Goal: Task Accomplishment & Management: Manage account settings

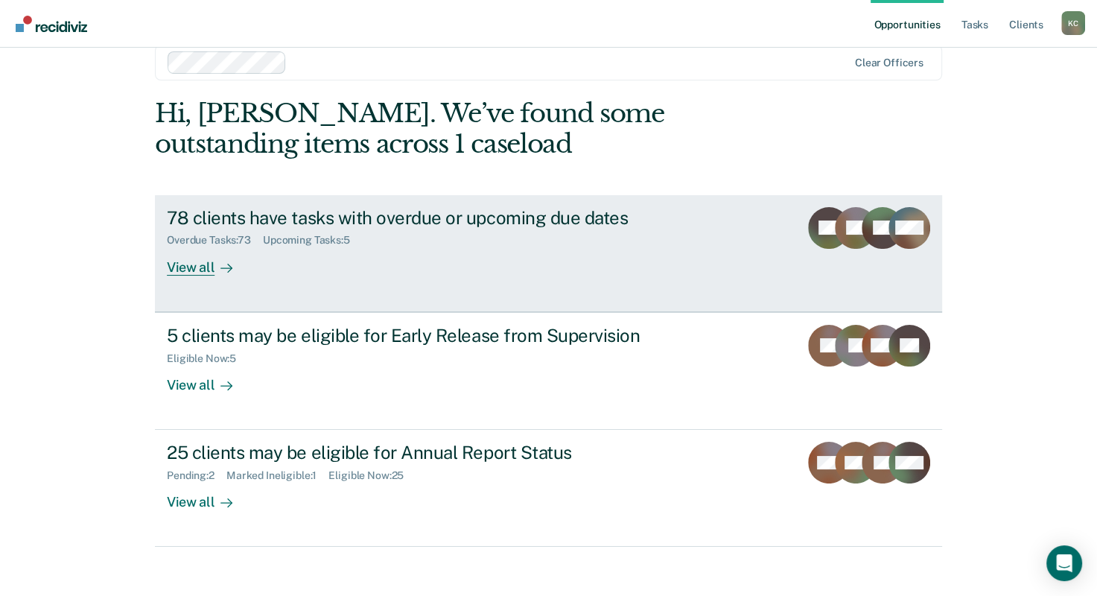
scroll to position [36, 0]
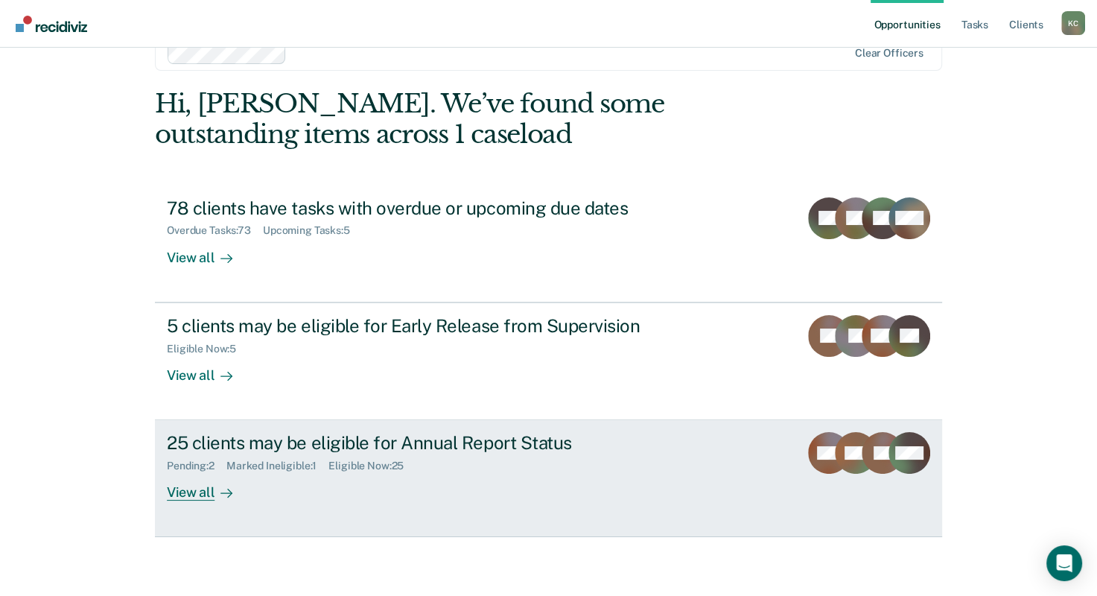
click at [382, 448] on div "25 clients may be eligible for Annual Report Status" at bounding box center [428, 443] width 523 height 22
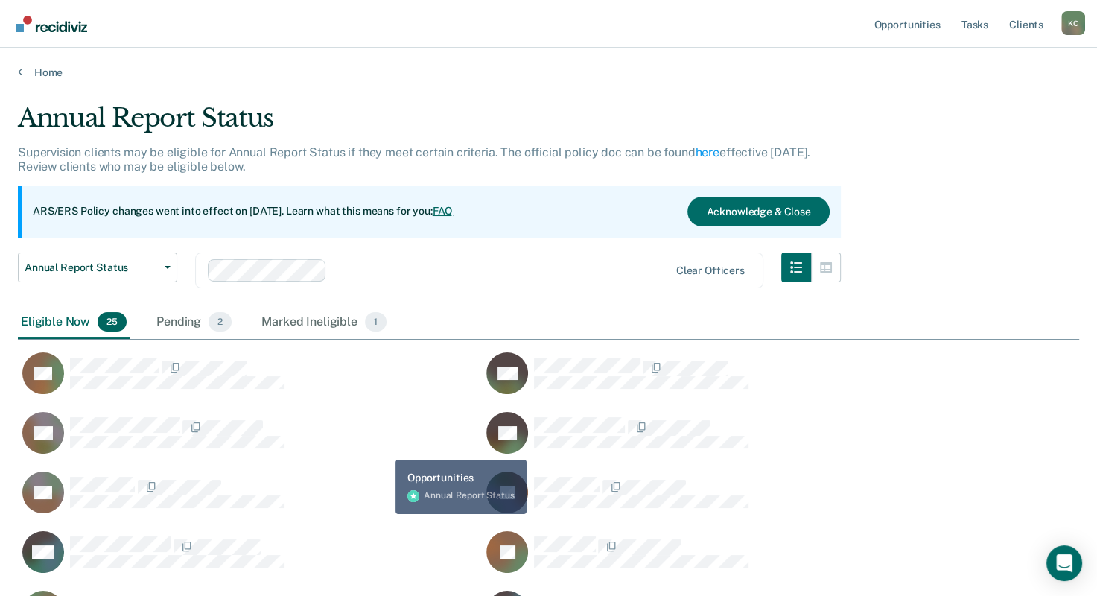
scroll to position [1005, 1049]
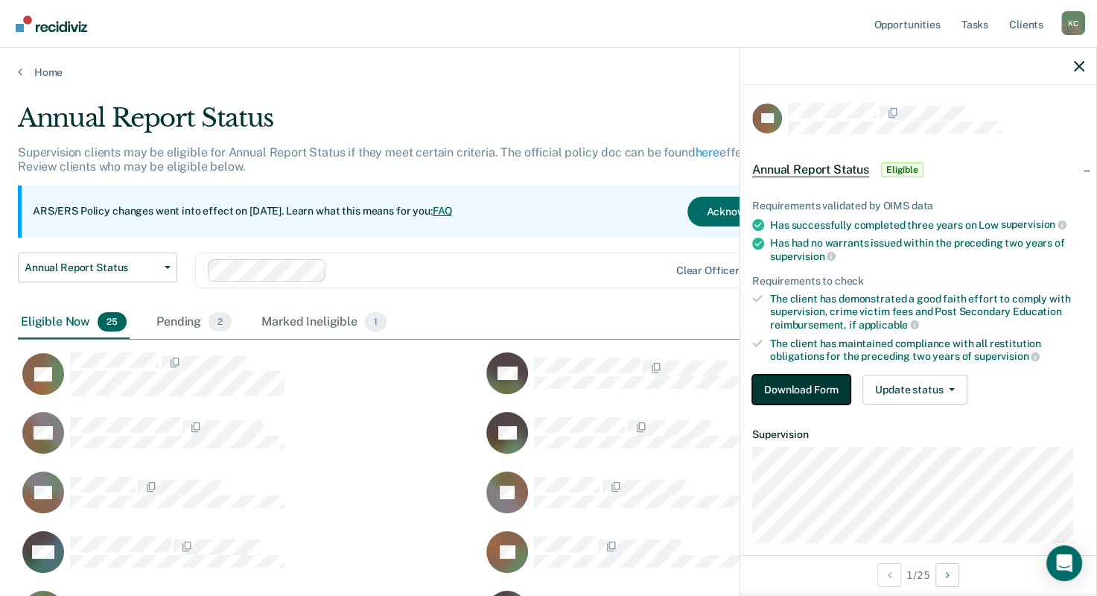
click at [811, 390] on button "Download Form" at bounding box center [801, 389] width 98 height 30
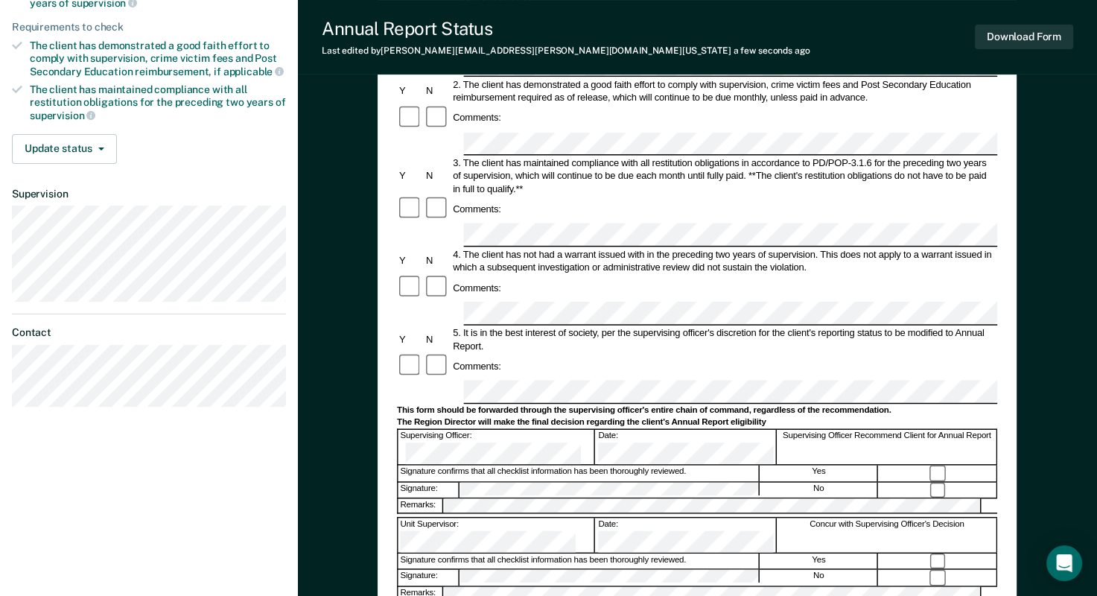
scroll to position [298, 0]
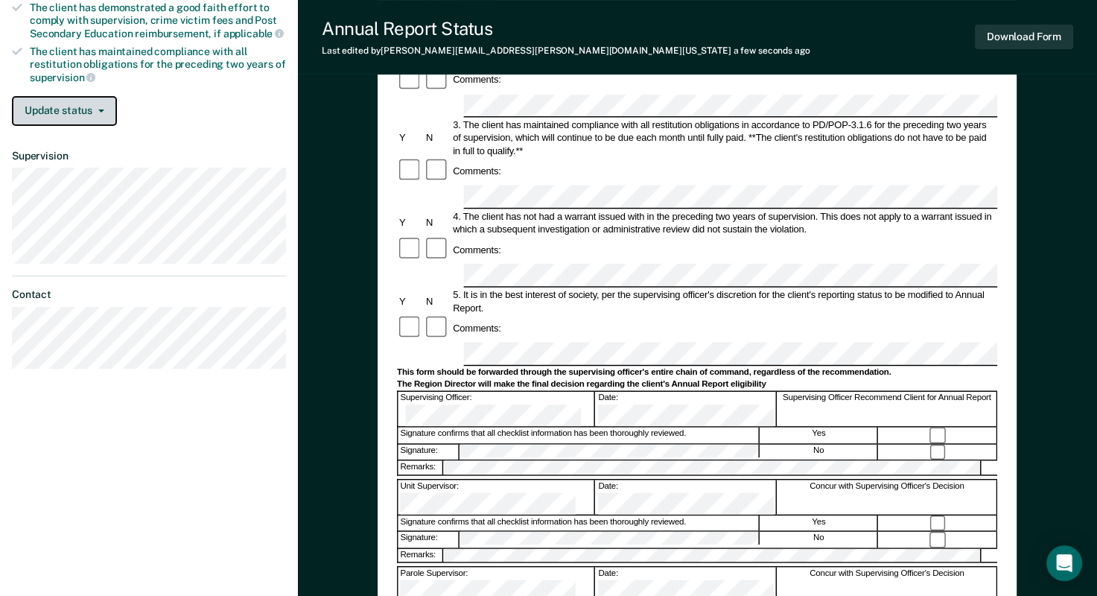
click at [89, 101] on button "Update status" at bounding box center [64, 111] width 105 height 30
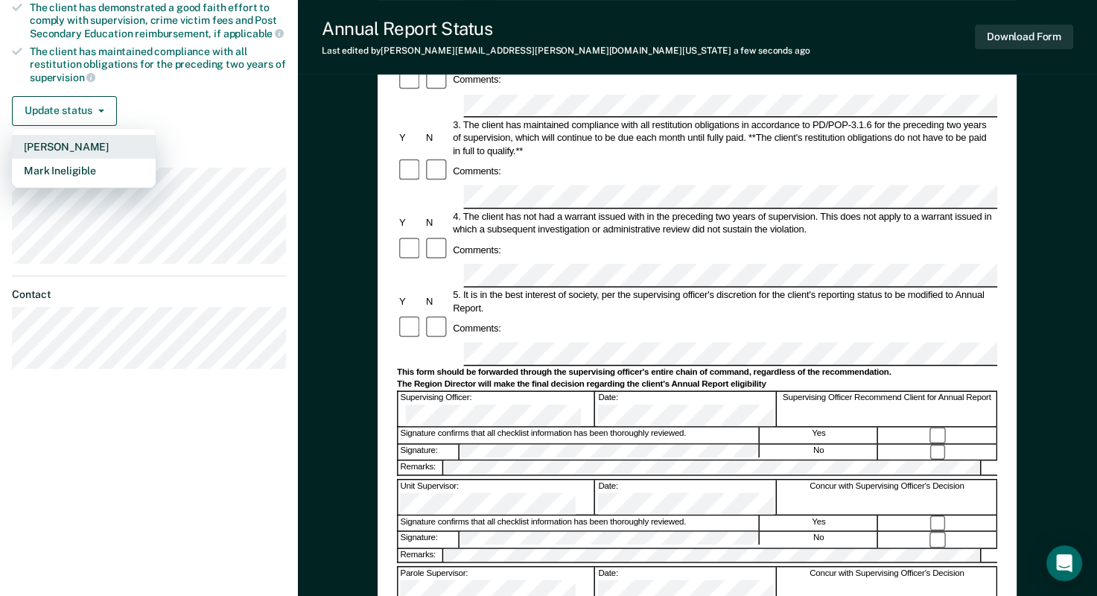
click at [89, 141] on button "[PERSON_NAME]" at bounding box center [84, 147] width 144 height 24
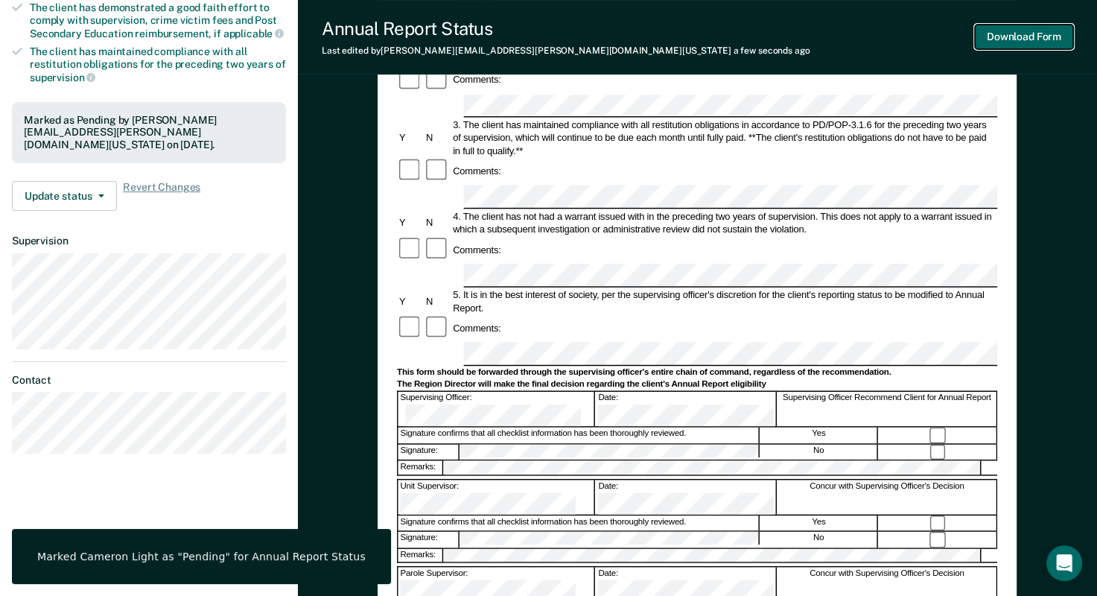
click at [1020, 36] on button "Download Form" at bounding box center [1024, 37] width 98 height 25
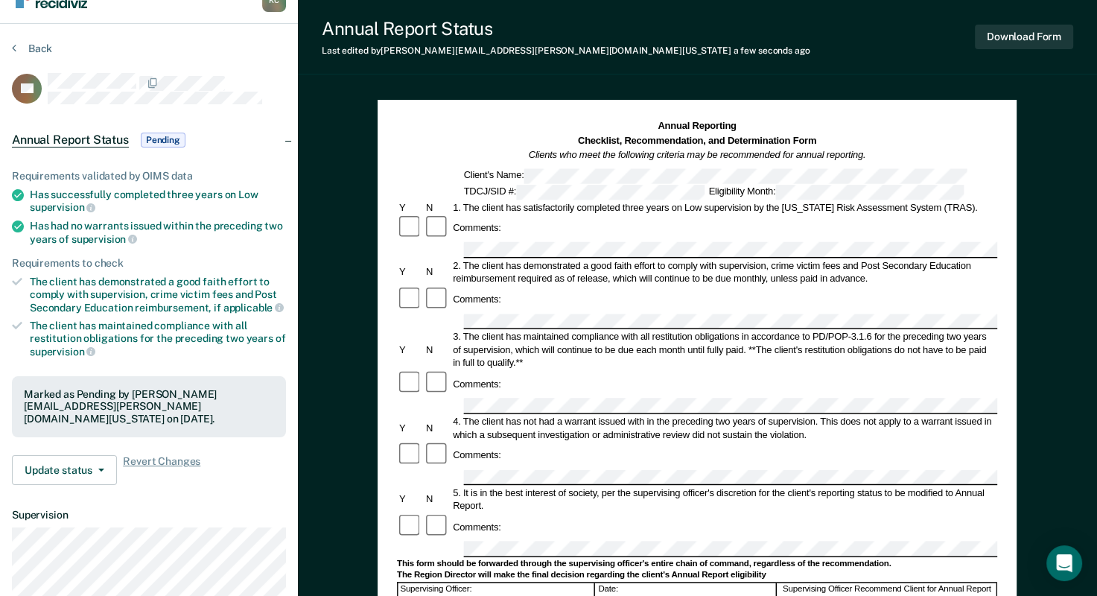
scroll to position [0, 0]
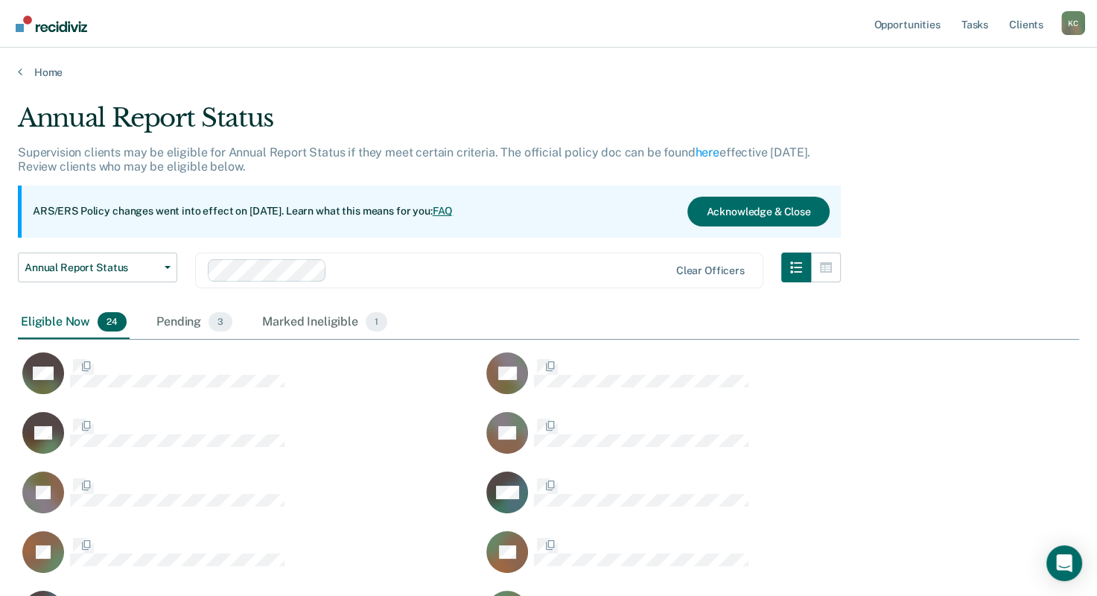
scroll to position [945, 1049]
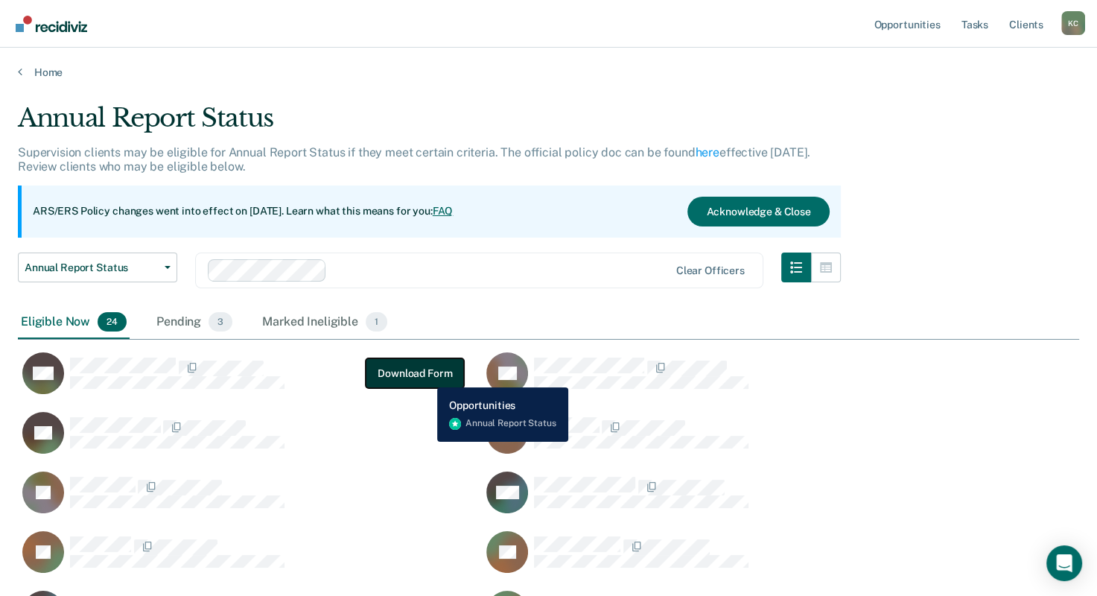
click at [426, 376] on button "Download Form" at bounding box center [415, 373] width 98 height 30
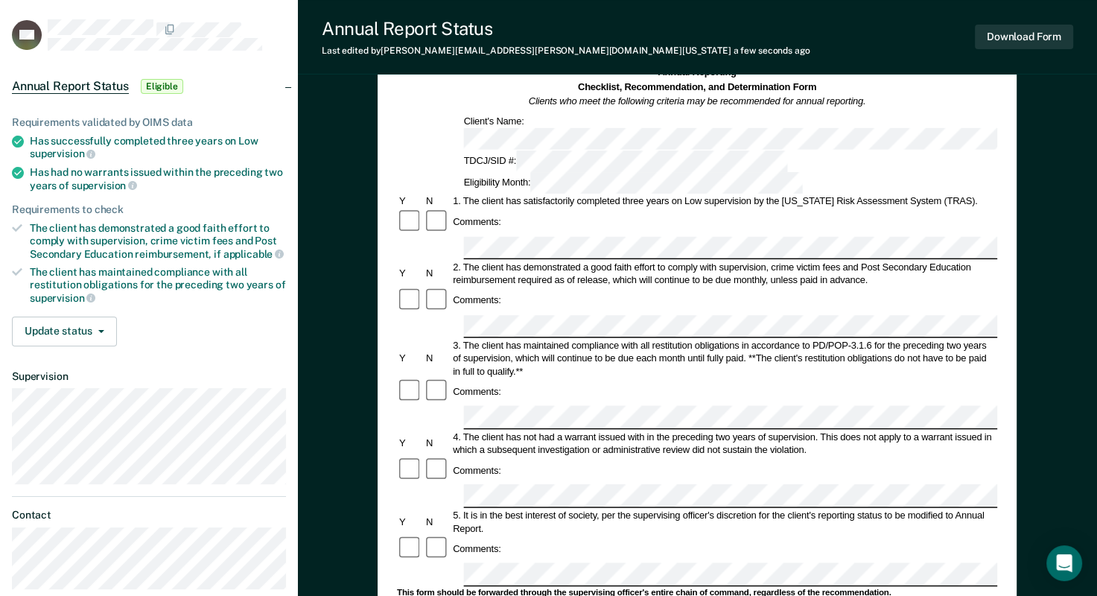
scroll to position [149, 0]
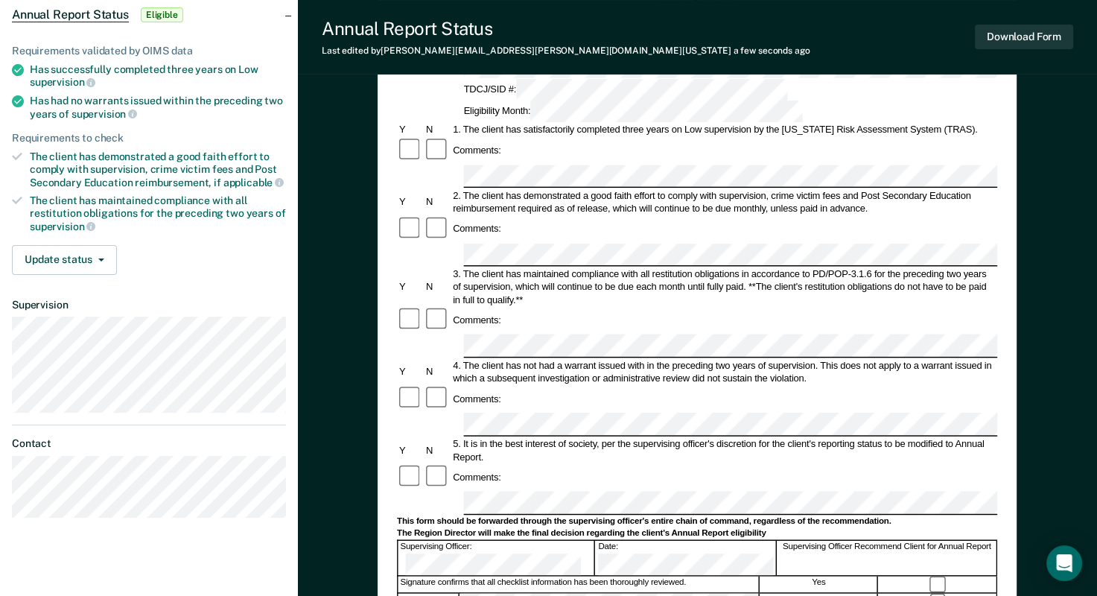
click at [945, 576] on div at bounding box center [938, 584] width 118 height 16
click at [63, 257] on button "Update status" at bounding box center [64, 260] width 105 height 30
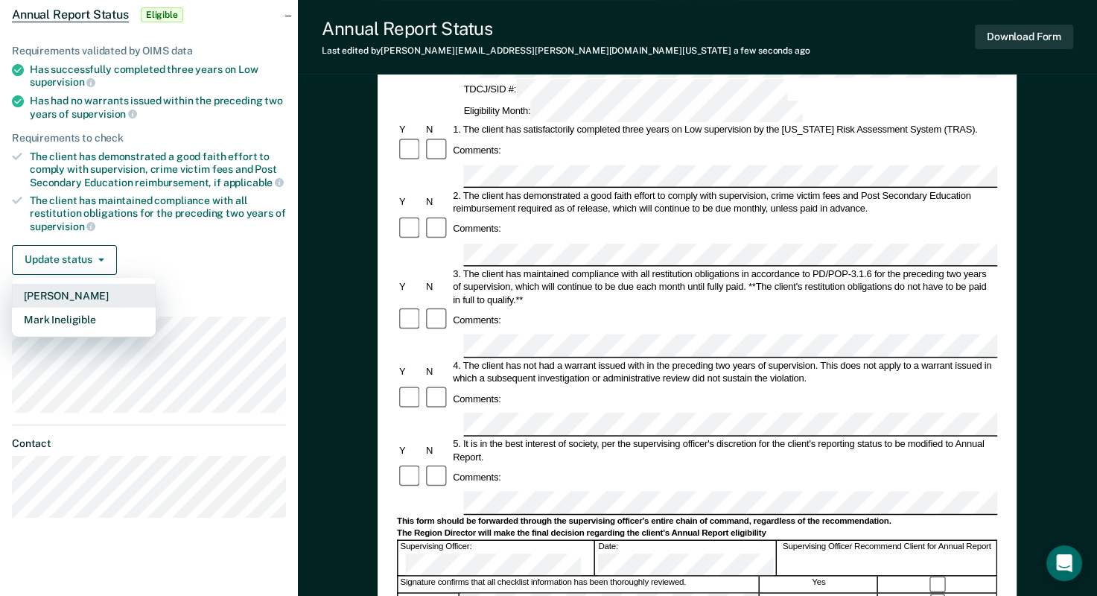
click at [83, 295] on button "[PERSON_NAME]" at bounding box center [84, 296] width 144 height 24
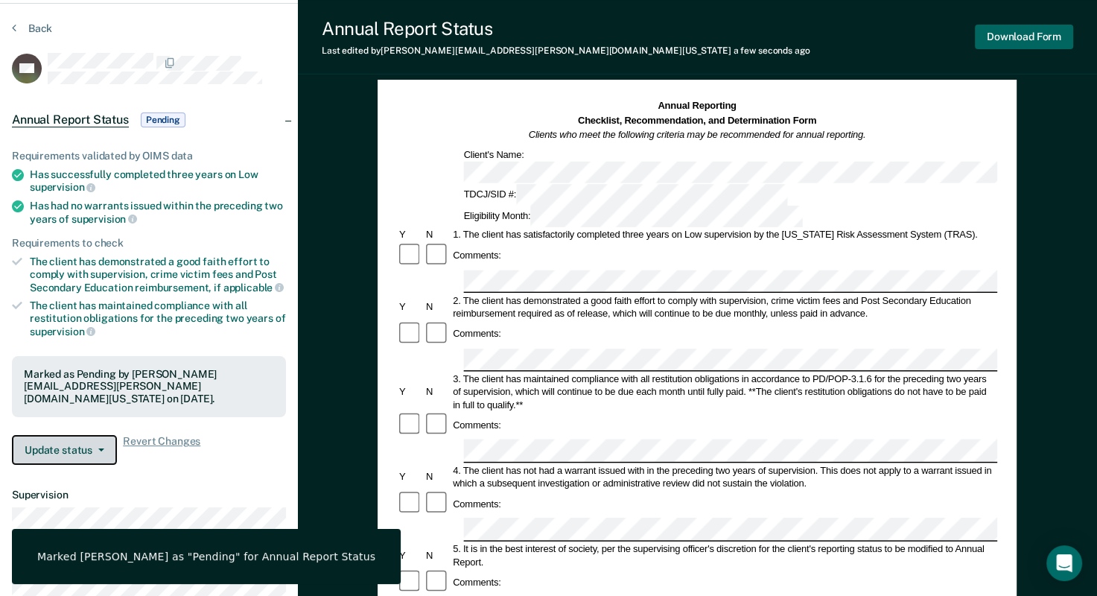
scroll to position [0, 0]
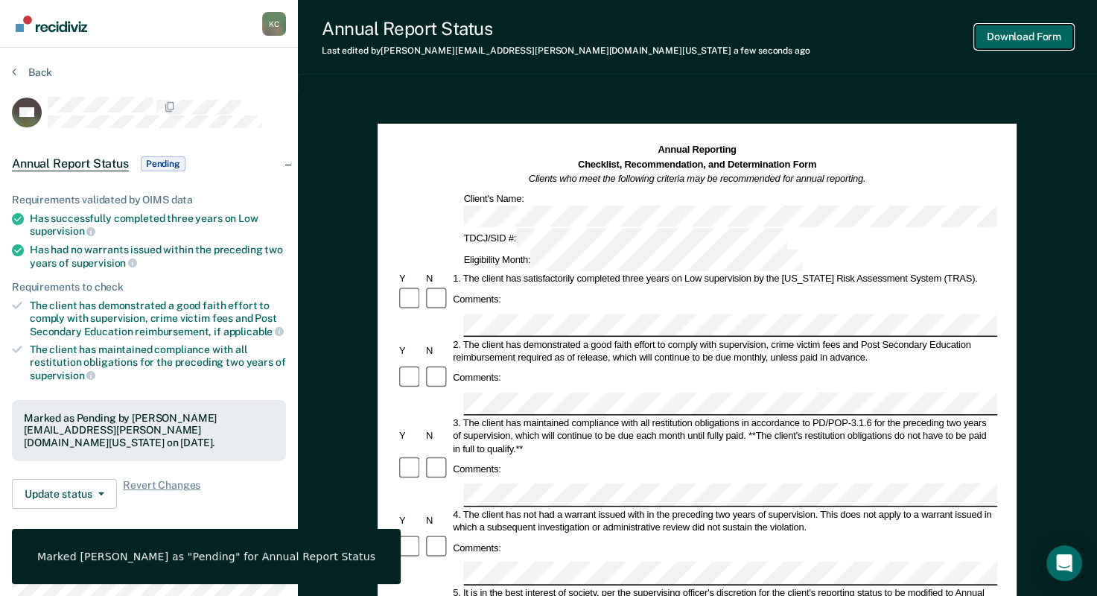
click at [1030, 33] on button "Download Form" at bounding box center [1024, 37] width 98 height 25
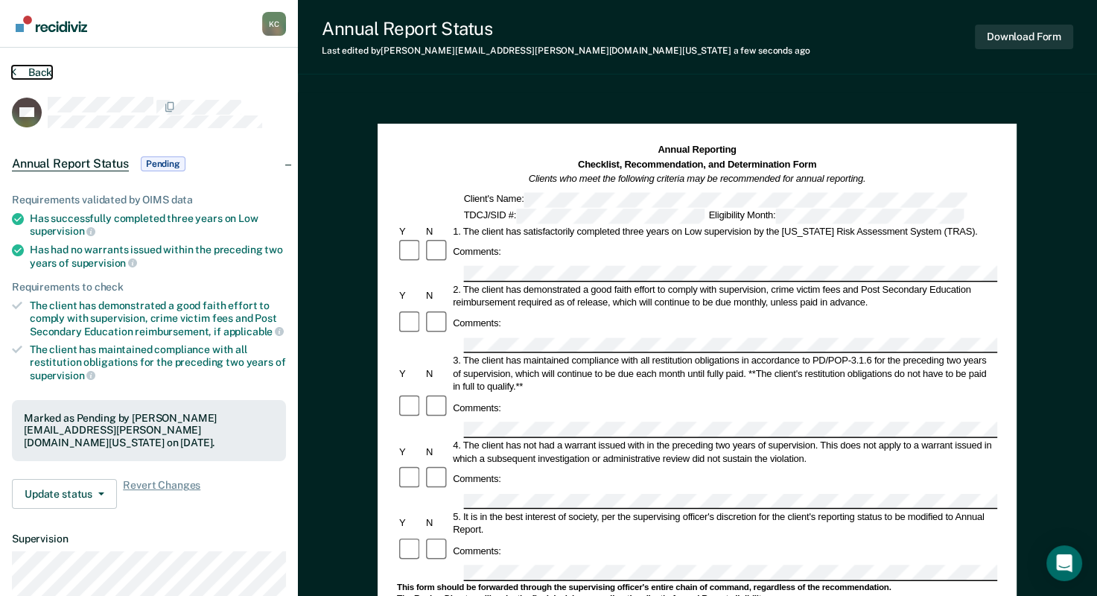
click at [20, 71] on button "Back" at bounding box center [32, 72] width 40 height 13
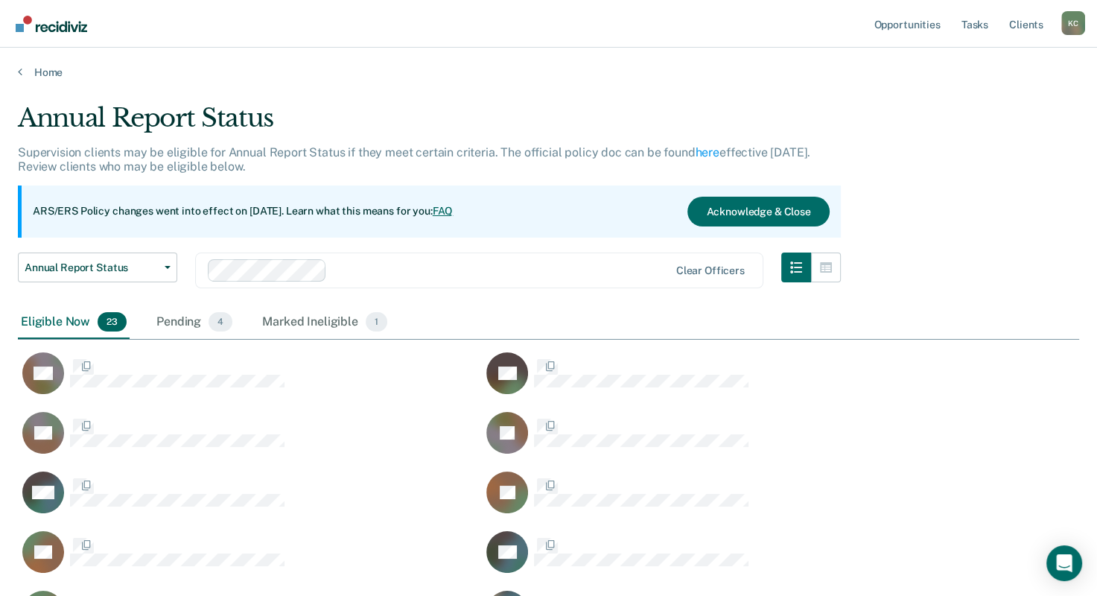
scroll to position [945, 1049]
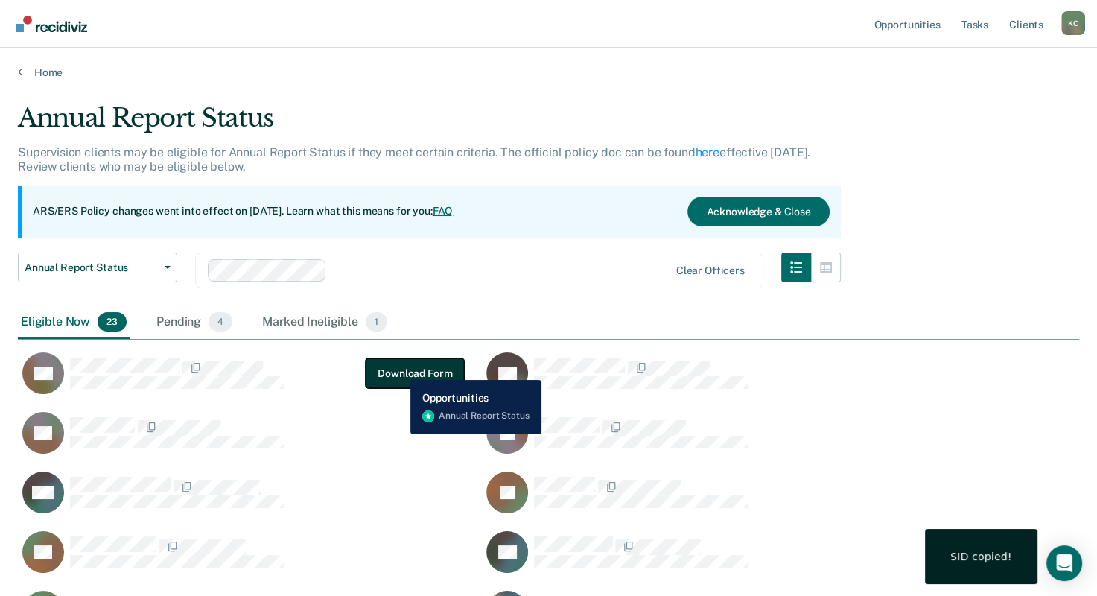
click at [399, 369] on button "Download Form" at bounding box center [415, 373] width 98 height 30
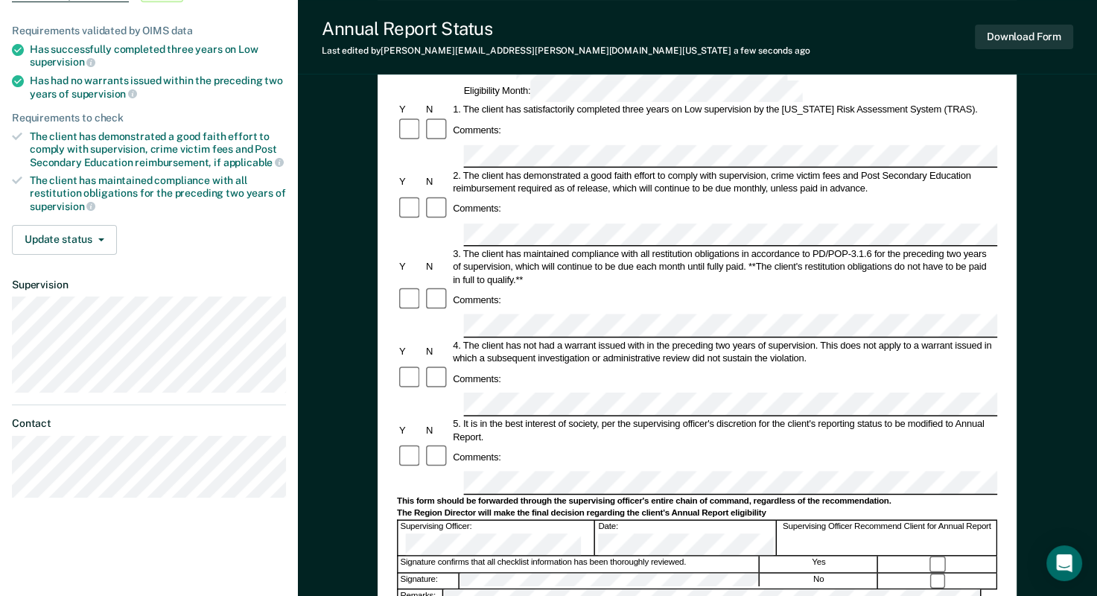
scroll to position [298, 0]
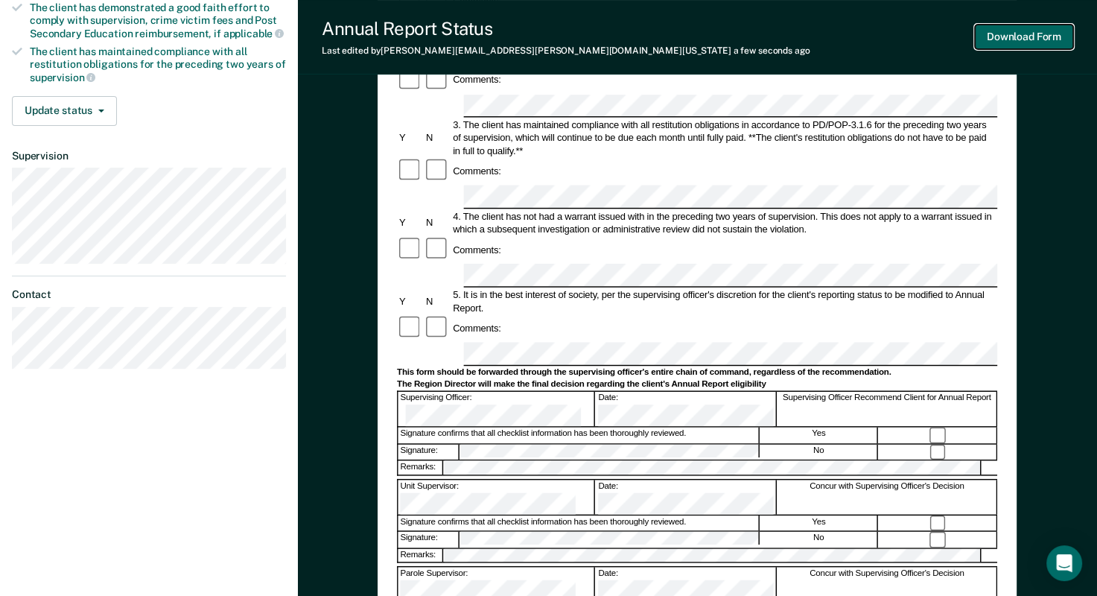
click at [1001, 43] on button "Download Form" at bounding box center [1024, 37] width 98 height 25
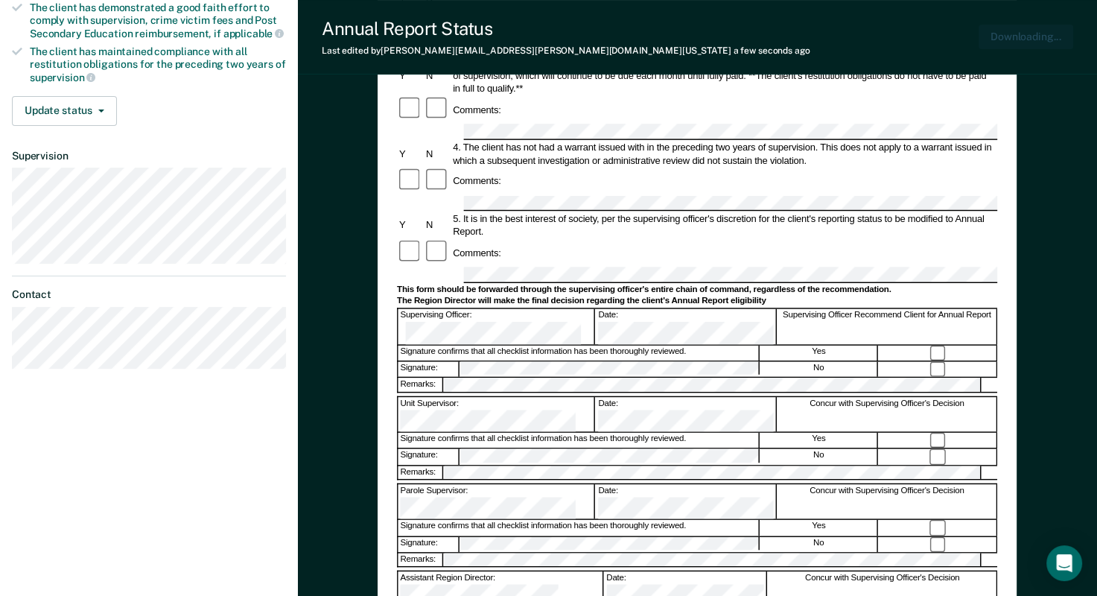
scroll to position [0, 0]
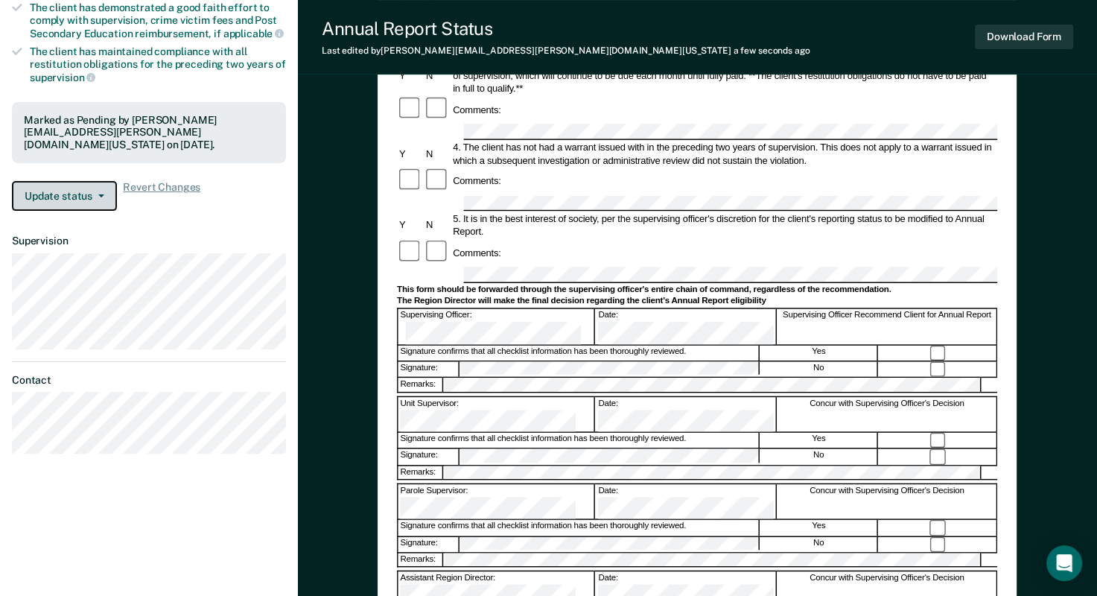
click at [96, 185] on button "Update status" at bounding box center [64, 196] width 105 height 30
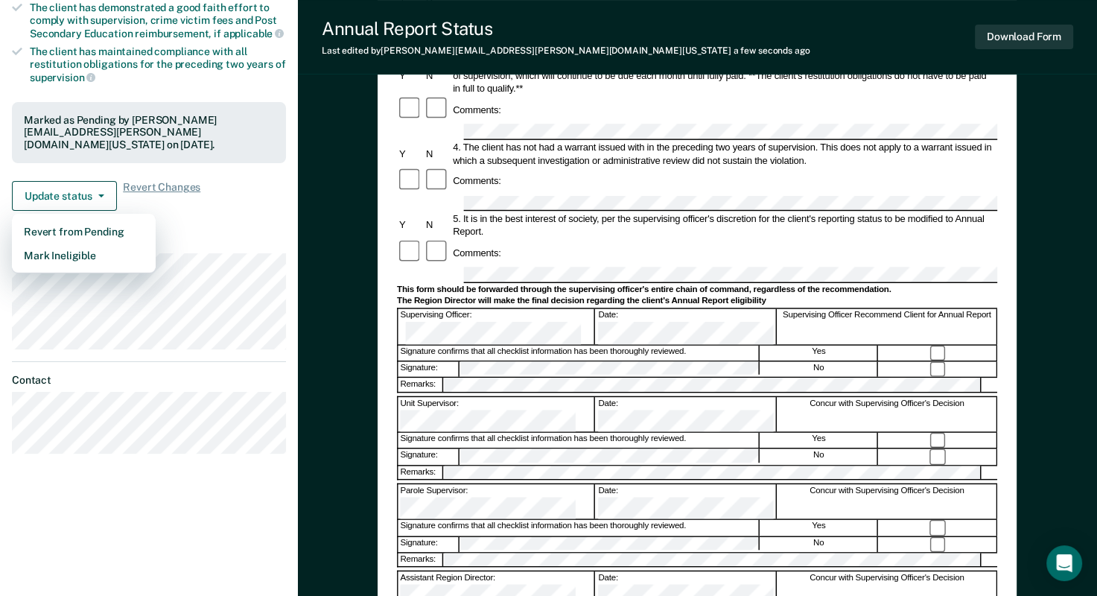
click at [210, 220] on article "RR Annual Report Status Pending Requirements validated by OIMS data Has success…" at bounding box center [149, 126] width 274 height 655
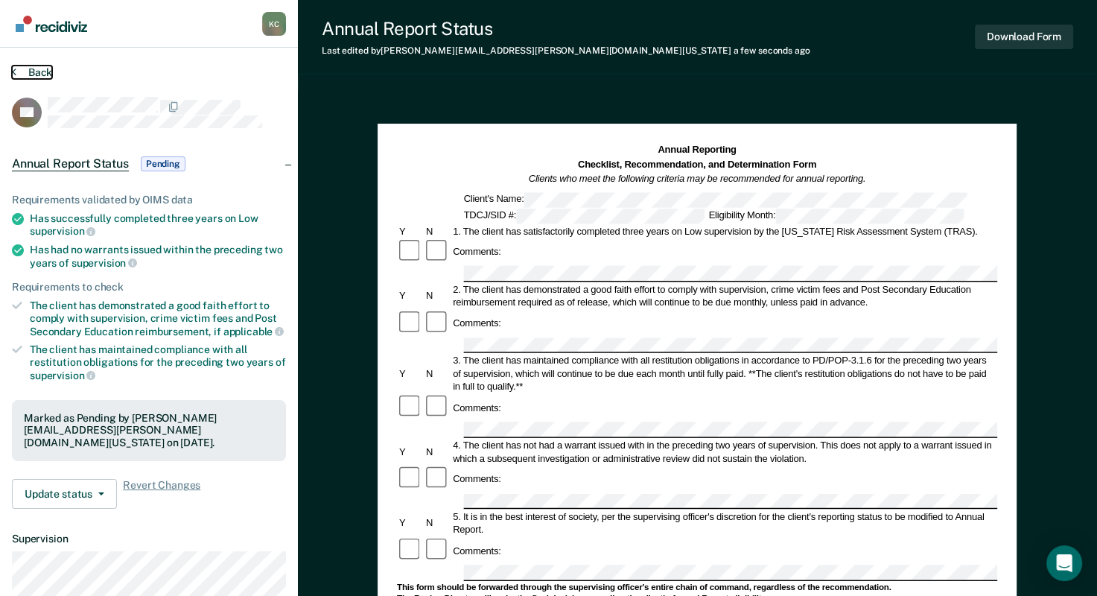
click at [18, 73] on button "Back" at bounding box center [32, 72] width 40 height 13
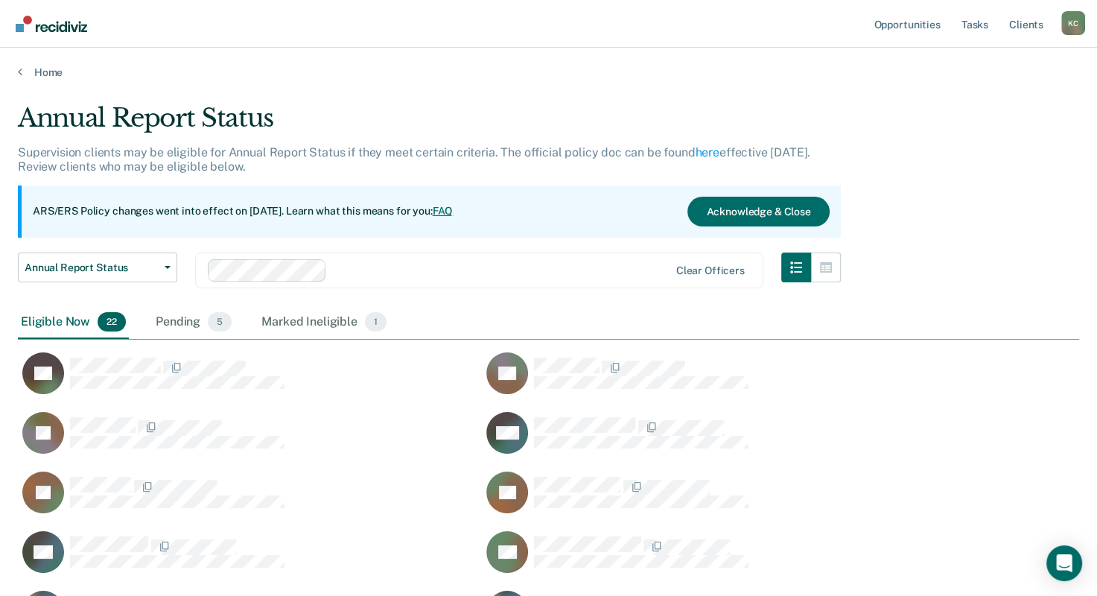
scroll to position [886, 1049]
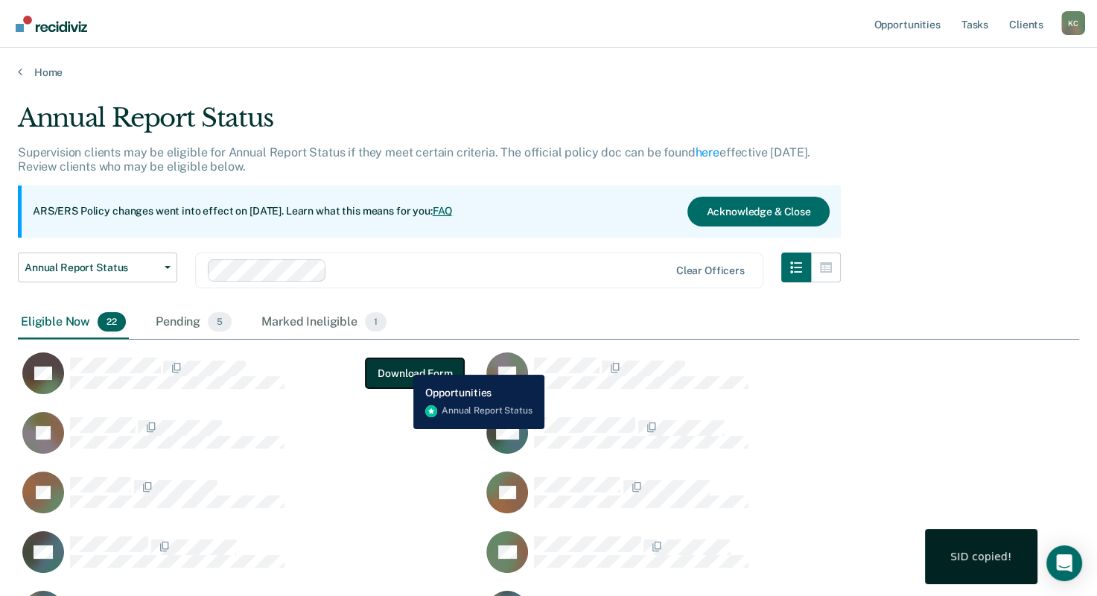
click at [402, 363] on button "Download Form" at bounding box center [415, 373] width 98 height 30
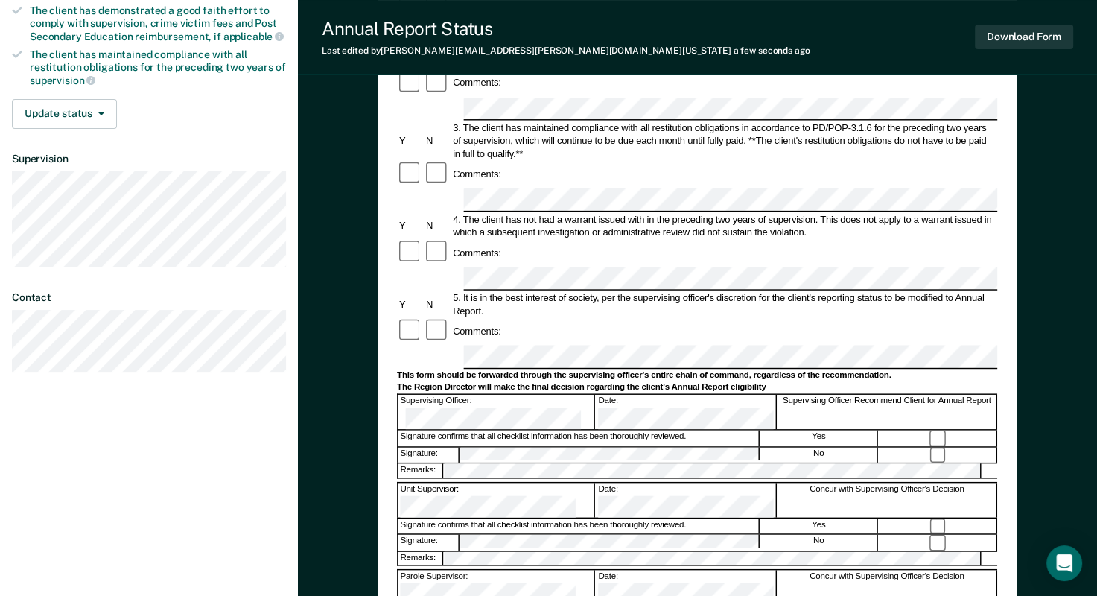
scroll to position [298, 0]
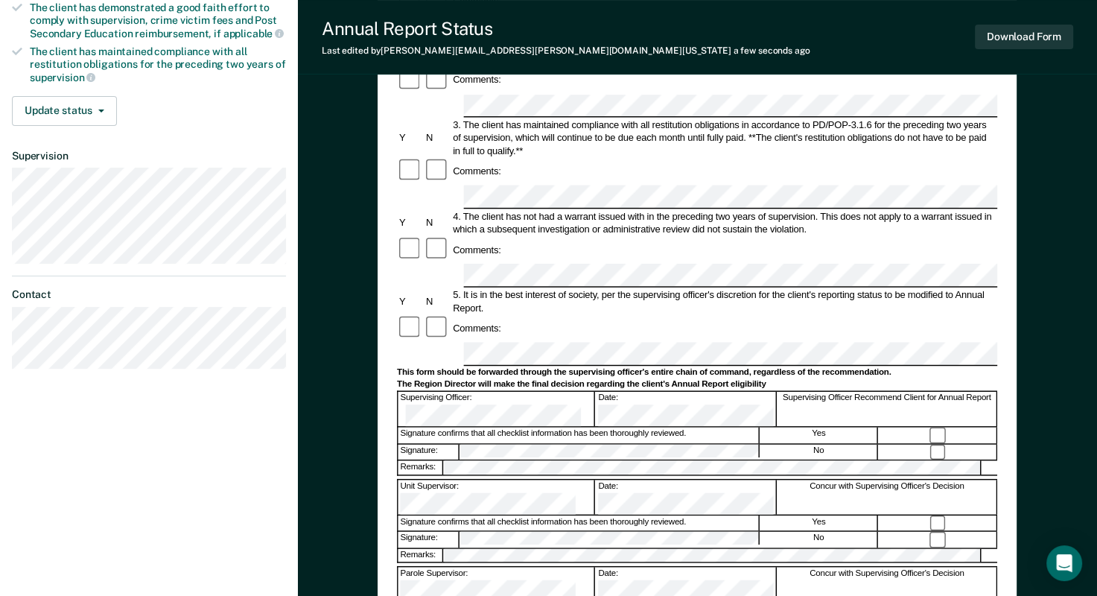
click at [71, 124] on div "Requirements validated by OIMS data Has successfully completed three years on L…" at bounding box center [149, 5] width 298 height 266
click at [80, 105] on button "Update status" at bounding box center [64, 111] width 105 height 30
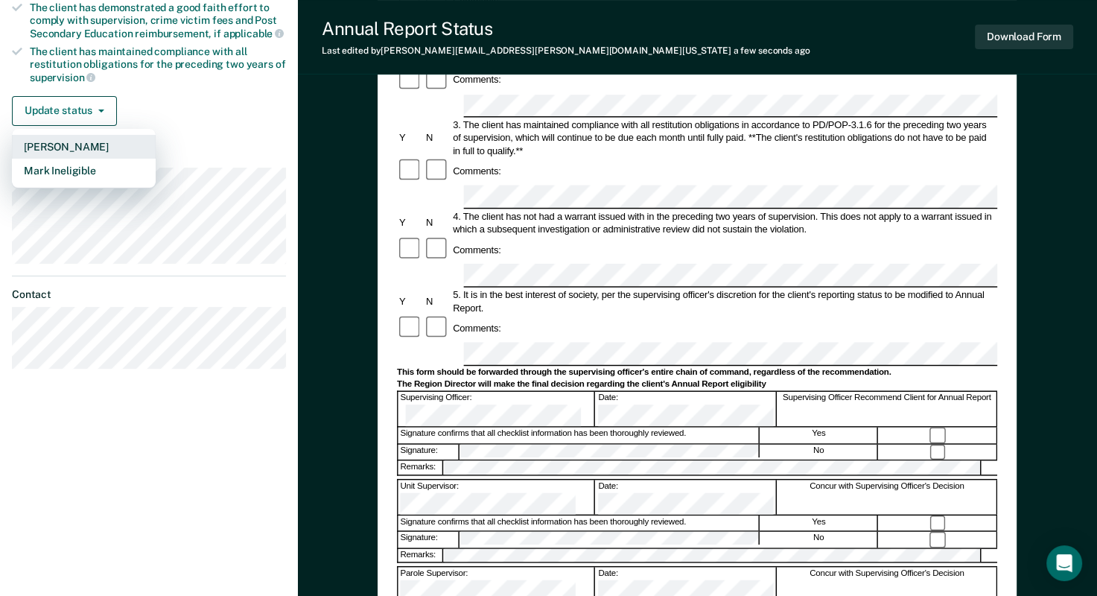
click at [74, 135] on button "[PERSON_NAME]" at bounding box center [84, 147] width 144 height 24
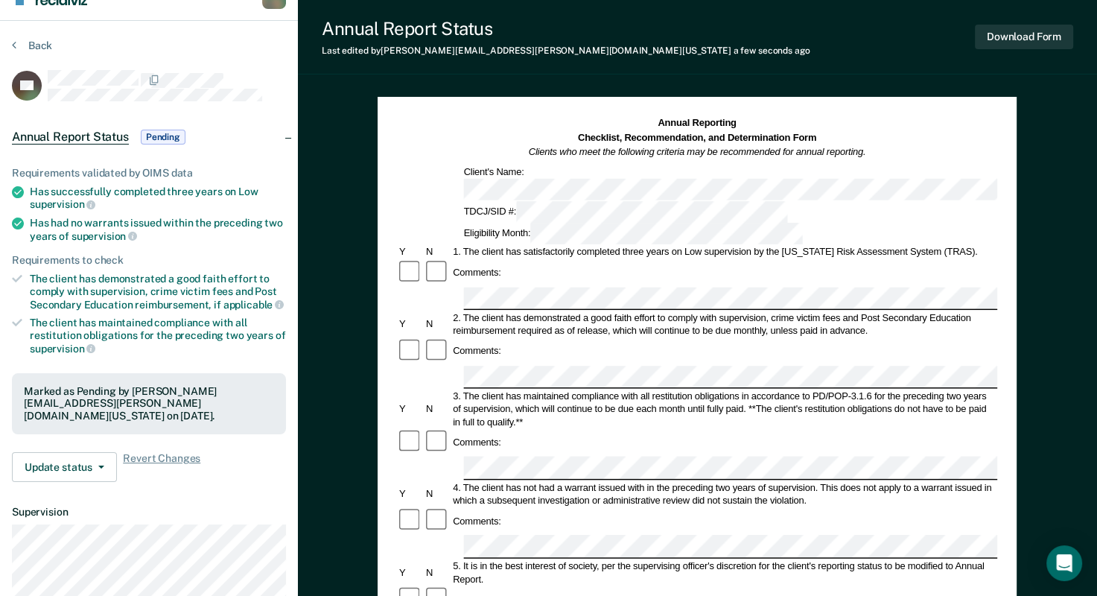
scroll to position [0, 0]
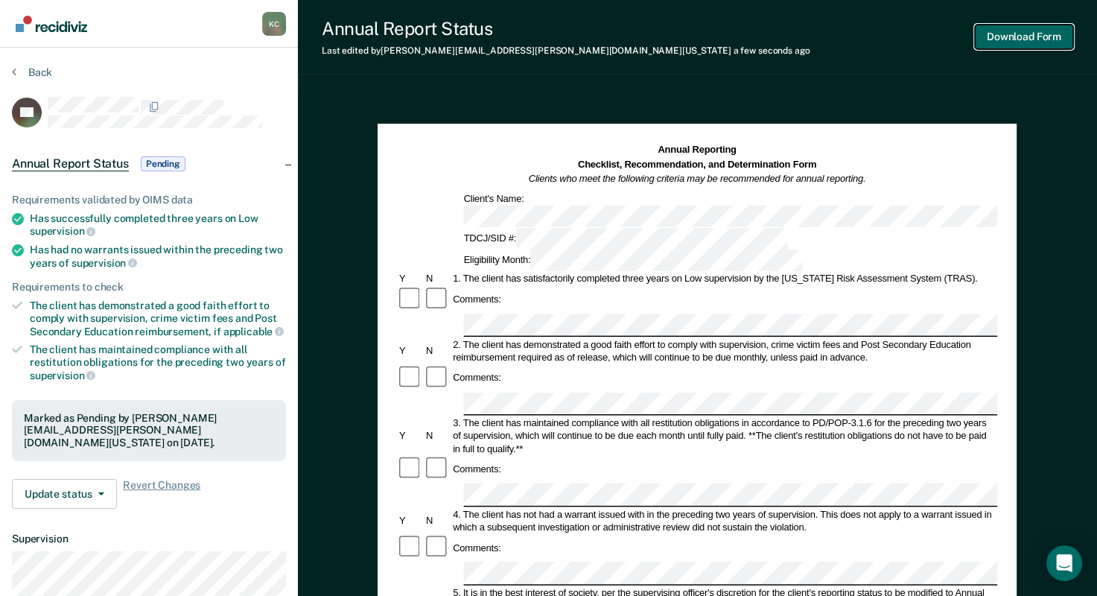
click at [1009, 39] on button "Download Form" at bounding box center [1024, 37] width 98 height 25
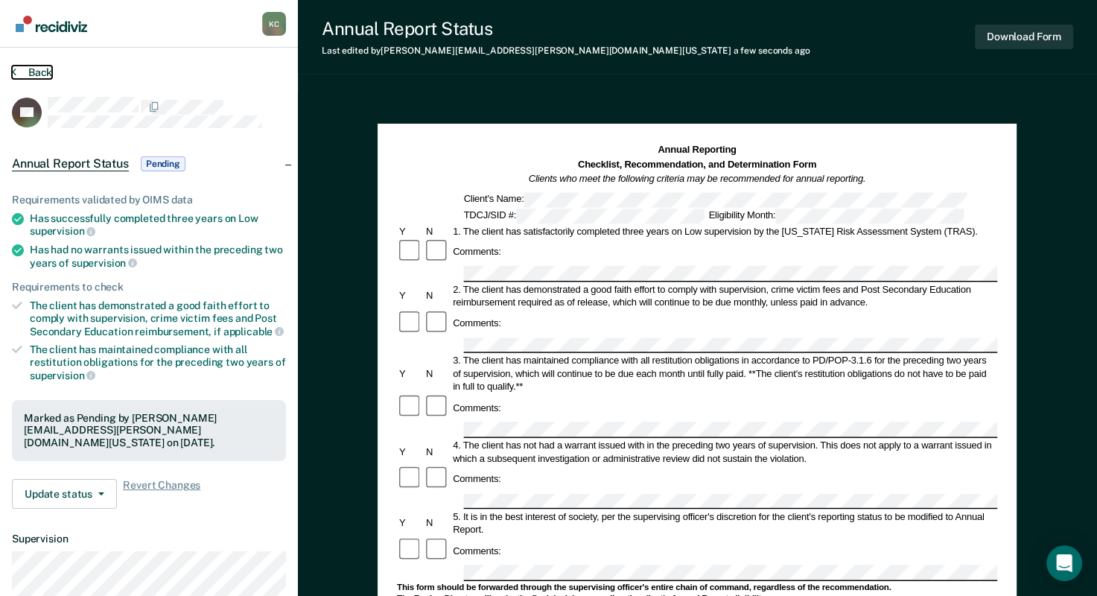
click at [12, 70] on icon at bounding box center [14, 72] width 4 height 12
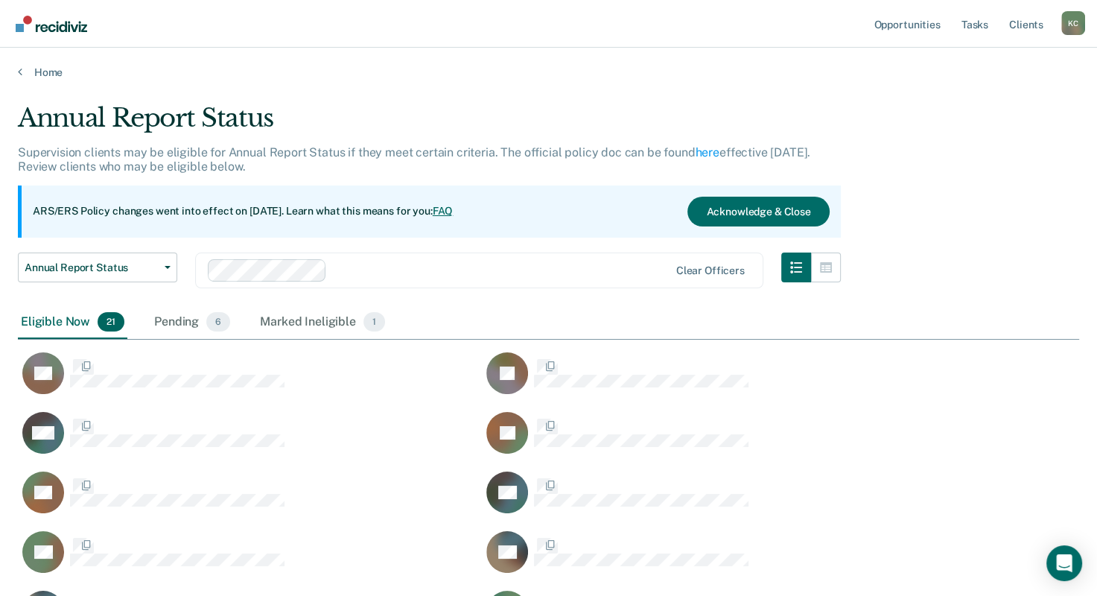
scroll to position [886, 1049]
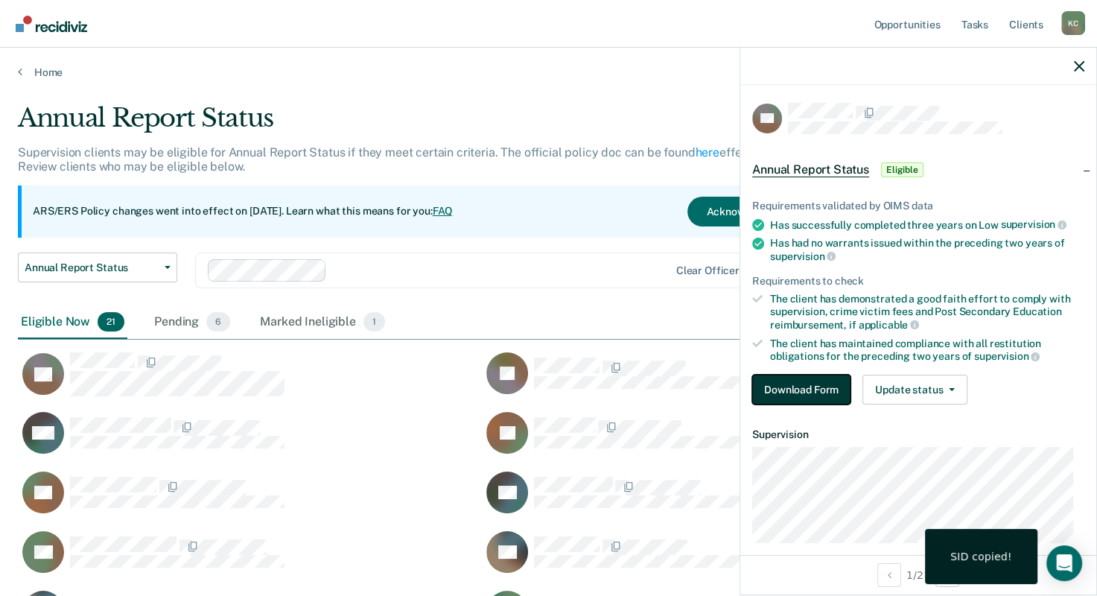
click at [801, 390] on button "Download Form" at bounding box center [801, 389] width 98 height 30
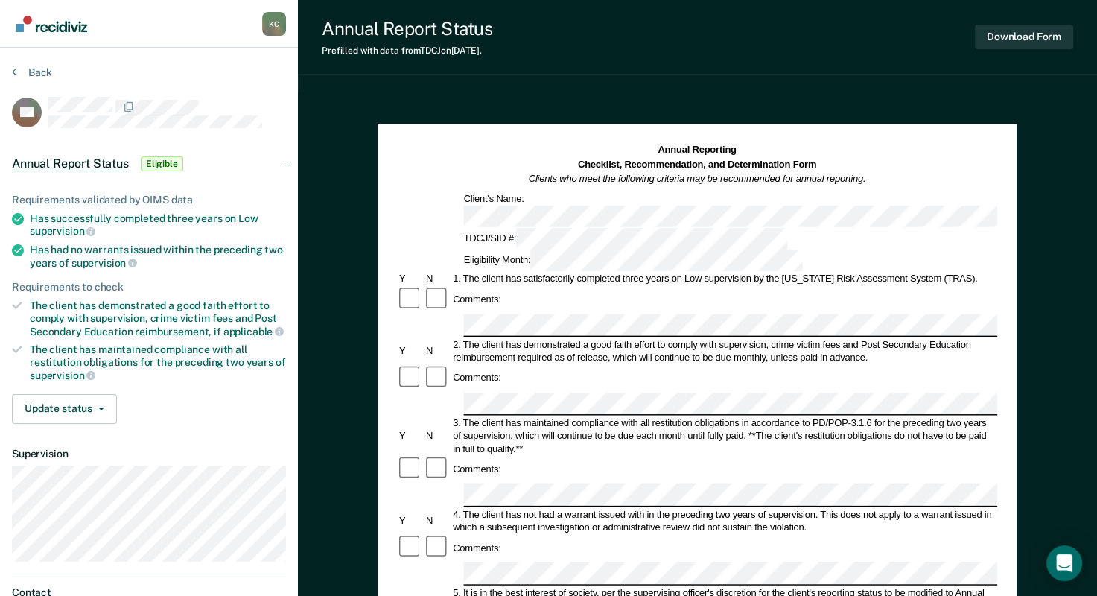
click at [505, 286] on div "Comments:" at bounding box center [697, 299] width 600 height 27
click at [424, 365] on div at bounding box center [437, 378] width 27 height 27
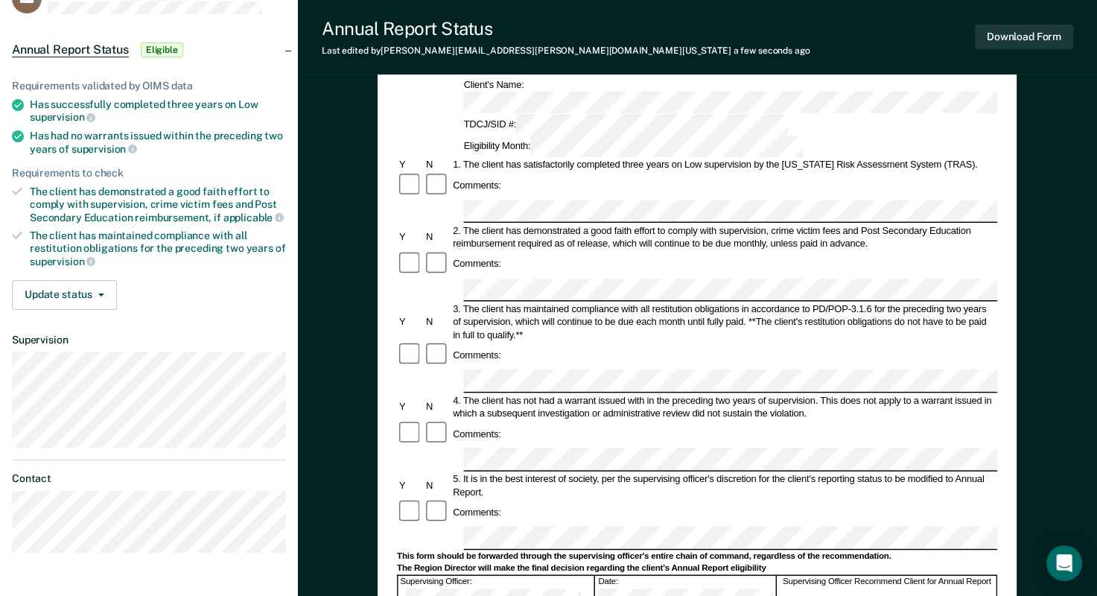
scroll to position [223, 0]
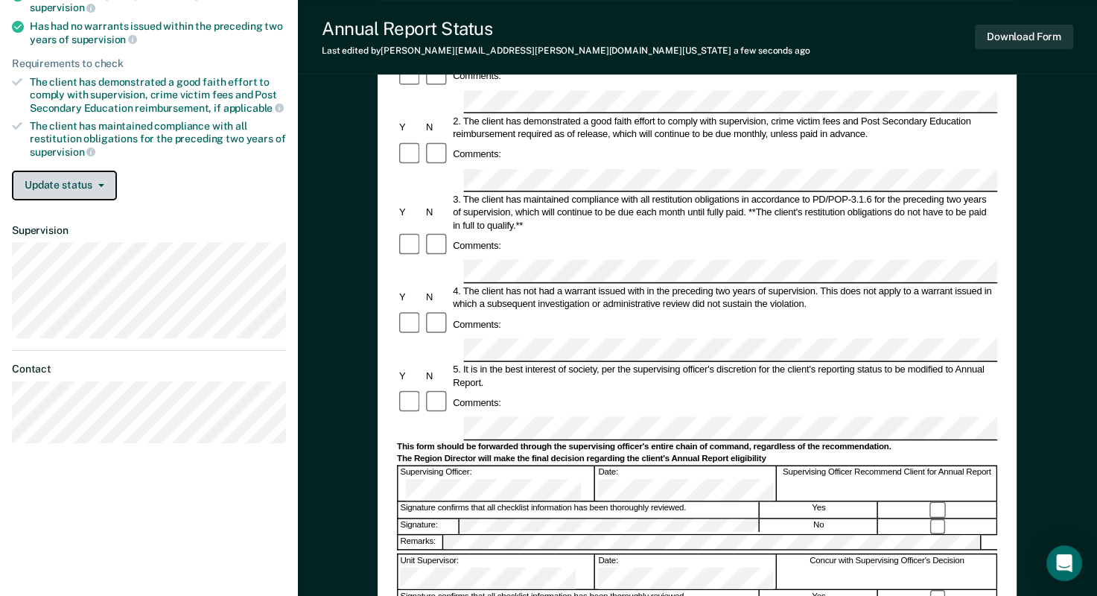
click at [86, 183] on button "Update status" at bounding box center [64, 185] width 105 height 30
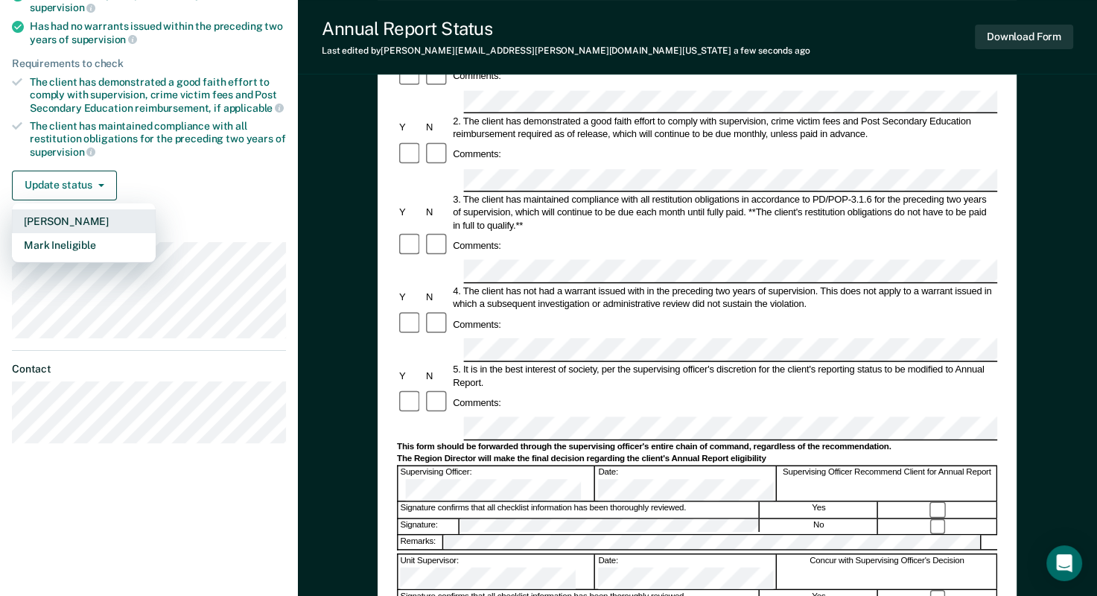
click at [82, 222] on button "[PERSON_NAME]" at bounding box center [84, 221] width 144 height 24
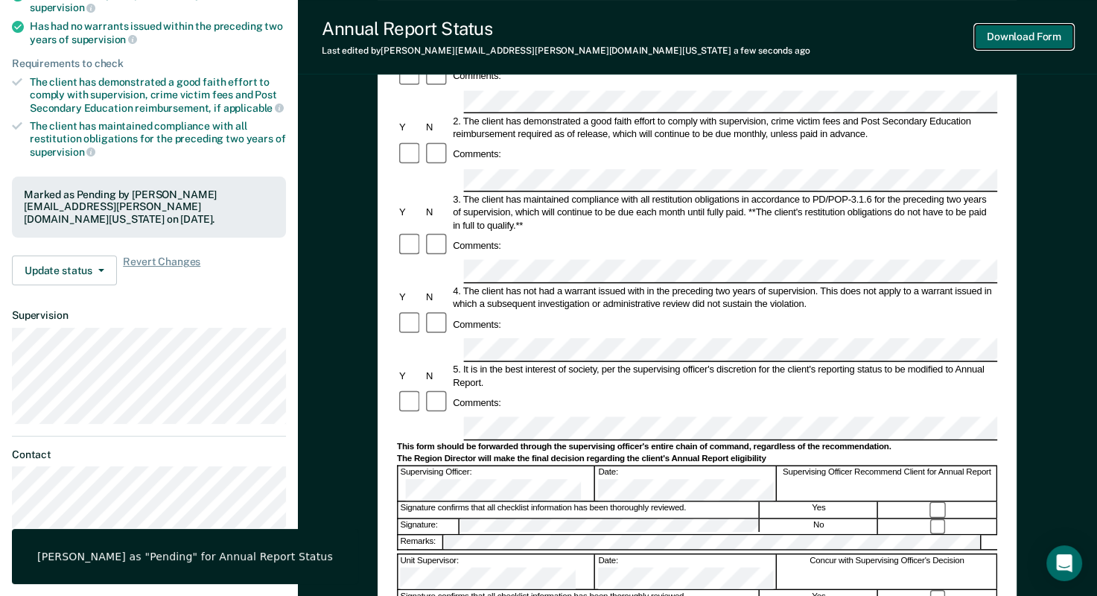
click at [1042, 35] on button "Download Form" at bounding box center [1024, 37] width 98 height 25
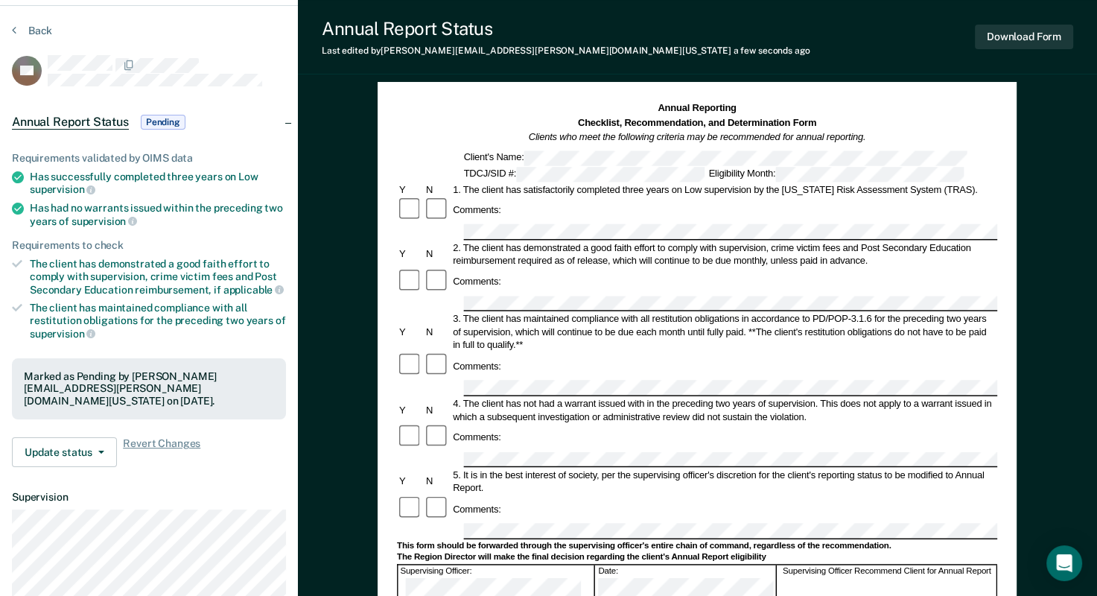
scroll to position [0, 0]
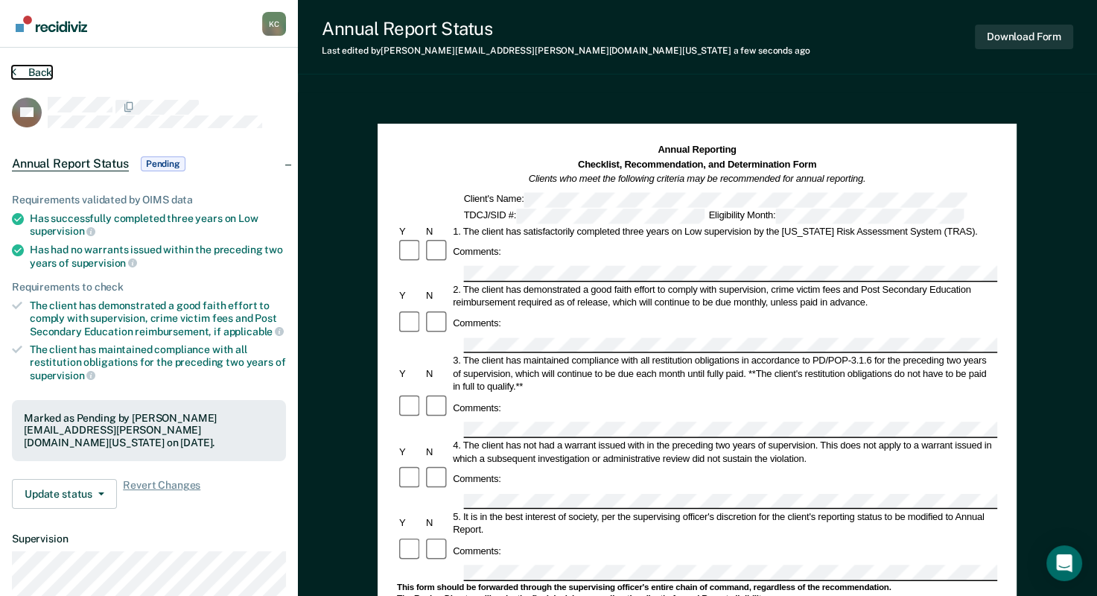
click at [21, 73] on button "Back" at bounding box center [32, 72] width 40 height 13
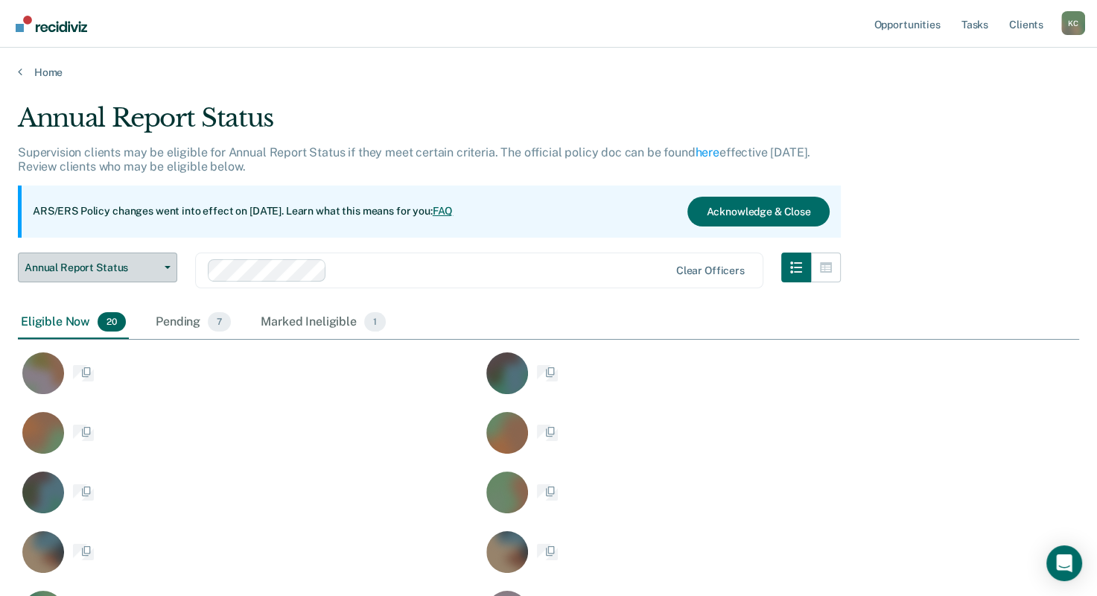
scroll to position [826, 1049]
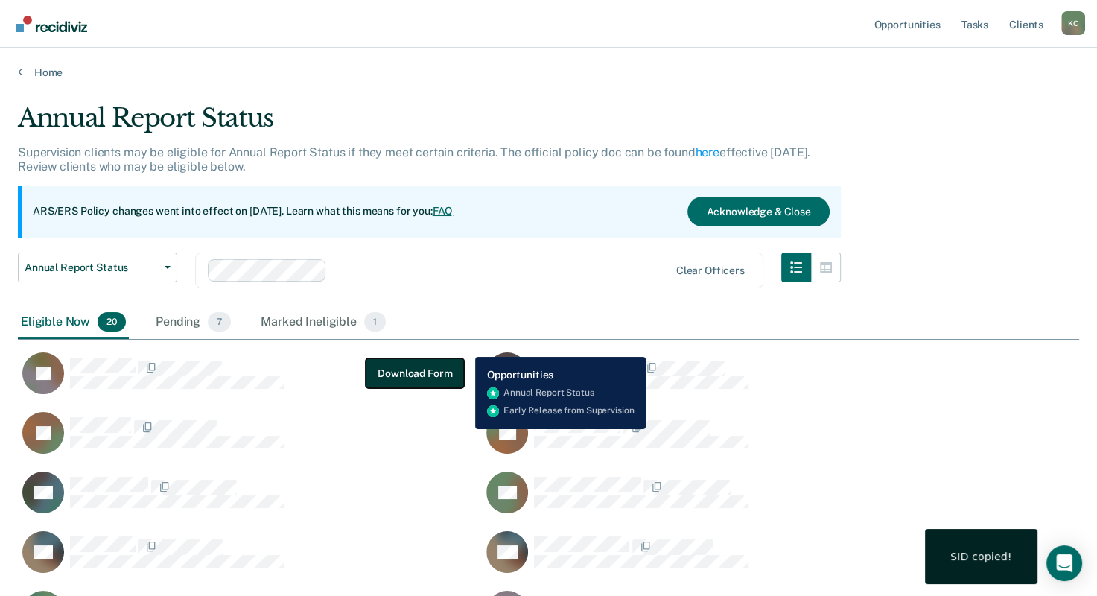
click at [395, 375] on button "Download Form" at bounding box center [415, 373] width 98 height 30
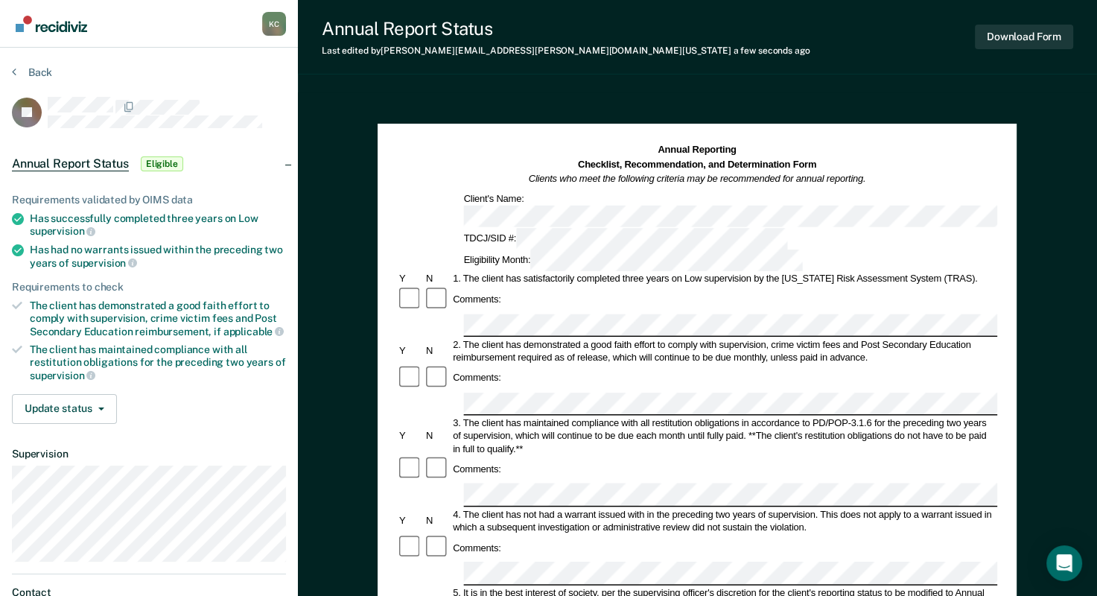
click at [522, 535] on div "Comments:" at bounding box center [697, 548] width 600 height 27
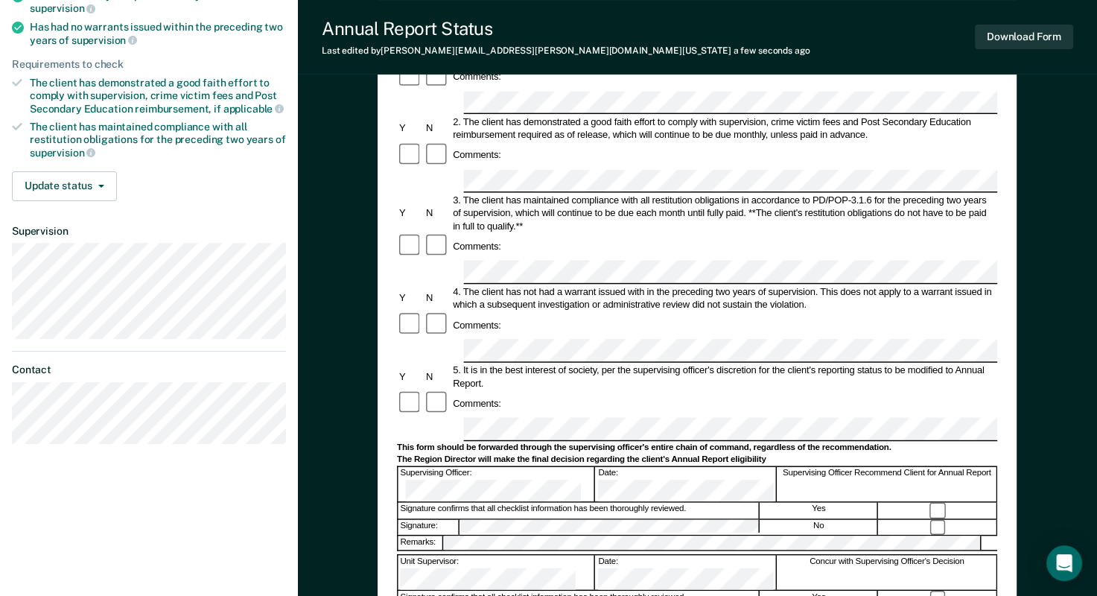
scroll to position [223, 0]
click at [672, 465] on div "Supervising Officer: Date: Supervising Officer Recommend Client for Annual Repo…" at bounding box center [697, 483] width 600 height 36
click at [52, 187] on button "Update status" at bounding box center [64, 185] width 105 height 30
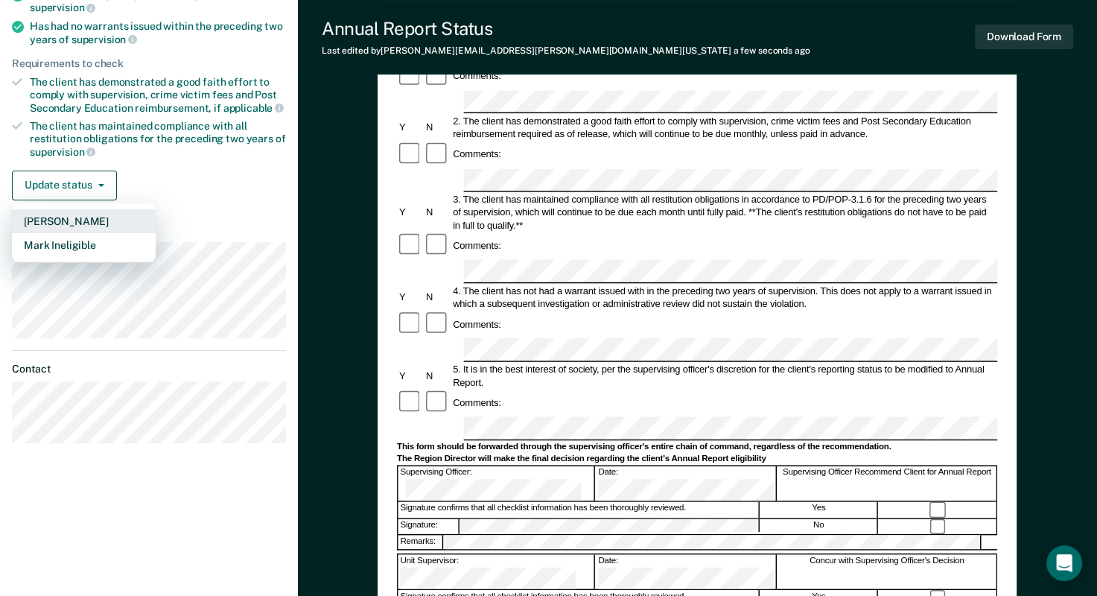
click at [71, 216] on button "[PERSON_NAME]" at bounding box center [84, 221] width 144 height 24
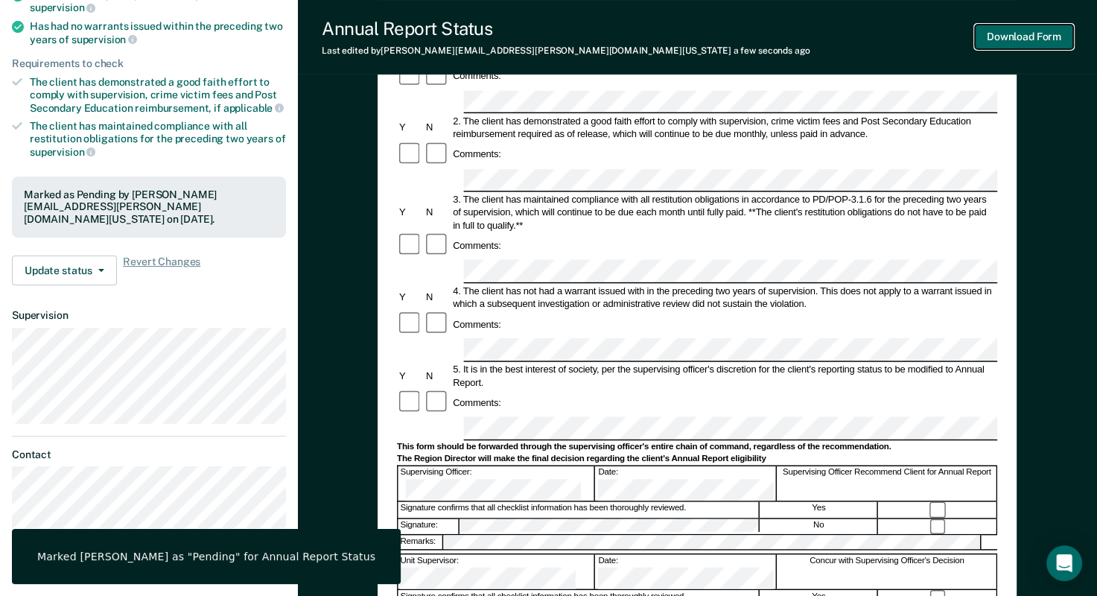
click at [1041, 28] on button "Download Form" at bounding box center [1024, 37] width 98 height 25
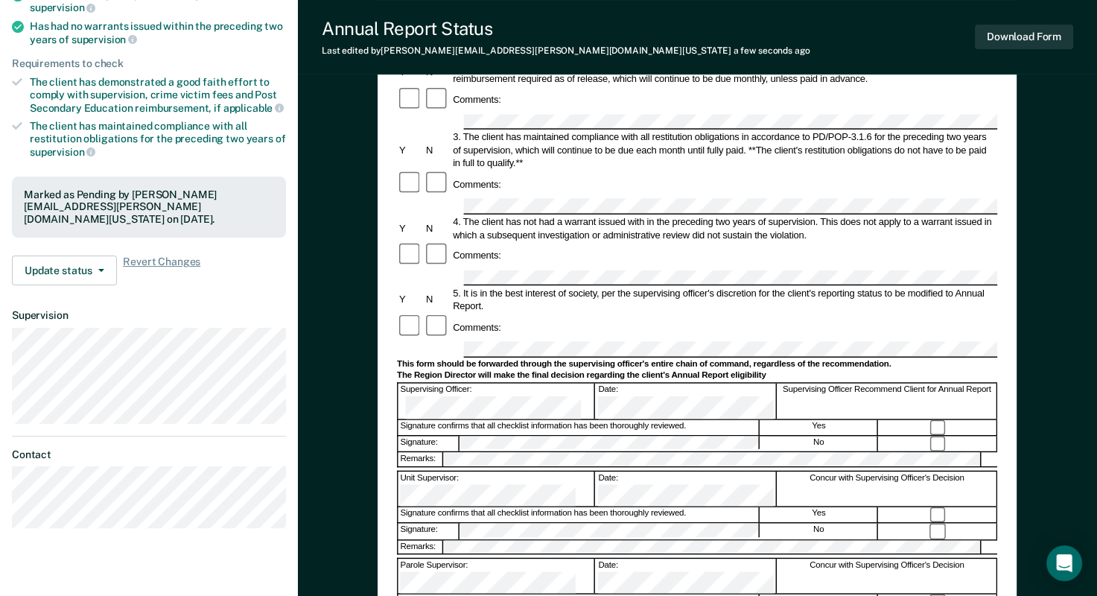
scroll to position [0, 0]
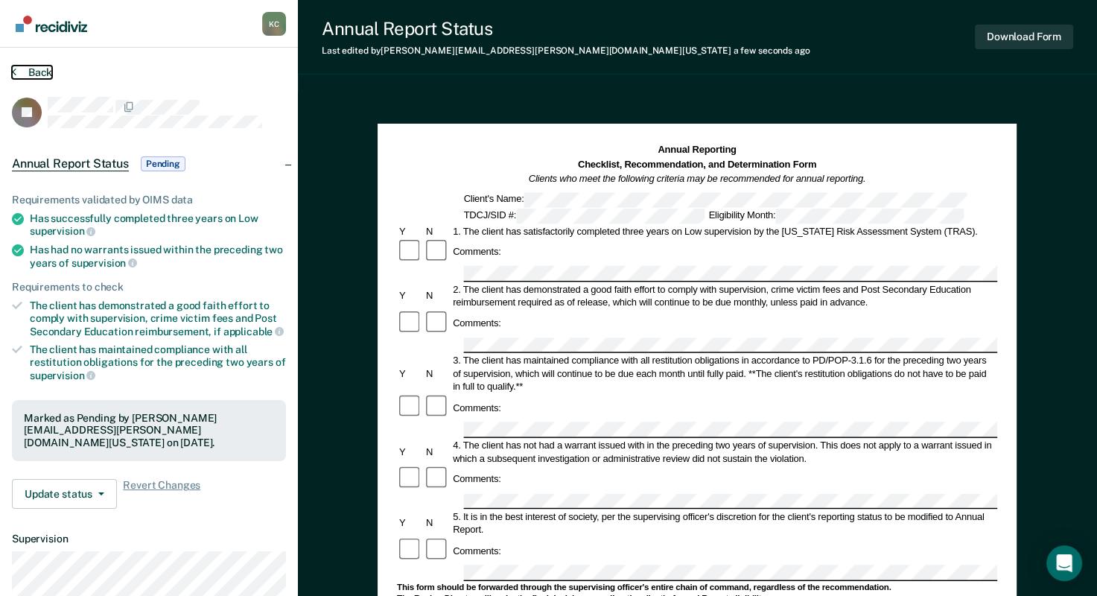
click at [13, 71] on icon at bounding box center [14, 72] width 4 height 12
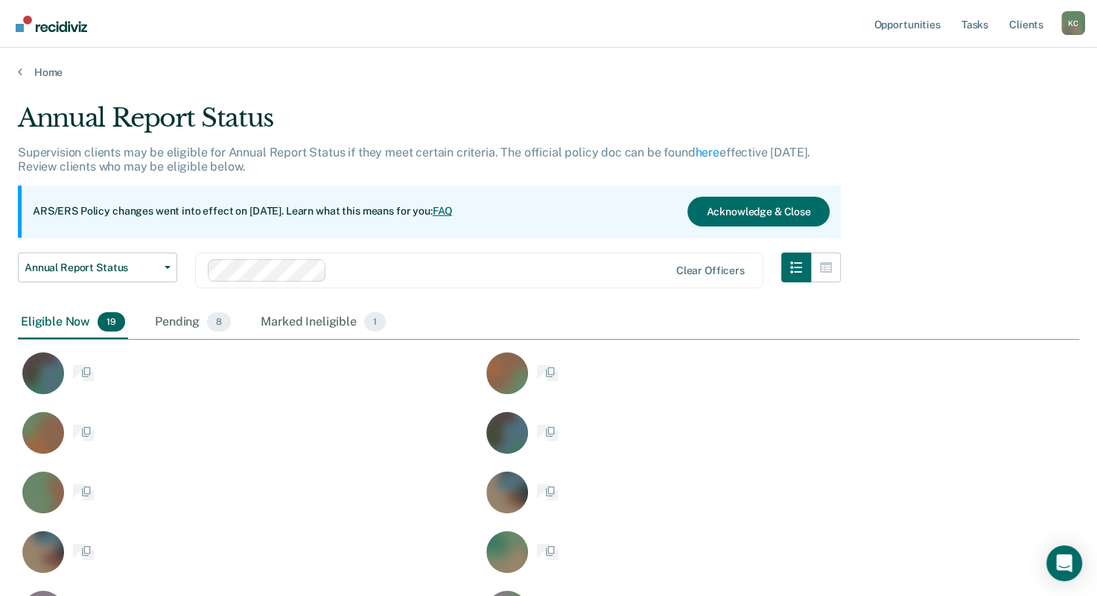
scroll to position [826, 1049]
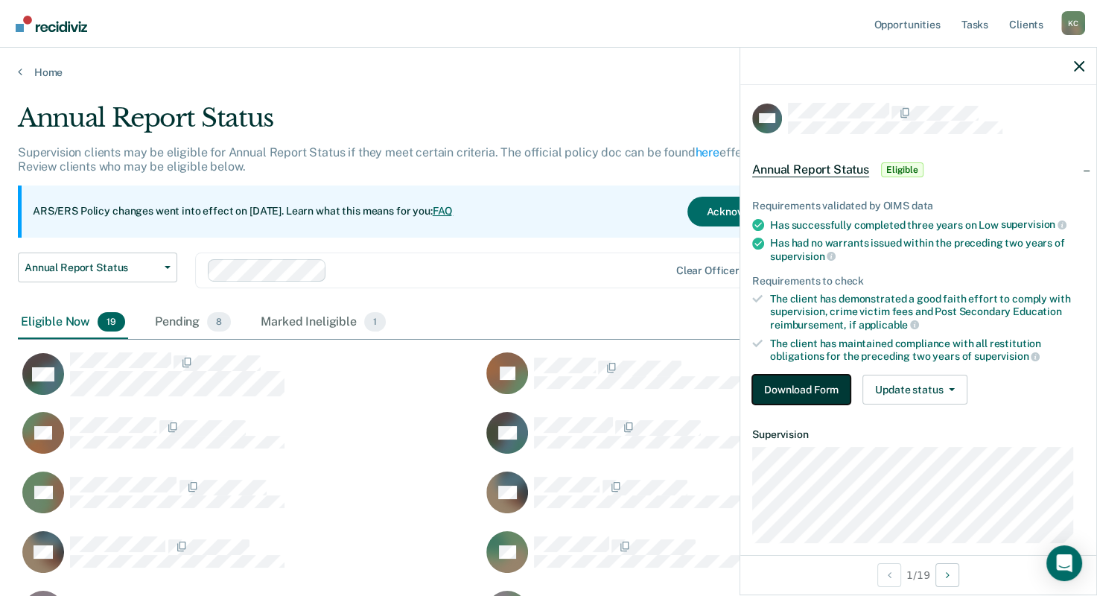
click at [792, 388] on button "Download Form" at bounding box center [801, 389] width 98 height 30
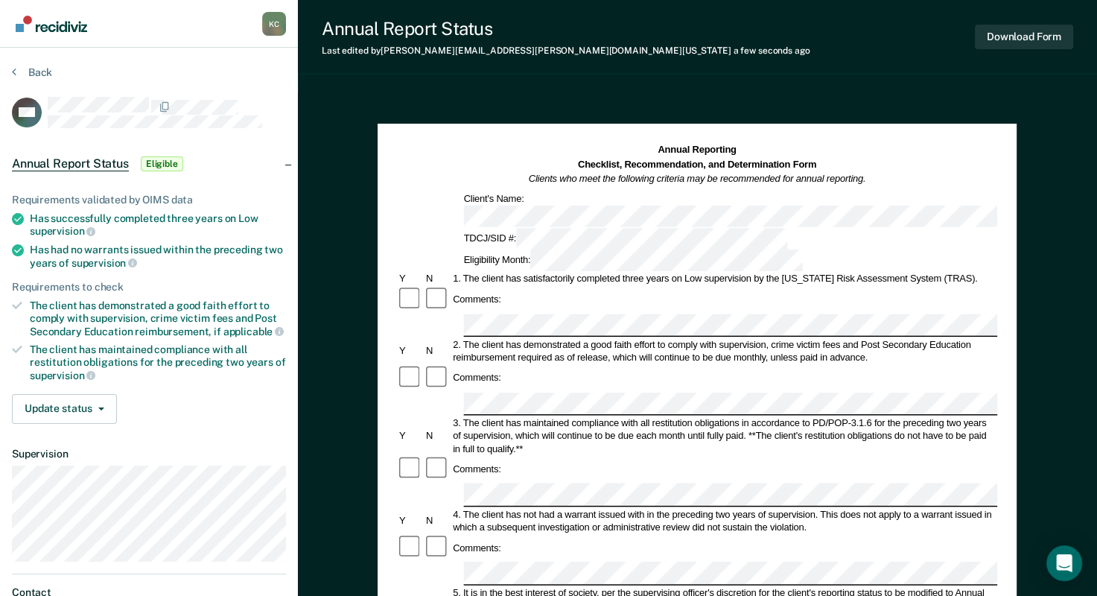
click at [505, 535] on div "Comments:" at bounding box center [697, 548] width 600 height 27
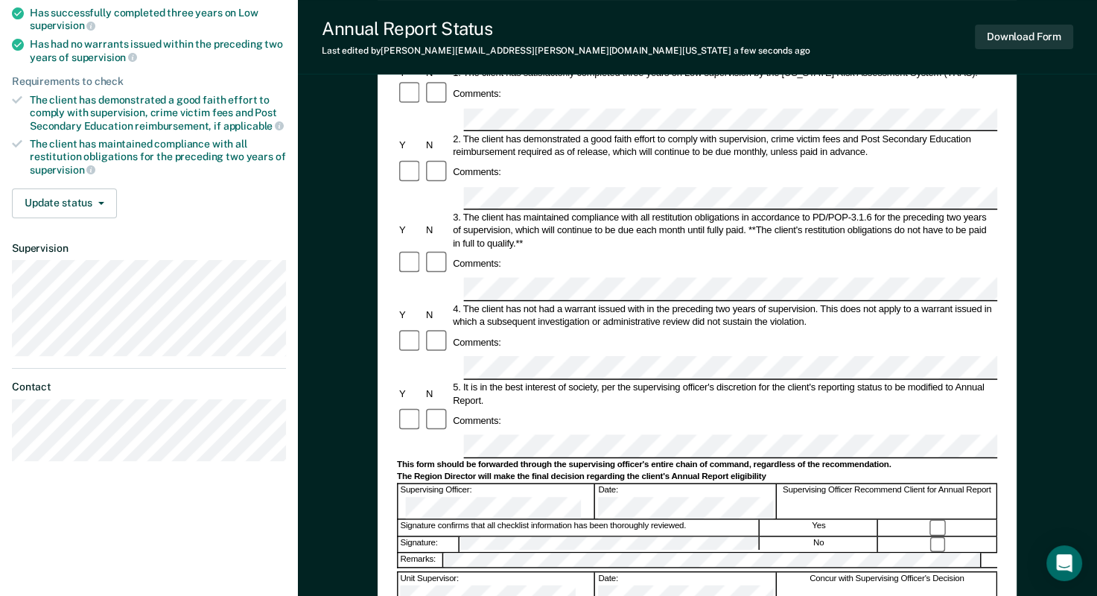
scroll to position [223, 0]
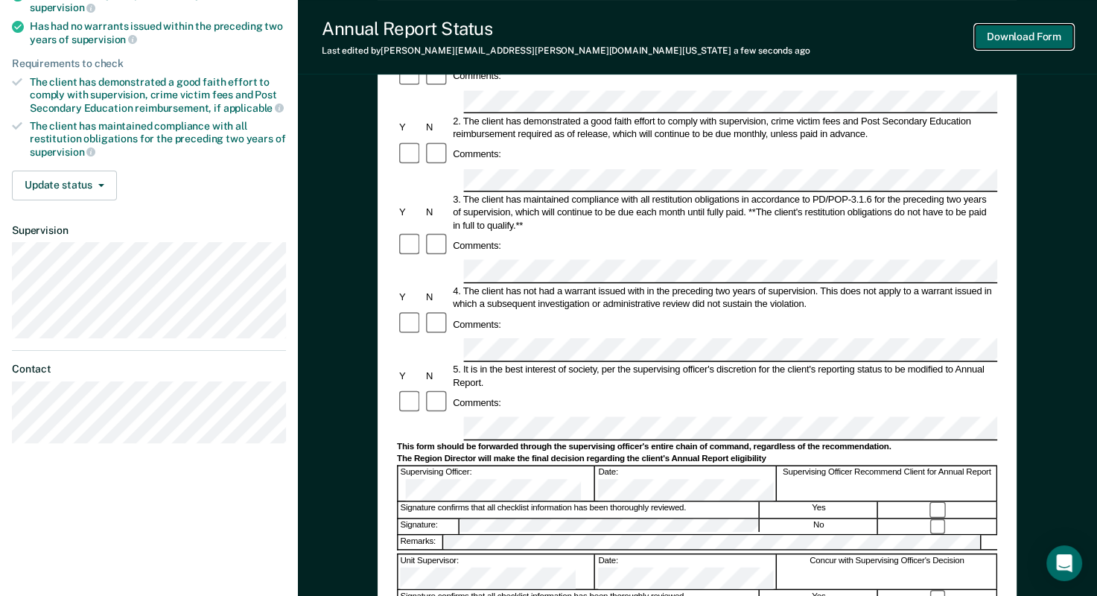
click at [1007, 39] on button "Download Form" at bounding box center [1024, 37] width 98 height 25
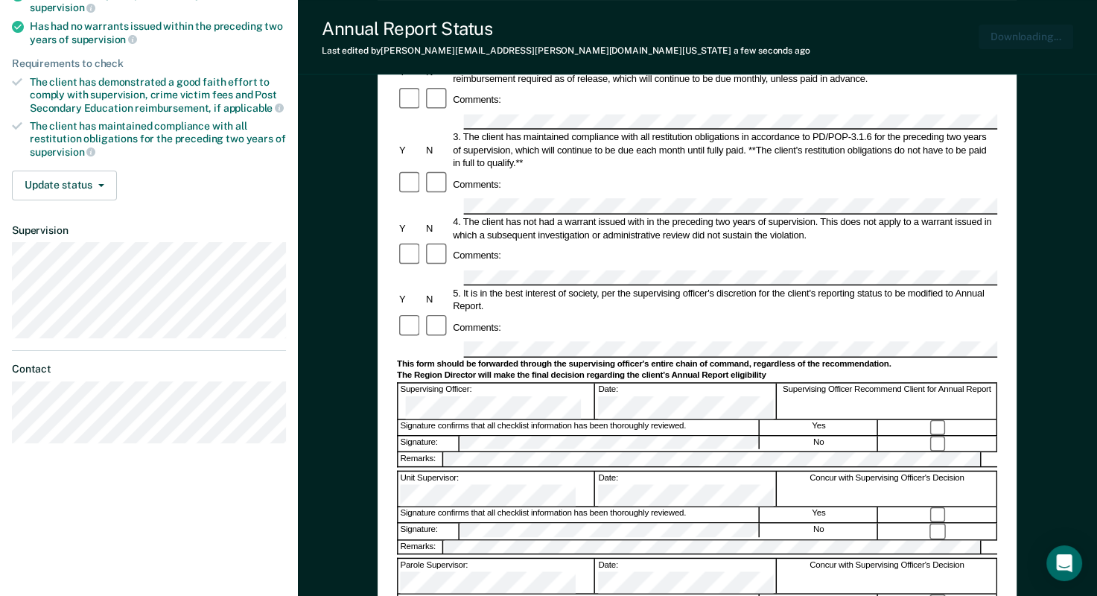
scroll to position [0, 0]
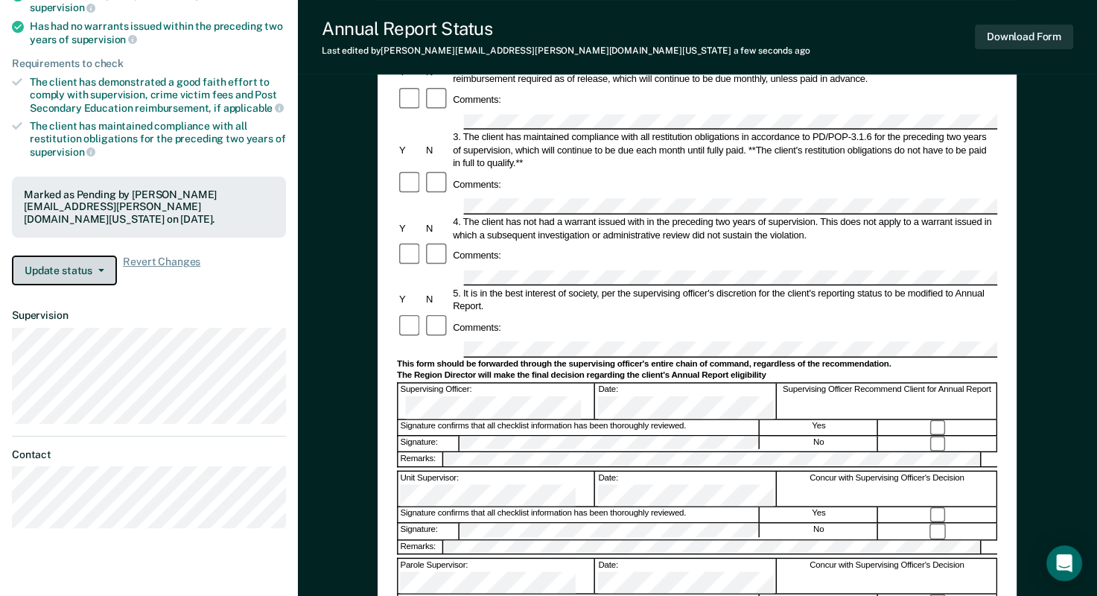
click at [79, 268] on button "Update status" at bounding box center [64, 270] width 105 height 30
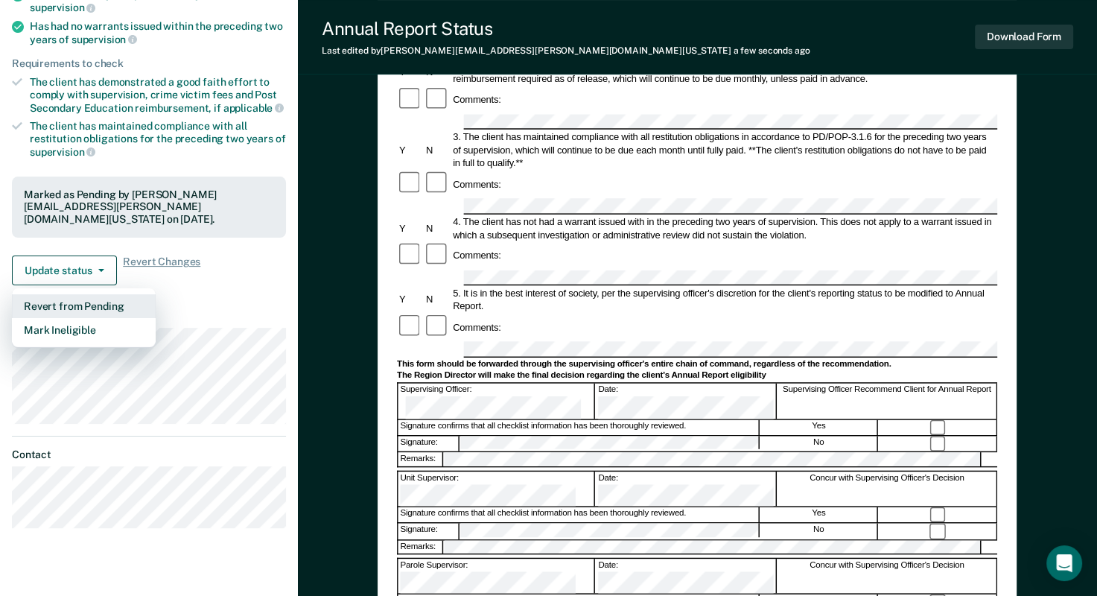
click at [95, 302] on button "Revert from Pending" at bounding box center [84, 306] width 144 height 24
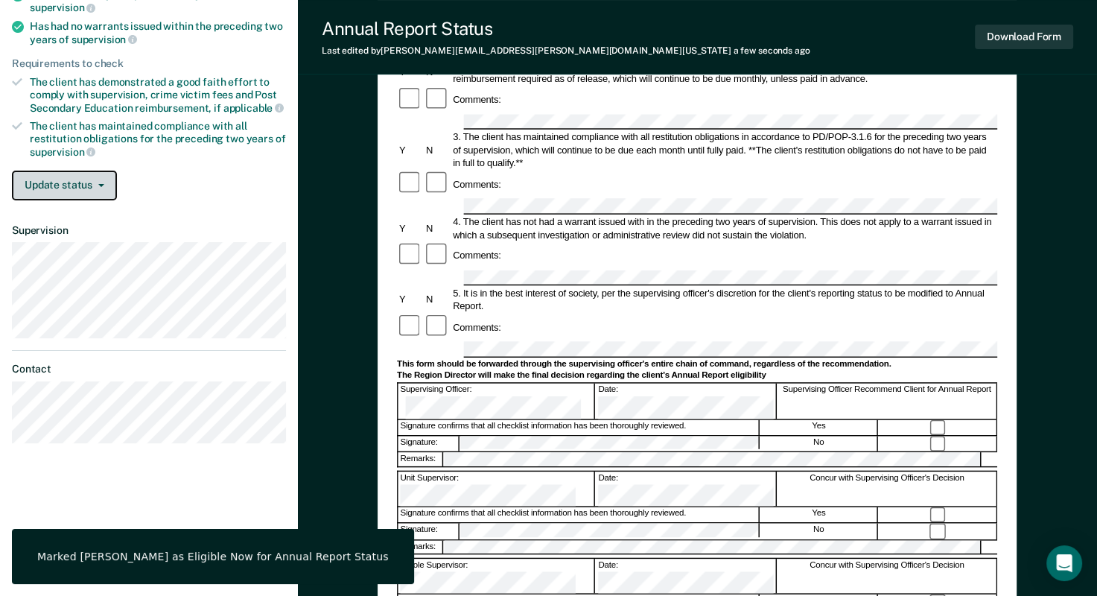
click at [66, 188] on button "Update status" at bounding box center [64, 185] width 105 height 30
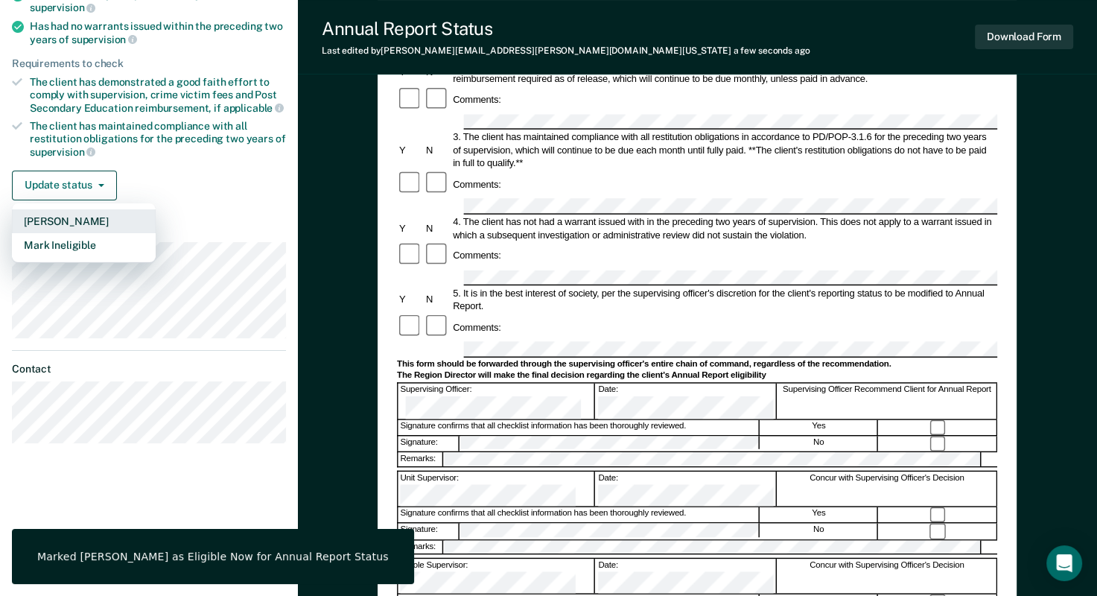
click at [66, 217] on button "[PERSON_NAME]" at bounding box center [84, 221] width 144 height 24
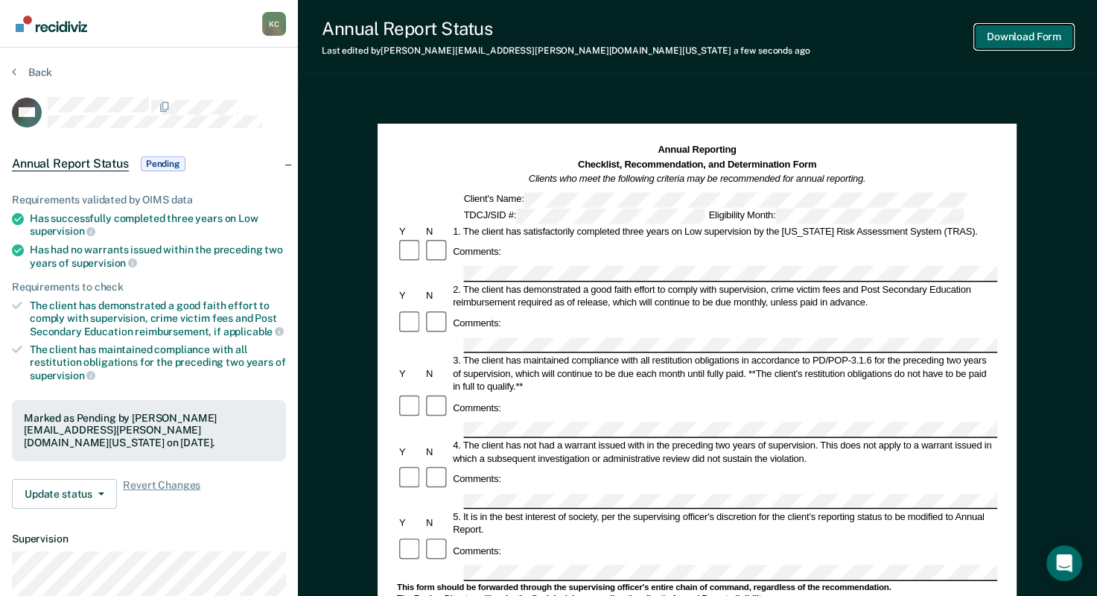
click at [1018, 31] on button "Download Form" at bounding box center [1024, 37] width 98 height 25
click at [75, 492] on button "Update status" at bounding box center [64, 494] width 105 height 30
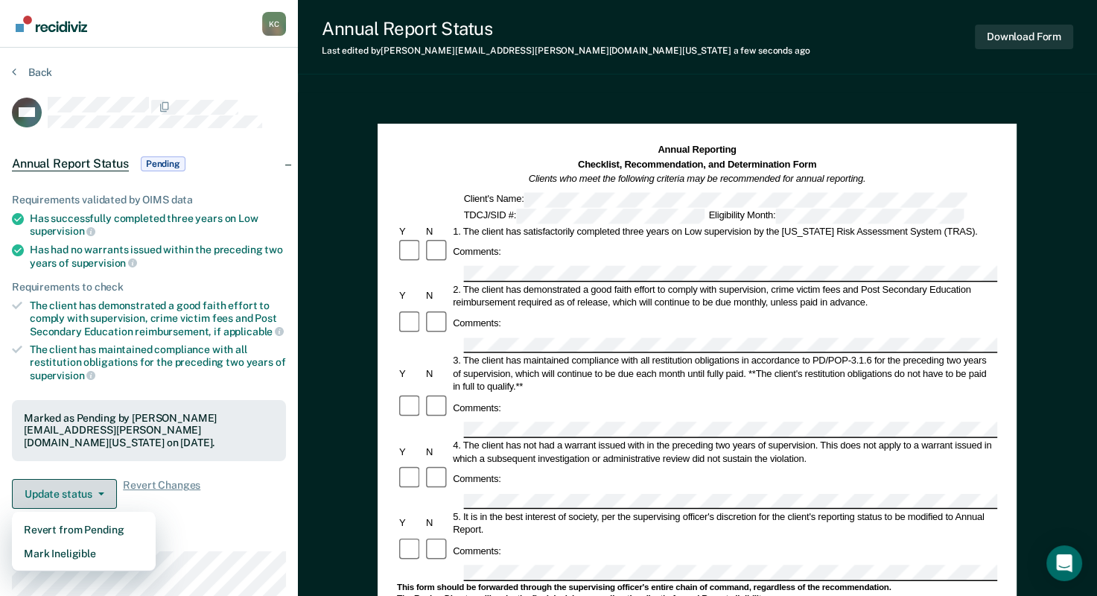
click at [75, 492] on button "Update status" at bounding box center [64, 494] width 105 height 30
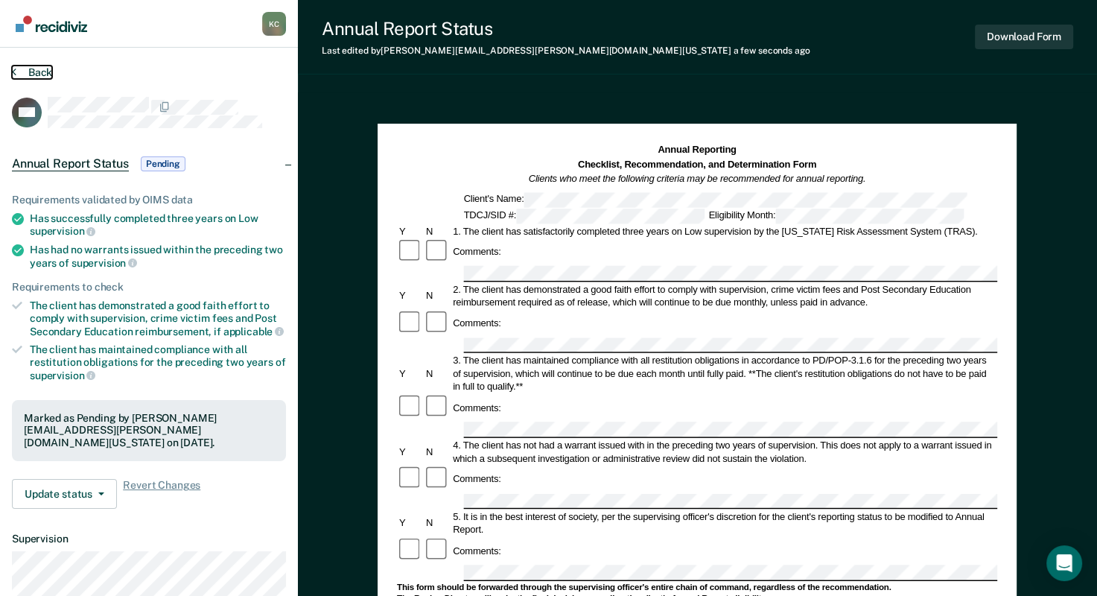
click at [37, 74] on button "Back" at bounding box center [32, 72] width 40 height 13
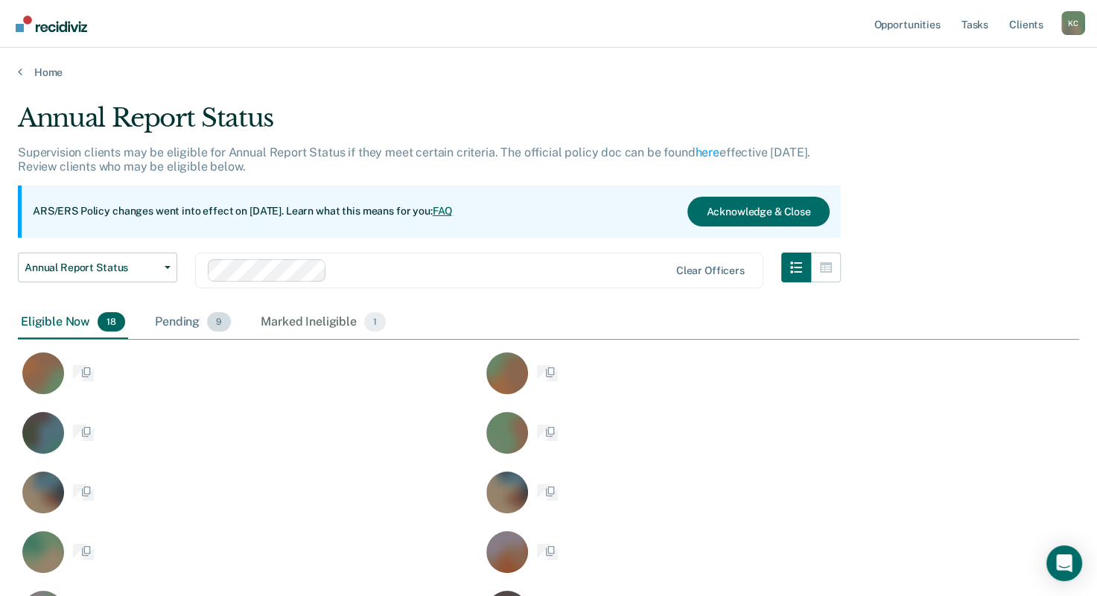
scroll to position [767, 1049]
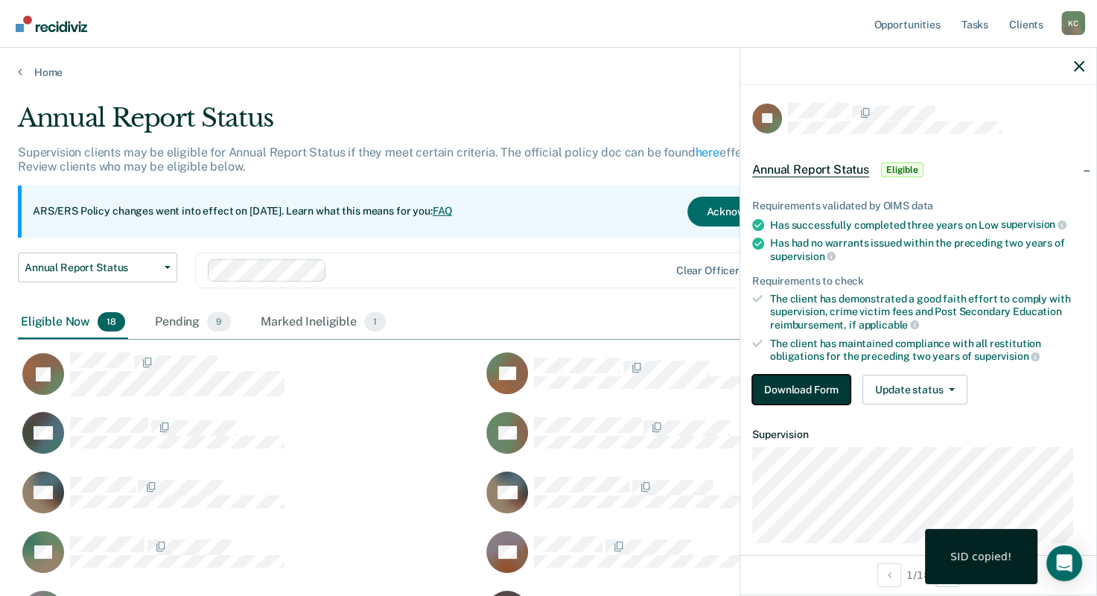
click at [797, 389] on button "Download Form" at bounding box center [801, 389] width 98 height 30
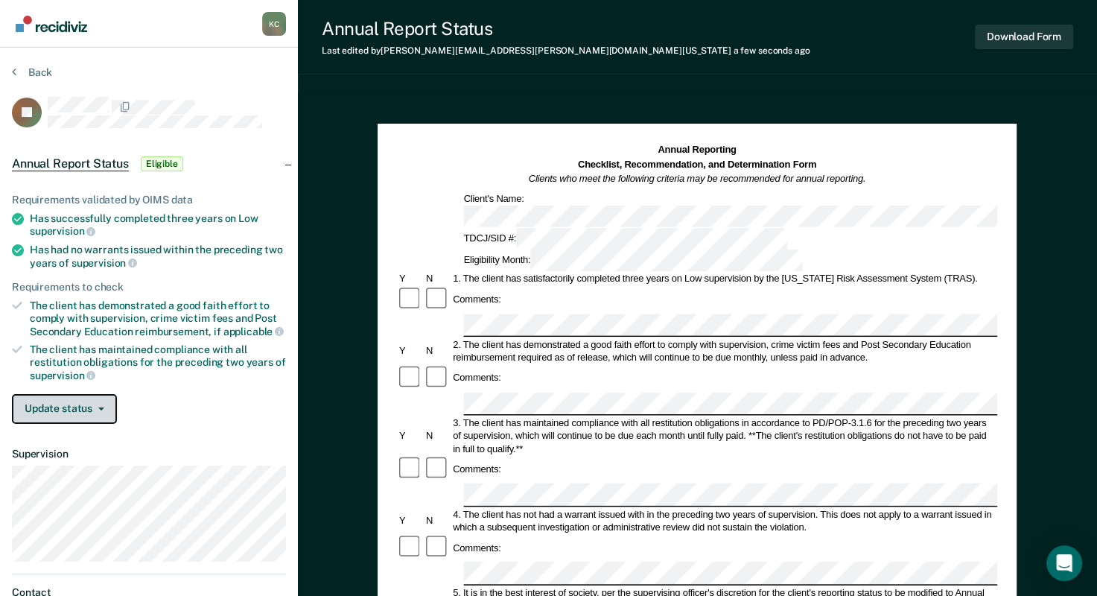
click at [64, 401] on button "Update status" at bounding box center [64, 409] width 105 height 30
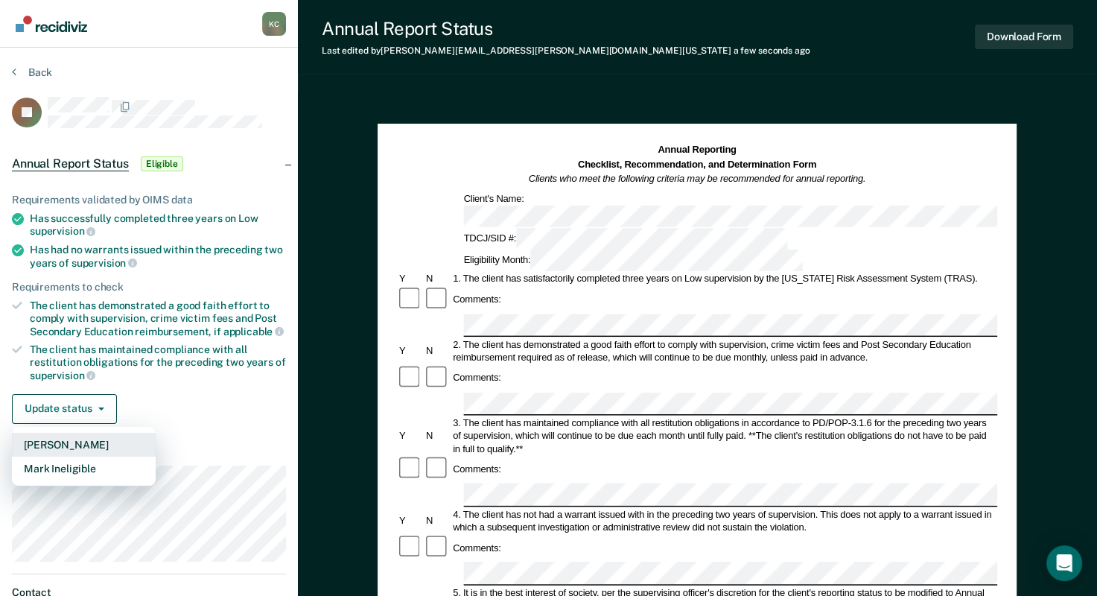
click at [98, 443] on button "[PERSON_NAME]" at bounding box center [84, 445] width 144 height 24
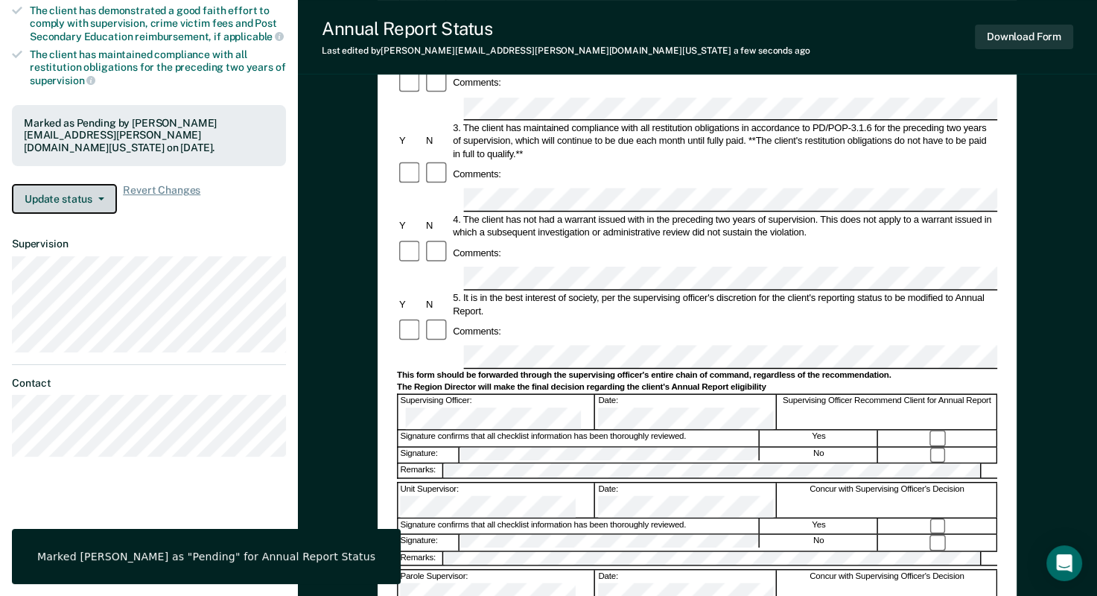
scroll to position [298, 0]
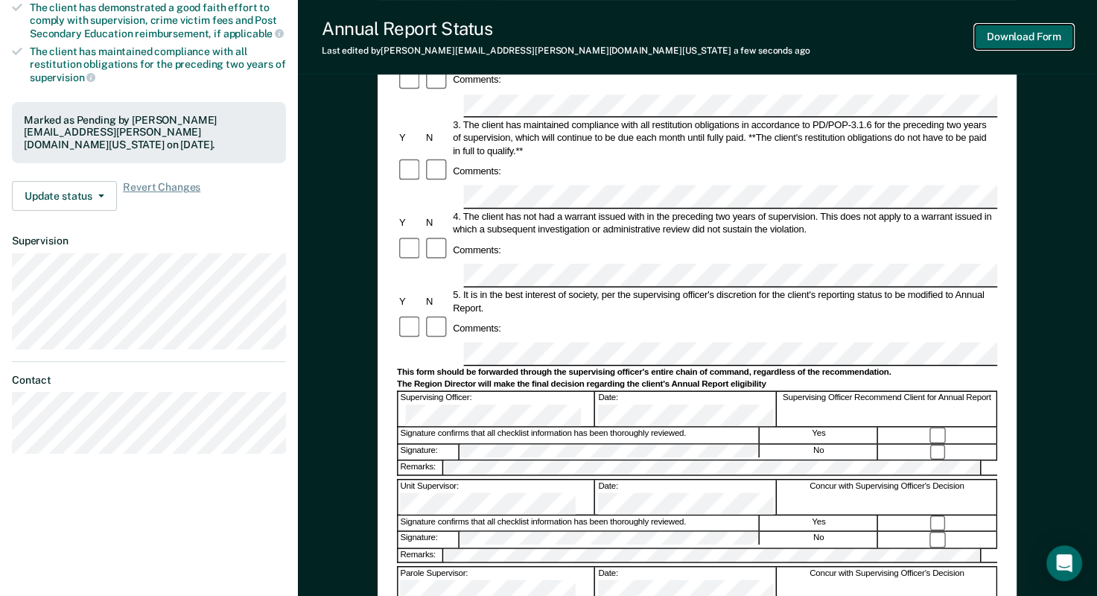
click at [991, 40] on button "Download Form" at bounding box center [1024, 37] width 98 height 25
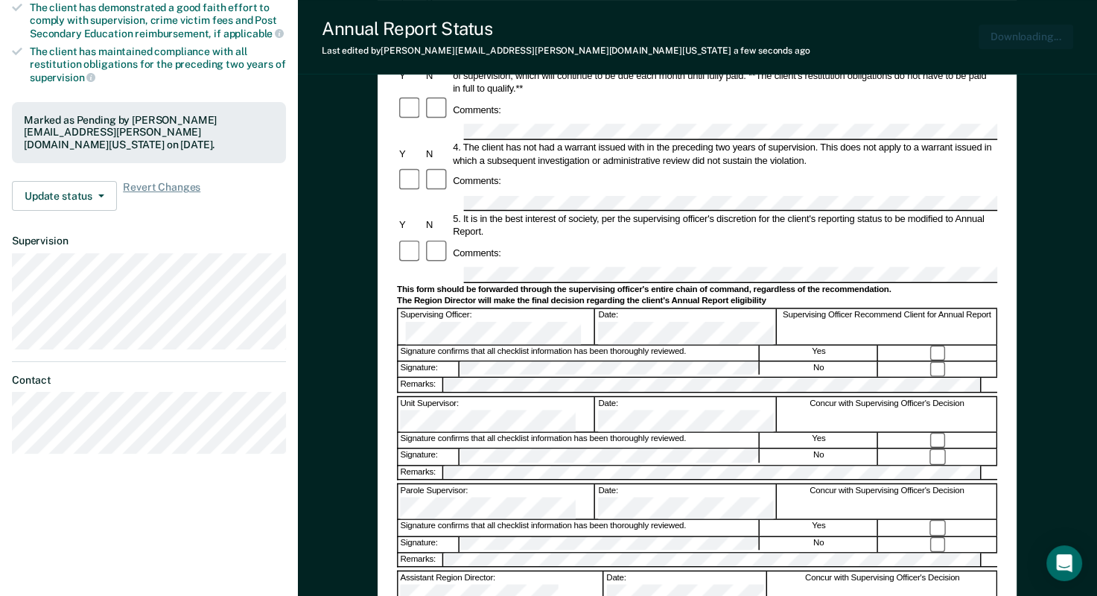
scroll to position [0, 0]
click at [83, 197] on button "Update status" at bounding box center [64, 196] width 105 height 30
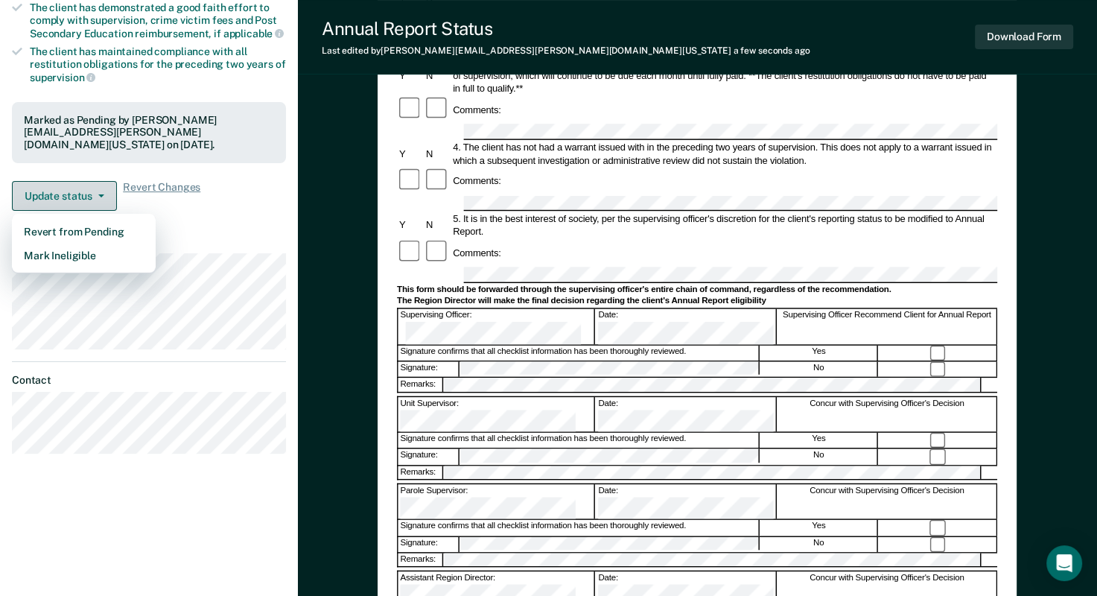
click at [83, 197] on button "Update status" at bounding box center [64, 196] width 105 height 30
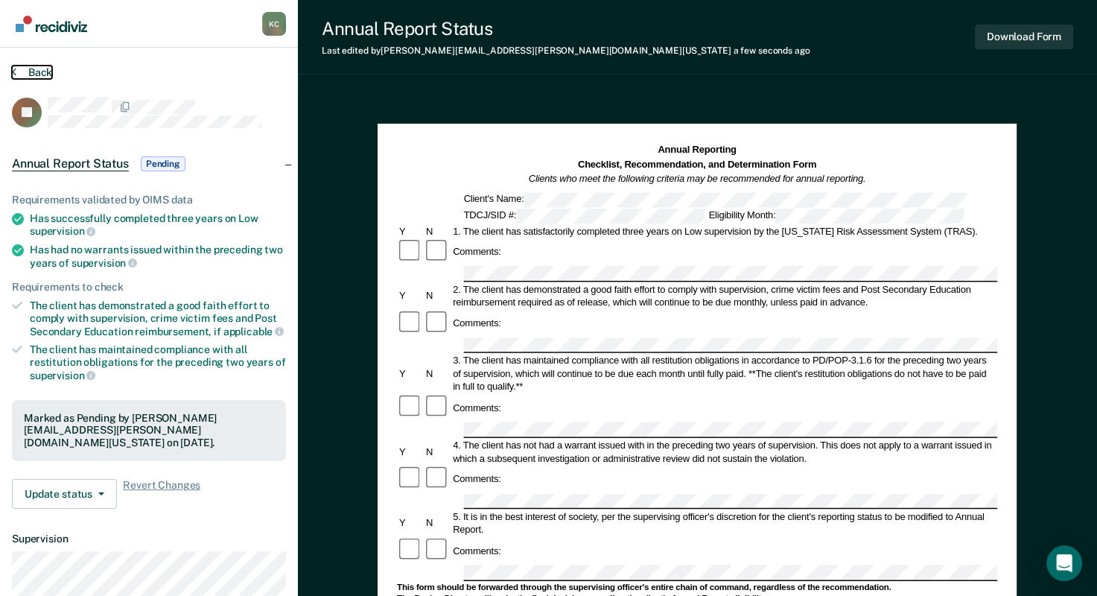
click at [13, 68] on icon at bounding box center [14, 72] width 4 height 12
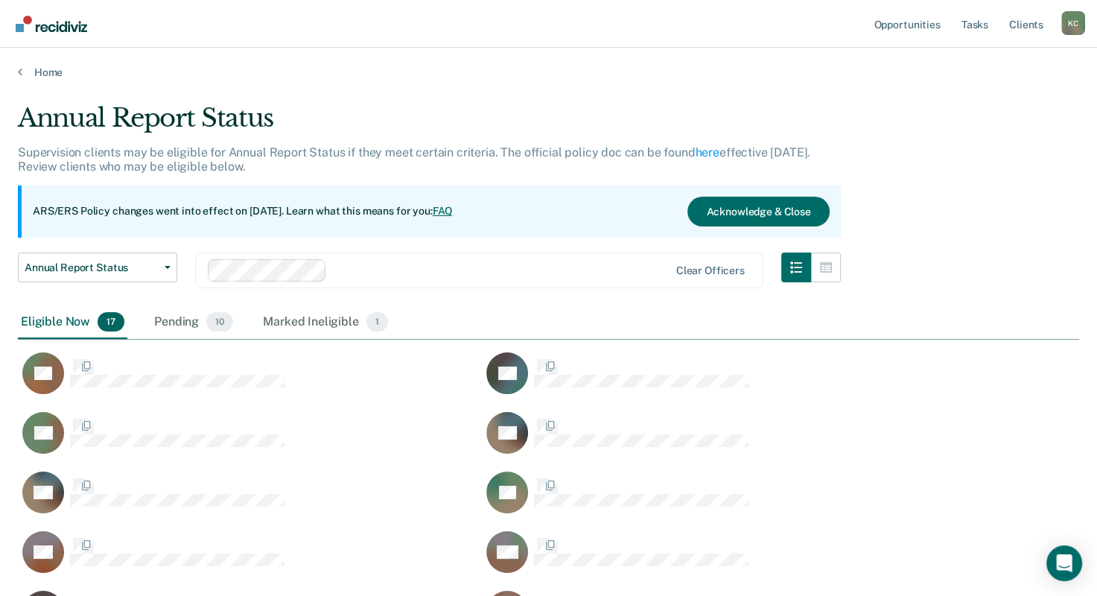
scroll to position [767, 1049]
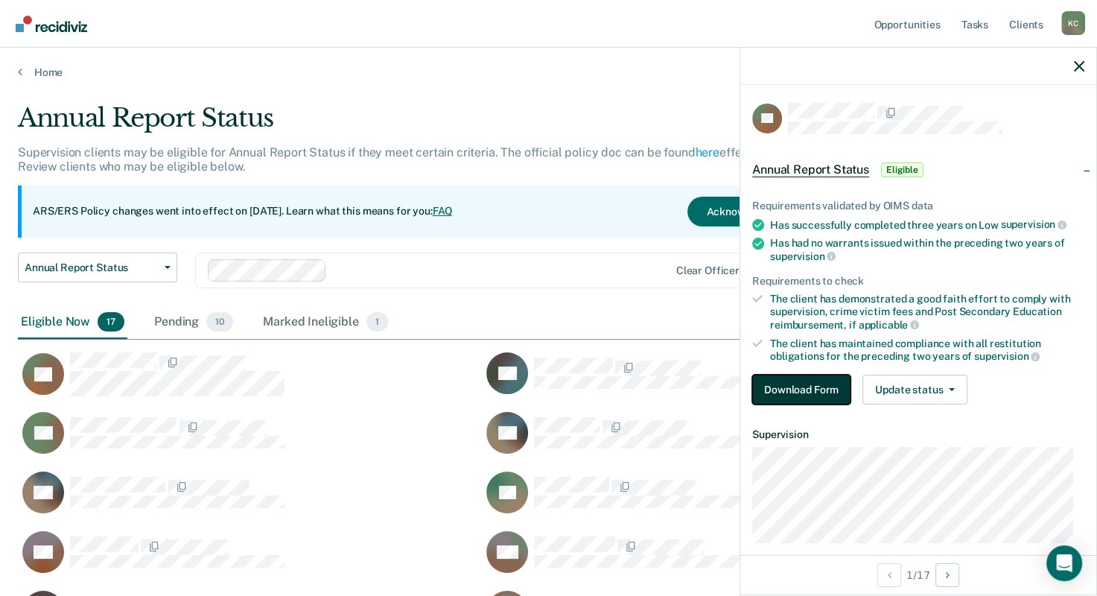
click at [797, 385] on button "Download Form" at bounding box center [801, 389] width 98 height 30
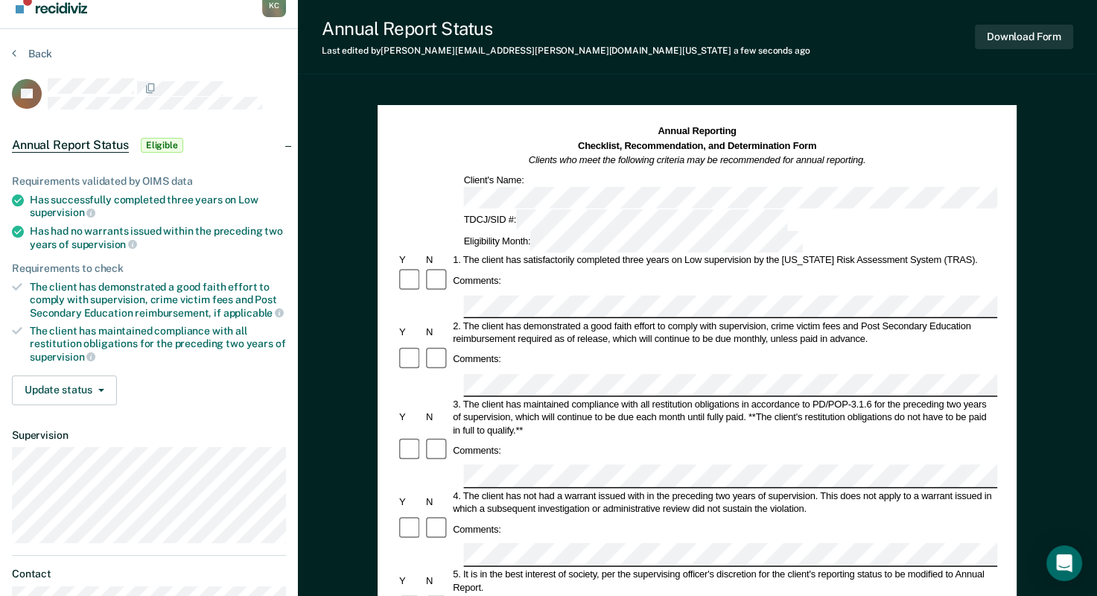
scroll to position [74, 0]
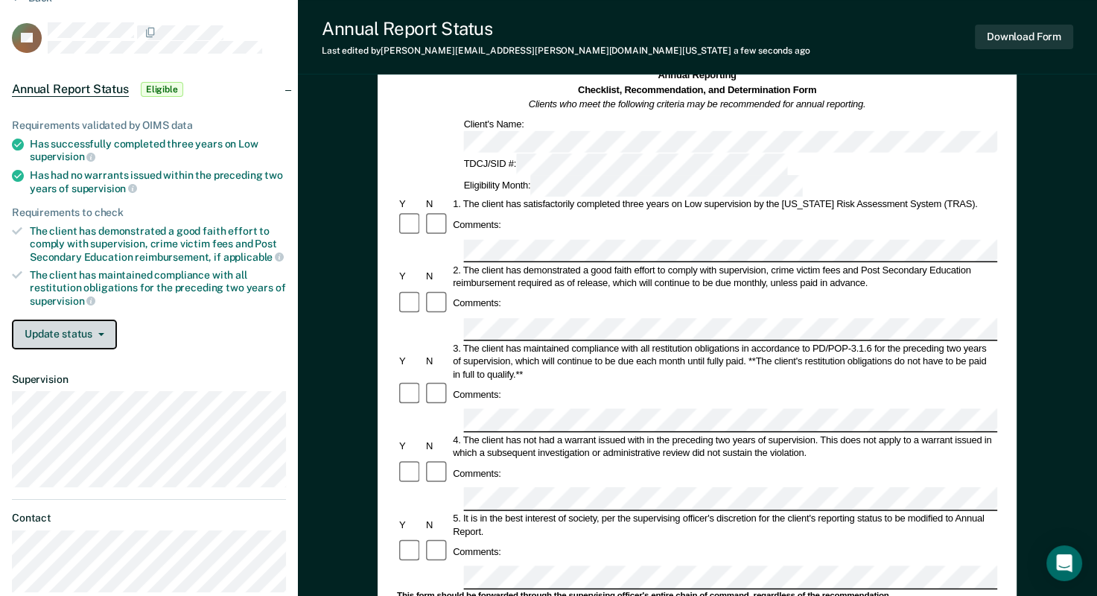
click at [66, 339] on button "Update status" at bounding box center [64, 334] width 105 height 30
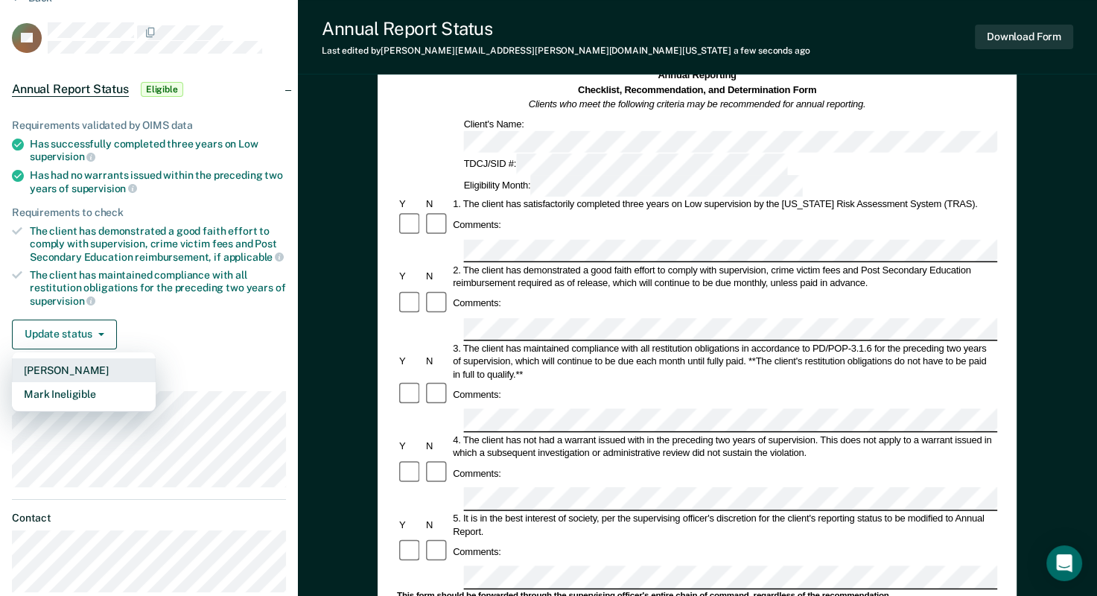
click at [80, 375] on button "[PERSON_NAME]" at bounding box center [84, 370] width 144 height 24
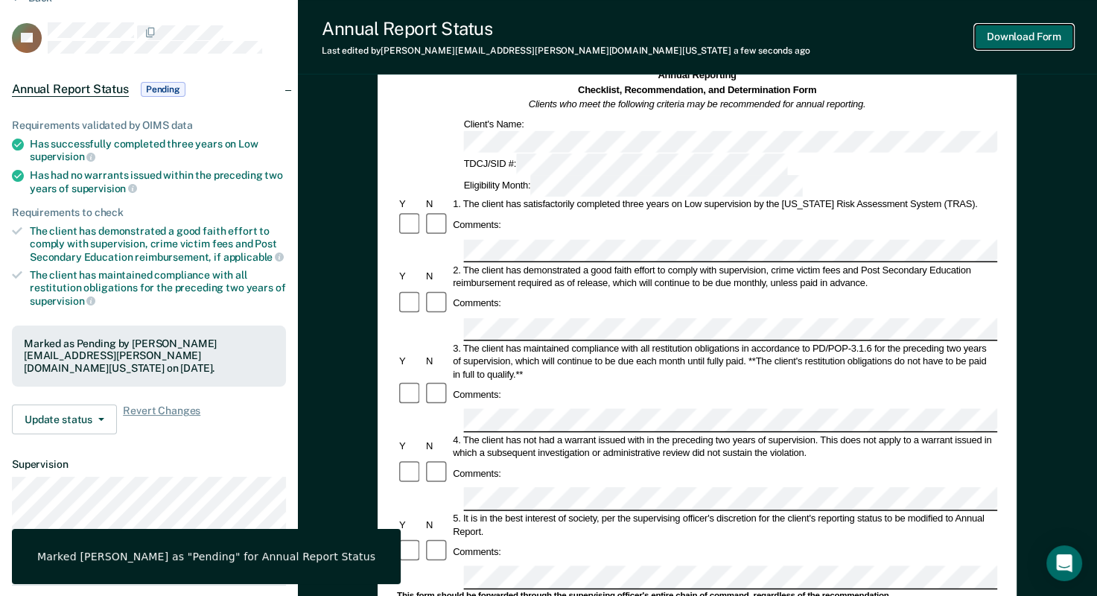
click at [1034, 33] on button "Download Form" at bounding box center [1024, 37] width 98 height 25
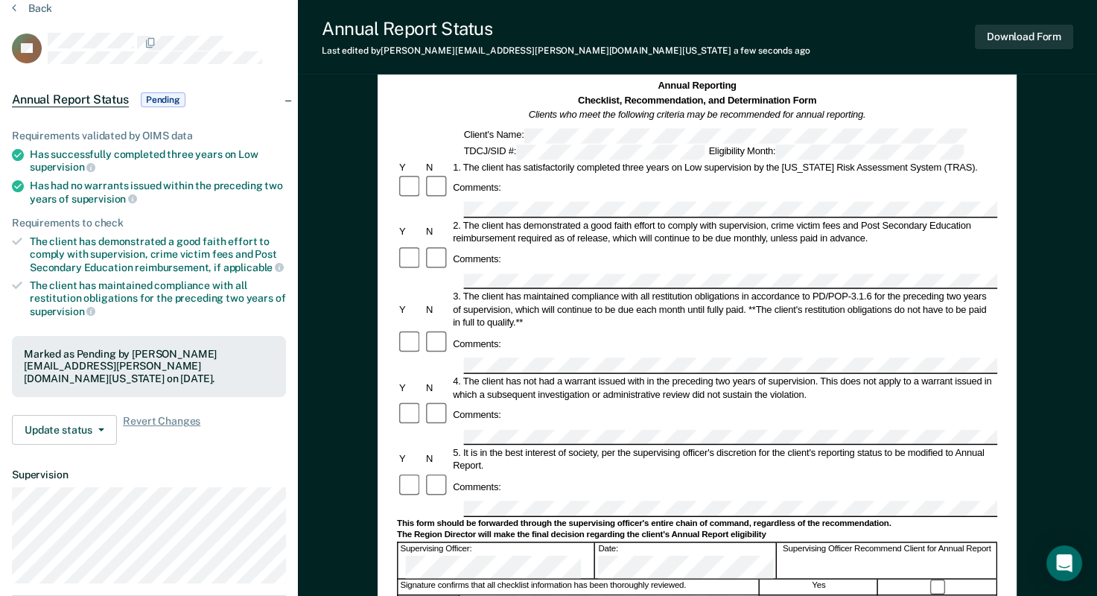
scroll to position [0, 0]
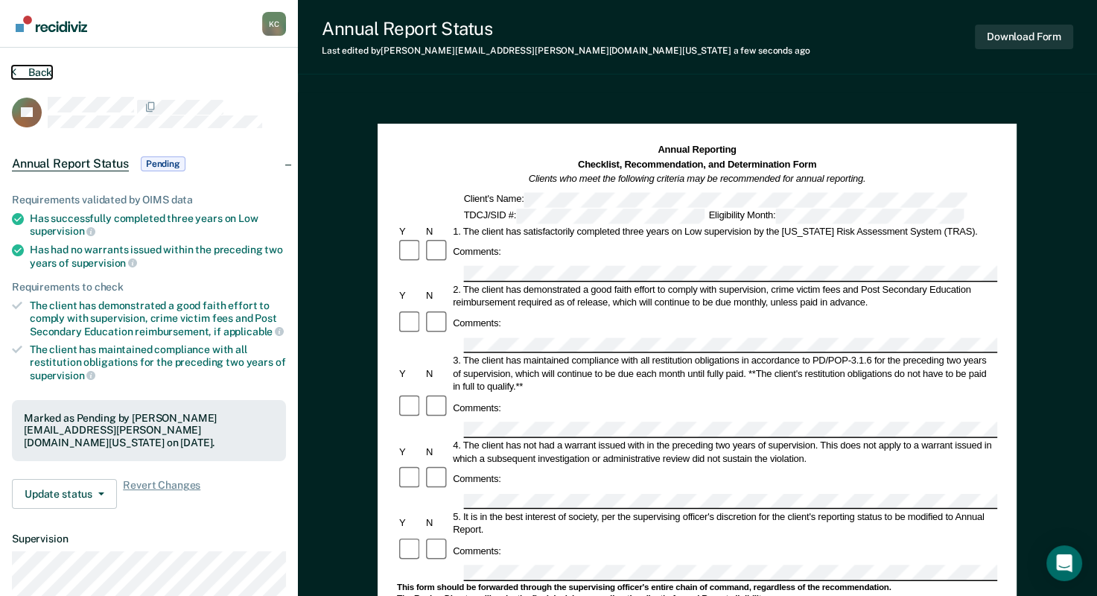
click at [26, 72] on button "Back" at bounding box center [32, 72] width 40 height 13
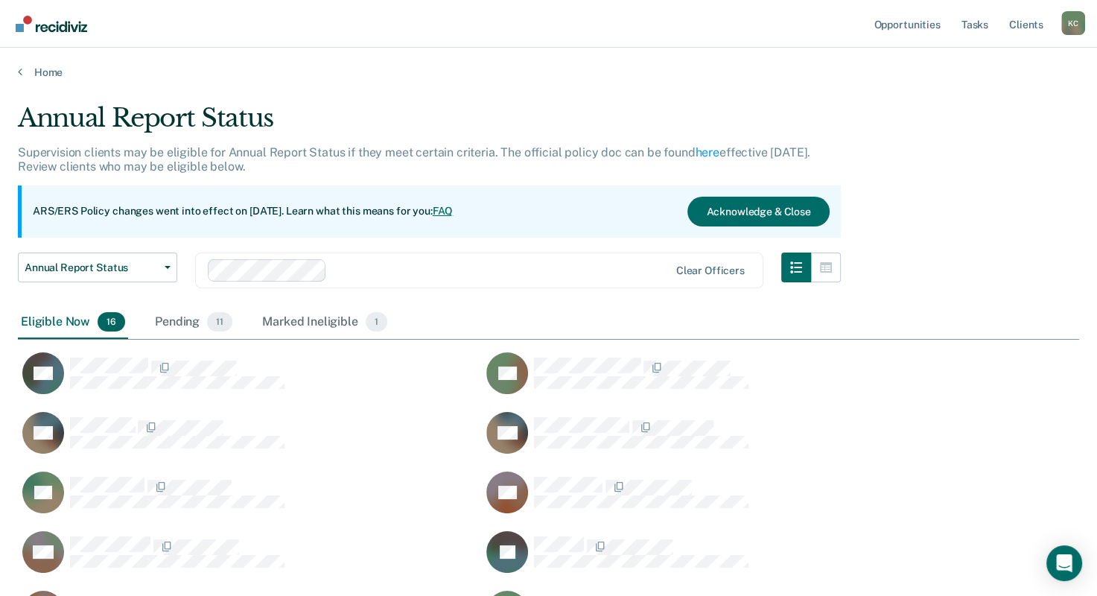
scroll to position [707, 1049]
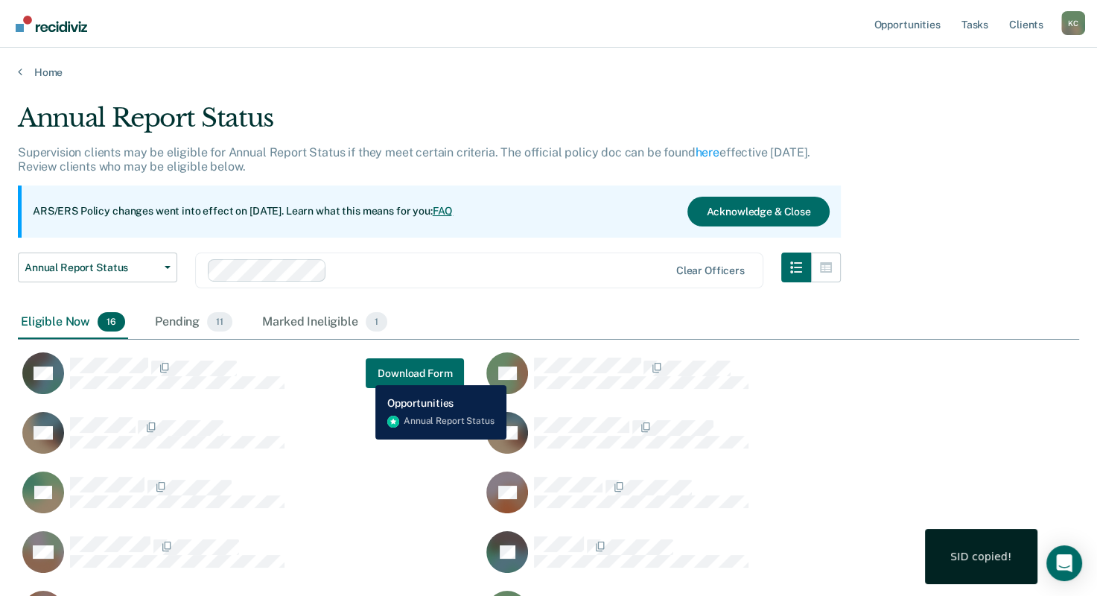
click at [364, 374] on div "RV Download Form" at bounding box center [241, 372] width 446 height 43
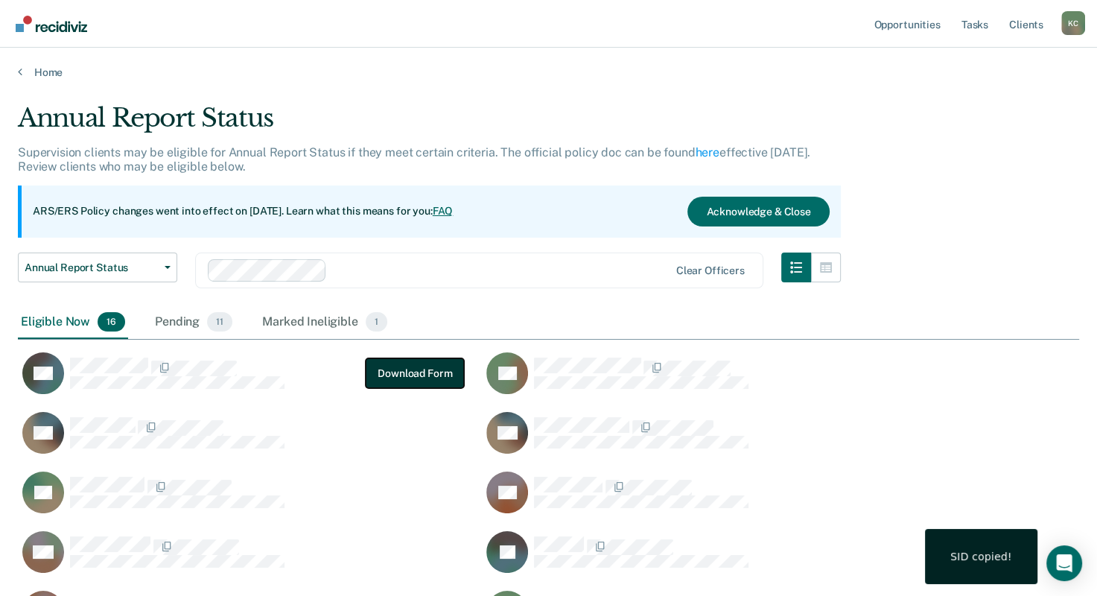
click at [435, 378] on button "Download Form" at bounding box center [415, 373] width 98 height 30
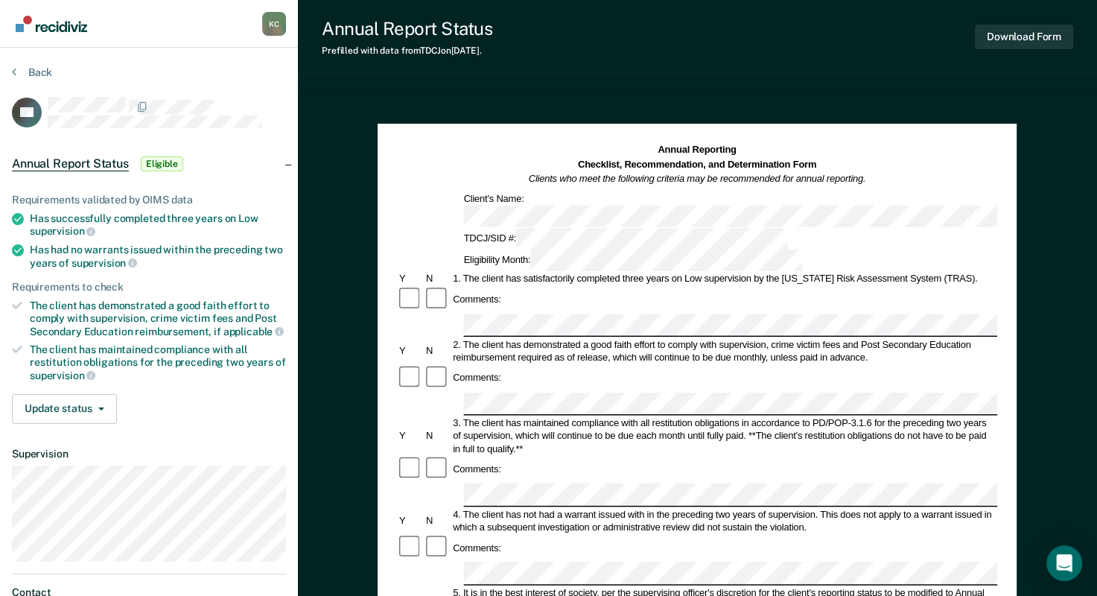
click at [515, 286] on div "Comments:" at bounding box center [697, 299] width 600 height 27
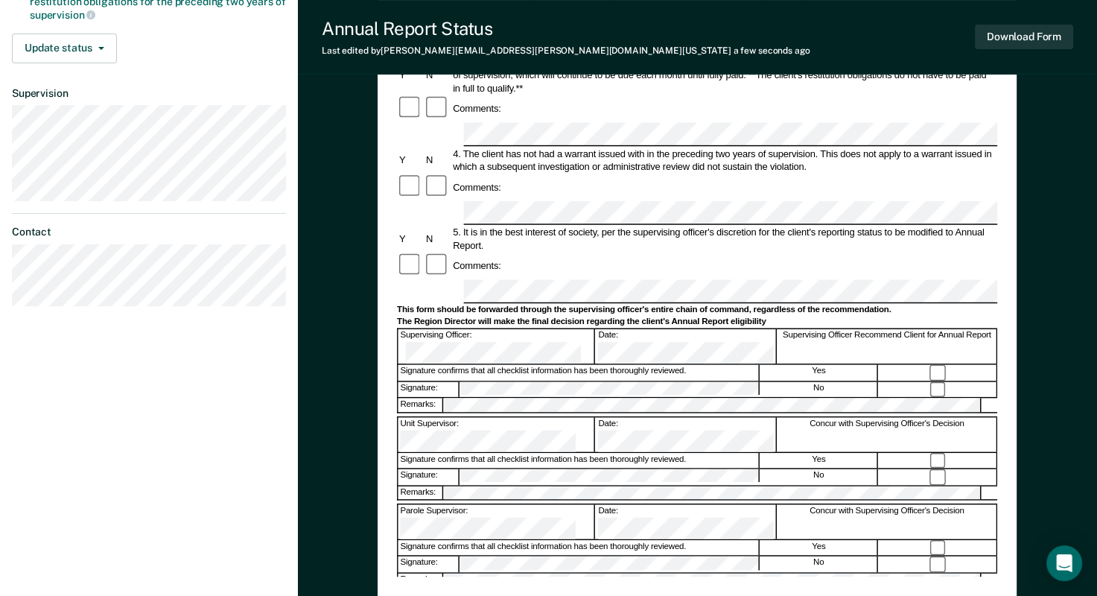
scroll to position [372, 0]
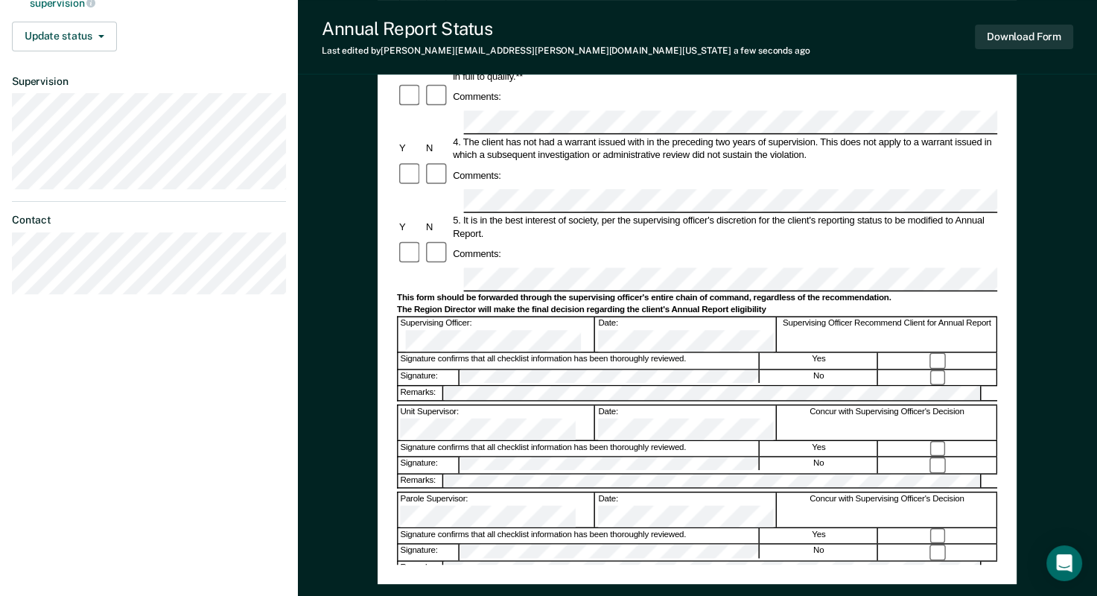
click at [674, 304] on div "The Region Director will make the final decision regarding the client's Annual …" at bounding box center [697, 309] width 600 height 11
click at [932, 353] on div at bounding box center [938, 361] width 118 height 16
click at [1035, 45] on button "Download Form" at bounding box center [1024, 37] width 98 height 25
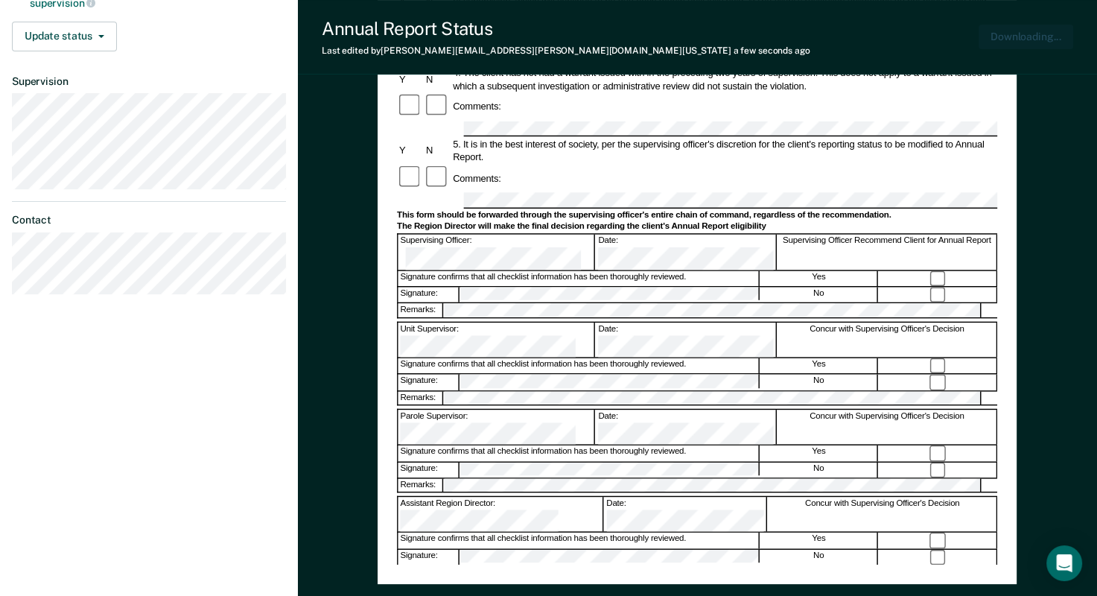
scroll to position [0, 0]
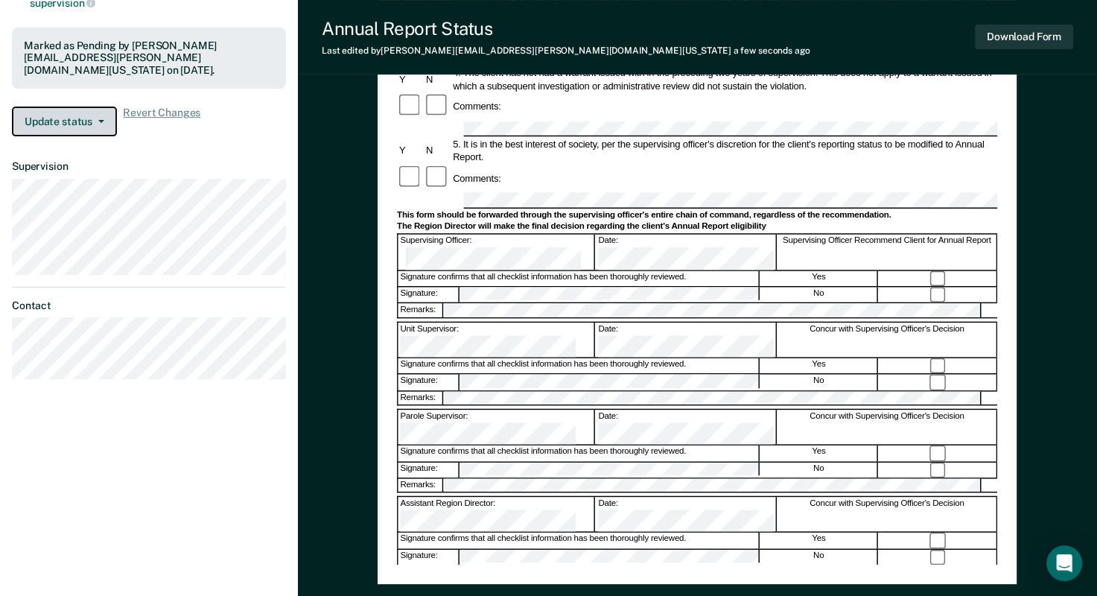
click at [71, 121] on button "Update status" at bounding box center [64, 121] width 105 height 30
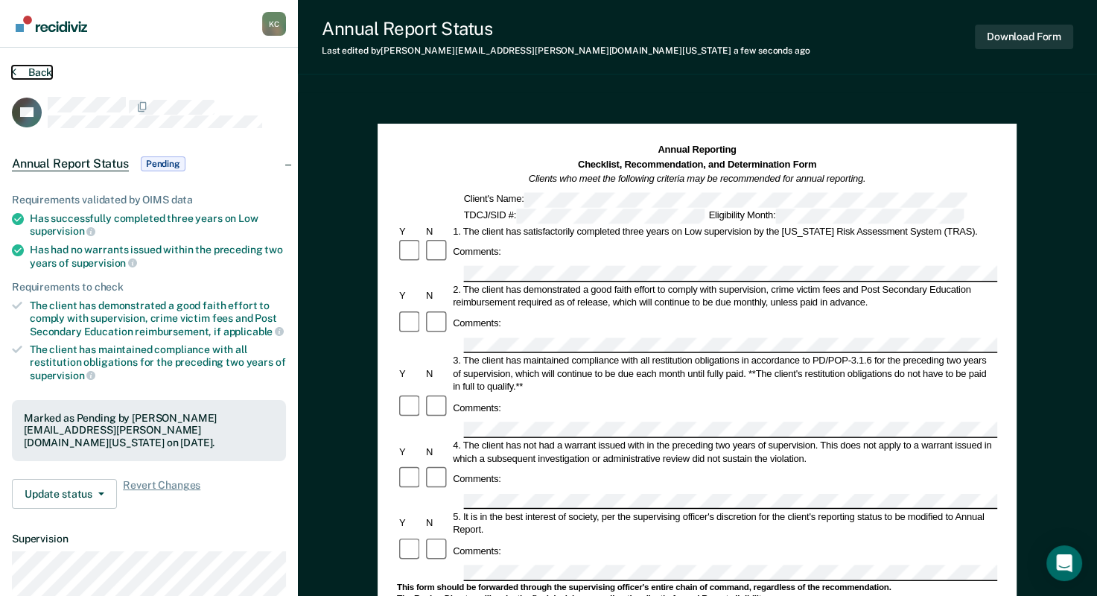
click at [22, 73] on button "Back" at bounding box center [32, 72] width 40 height 13
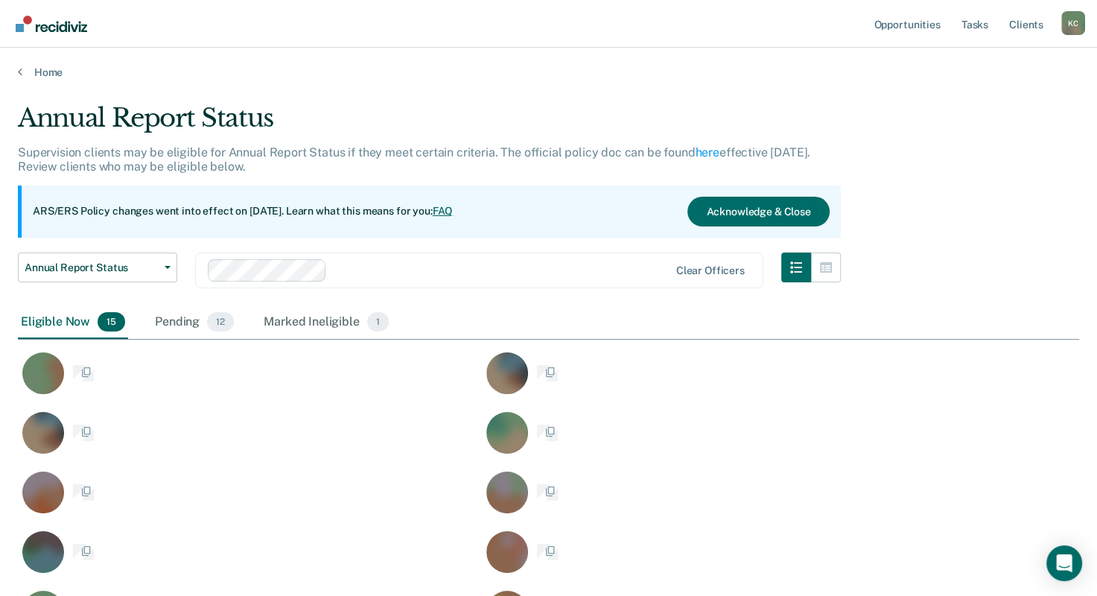
scroll to position [707, 1049]
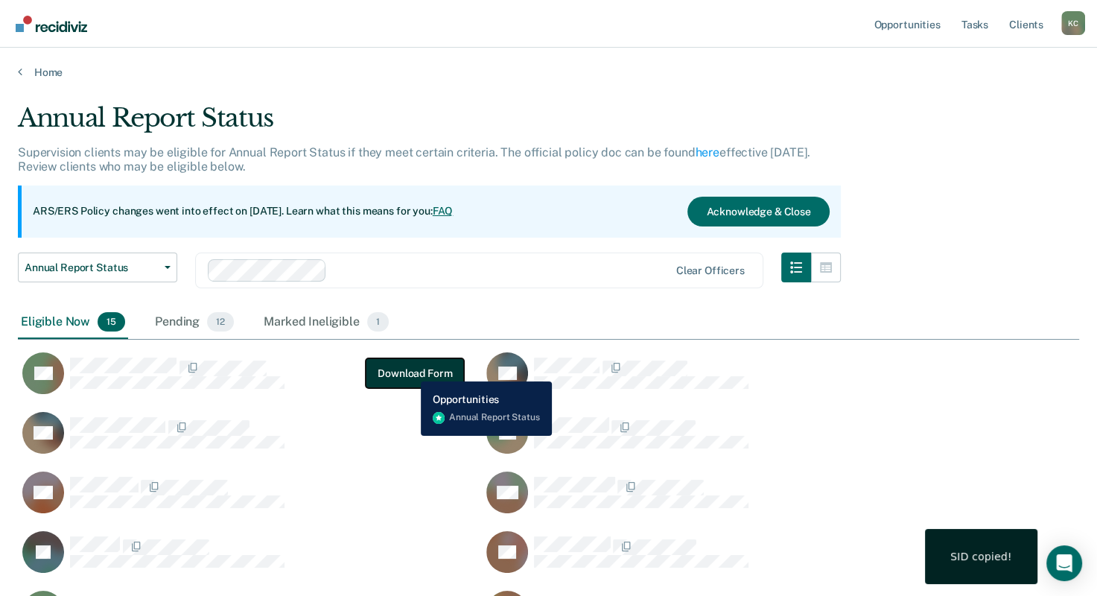
click at [409, 370] on button "Download Form" at bounding box center [415, 373] width 98 height 30
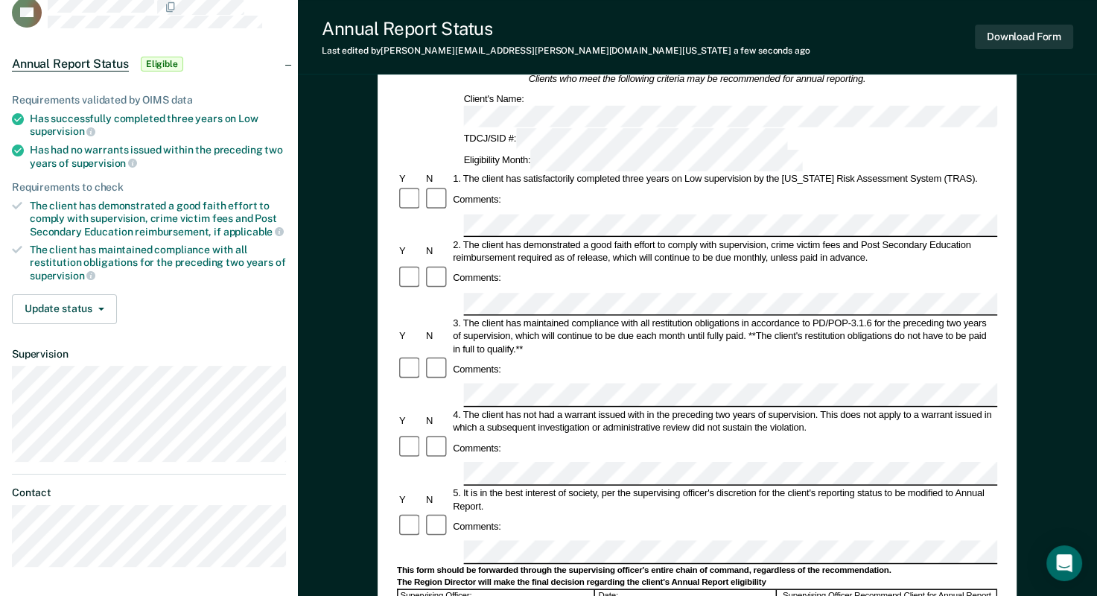
scroll to position [223, 0]
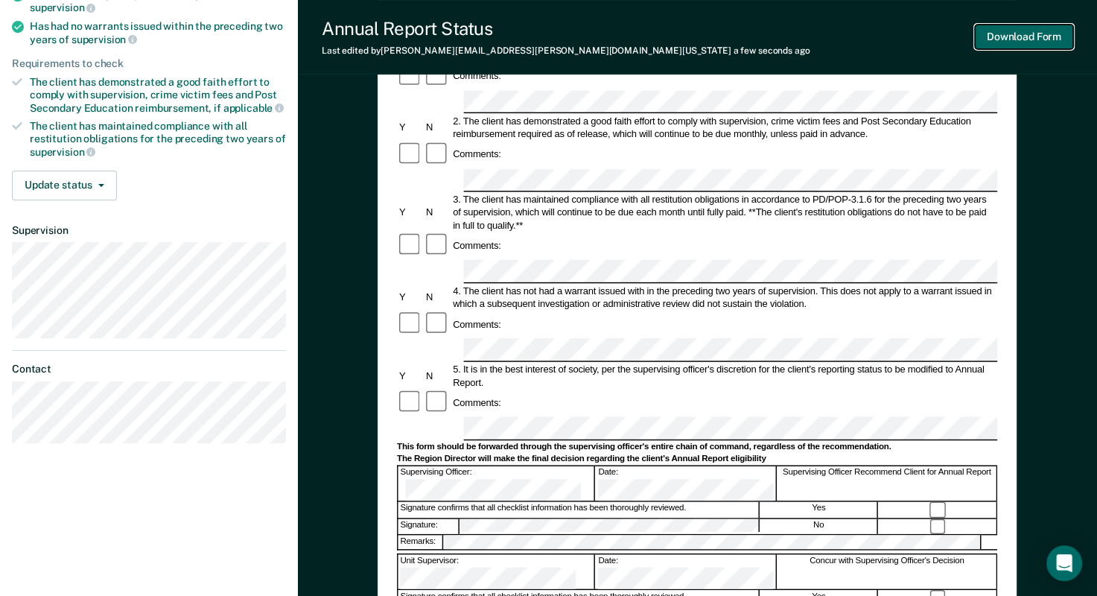
click at [1012, 38] on button "Download Form" at bounding box center [1024, 37] width 98 height 25
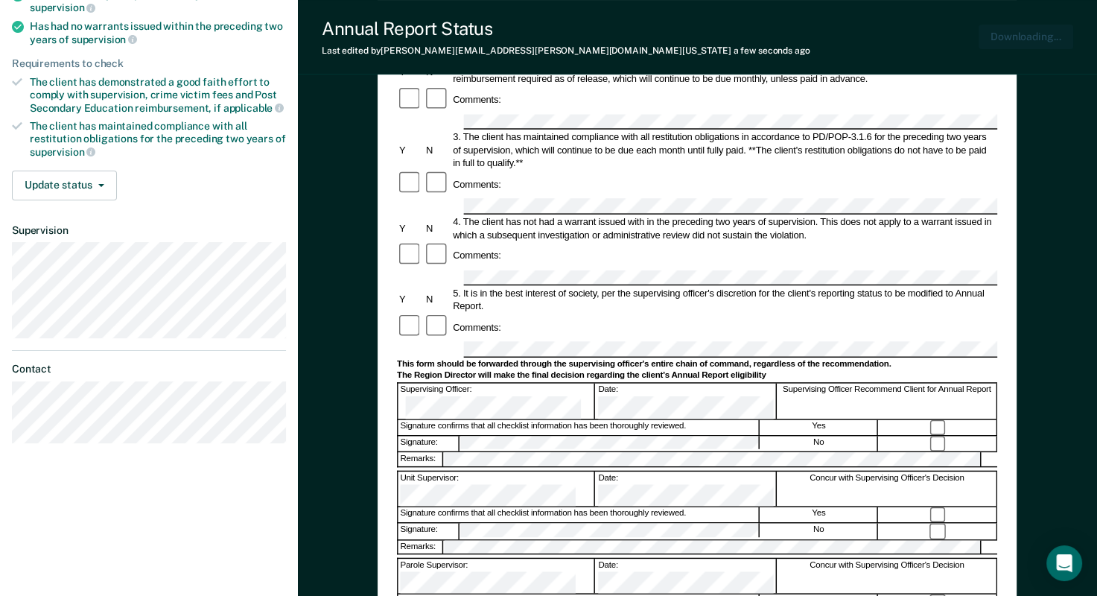
scroll to position [0, 0]
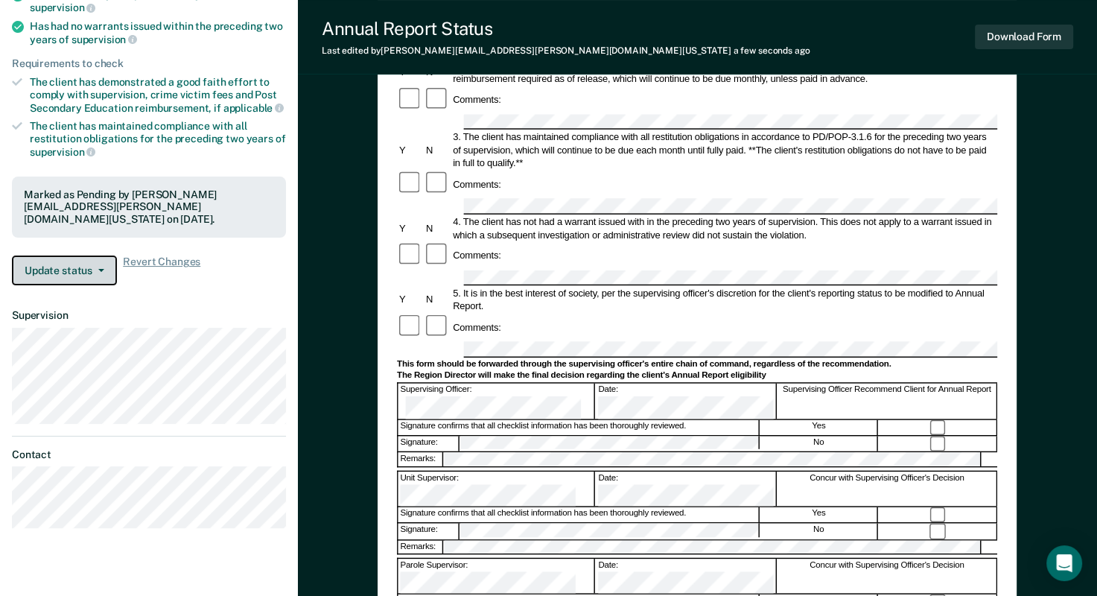
click at [95, 261] on button "Update status" at bounding box center [64, 270] width 105 height 30
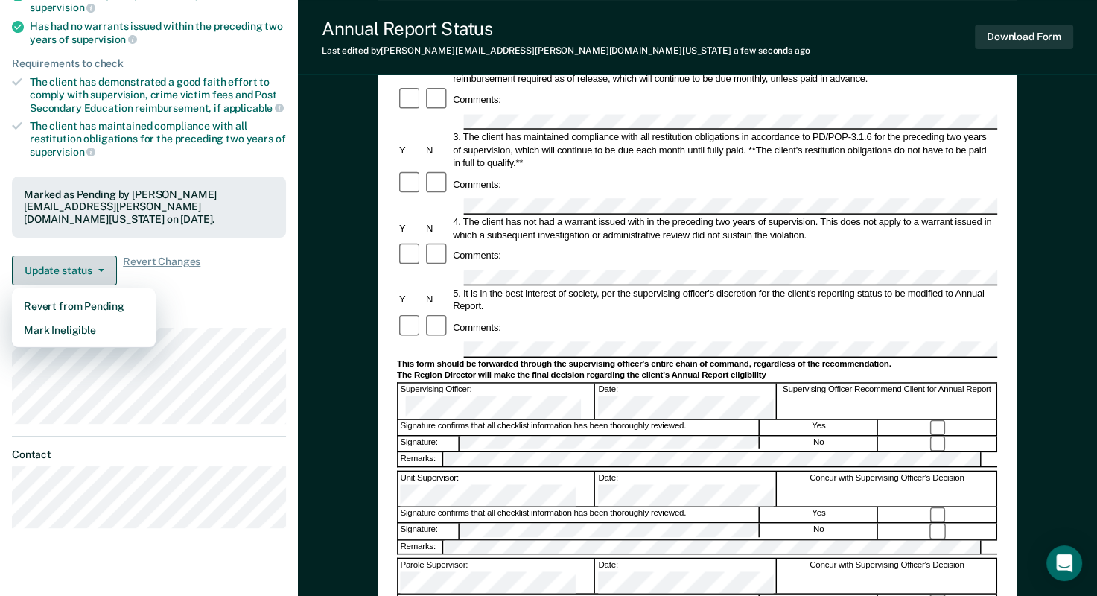
click at [95, 261] on button "Update status" at bounding box center [64, 270] width 105 height 30
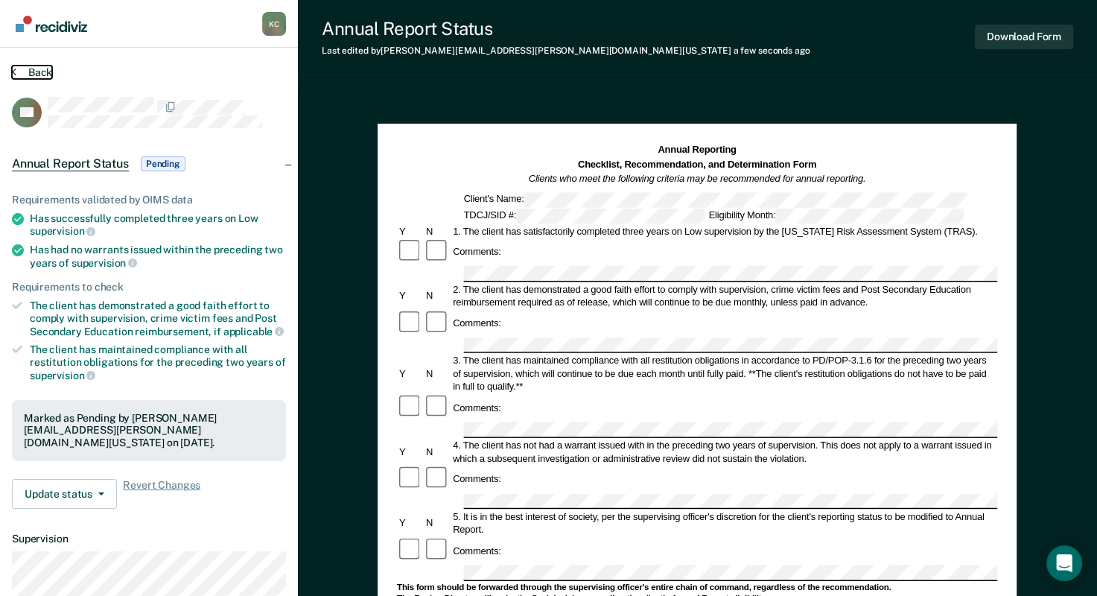
click at [13, 72] on icon at bounding box center [14, 72] width 4 height 12
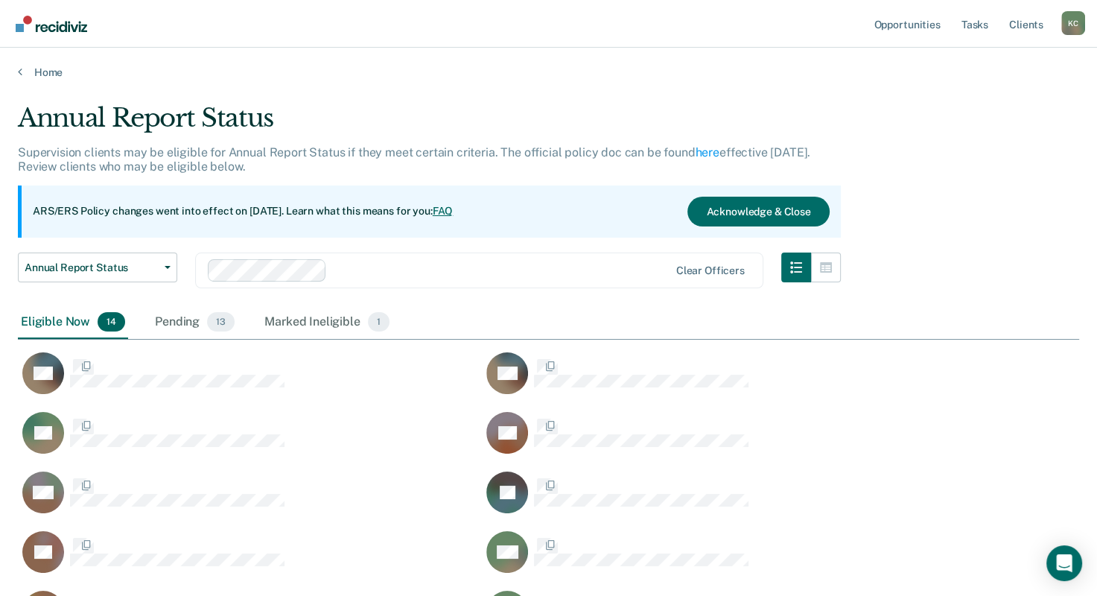
scroll to position [648, 1049]
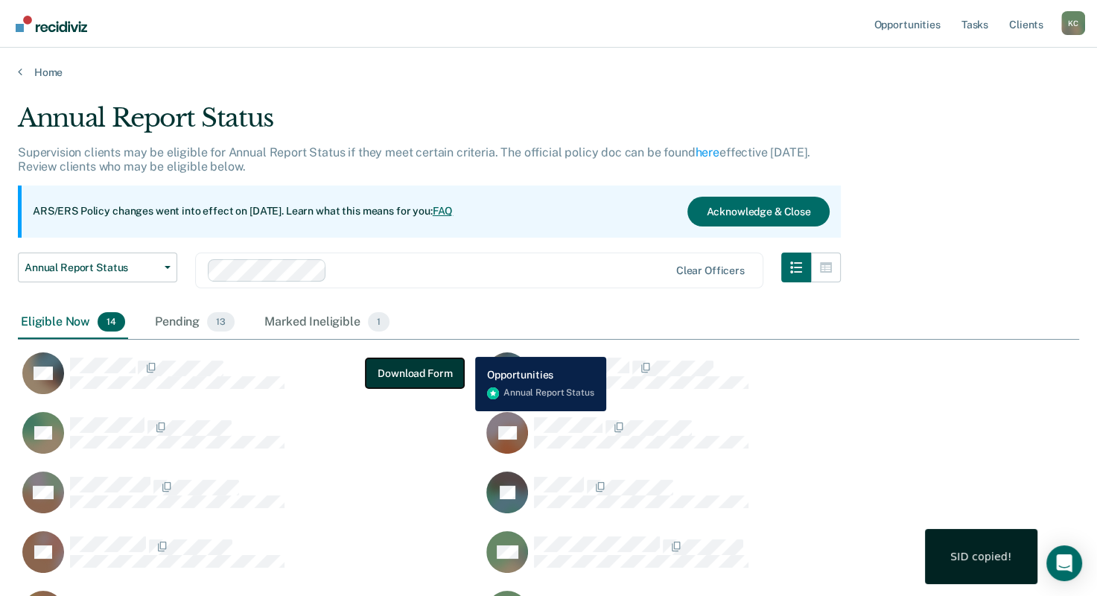
click at [384, 369] on button "Download Form" at bounding box center [415, 373] width 98 height 30
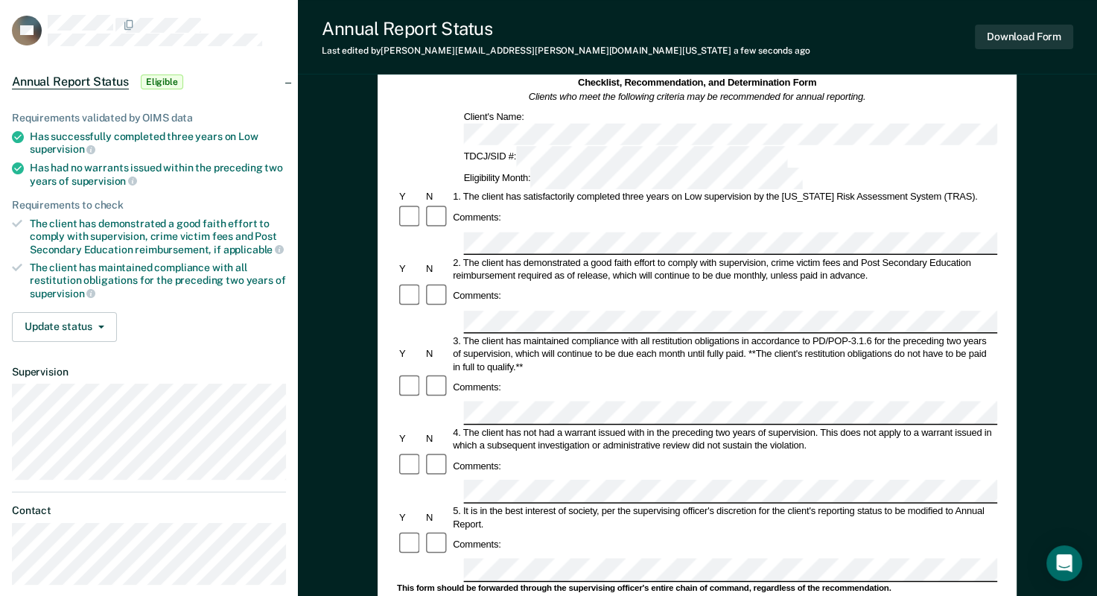
scroll to position [74, 0]
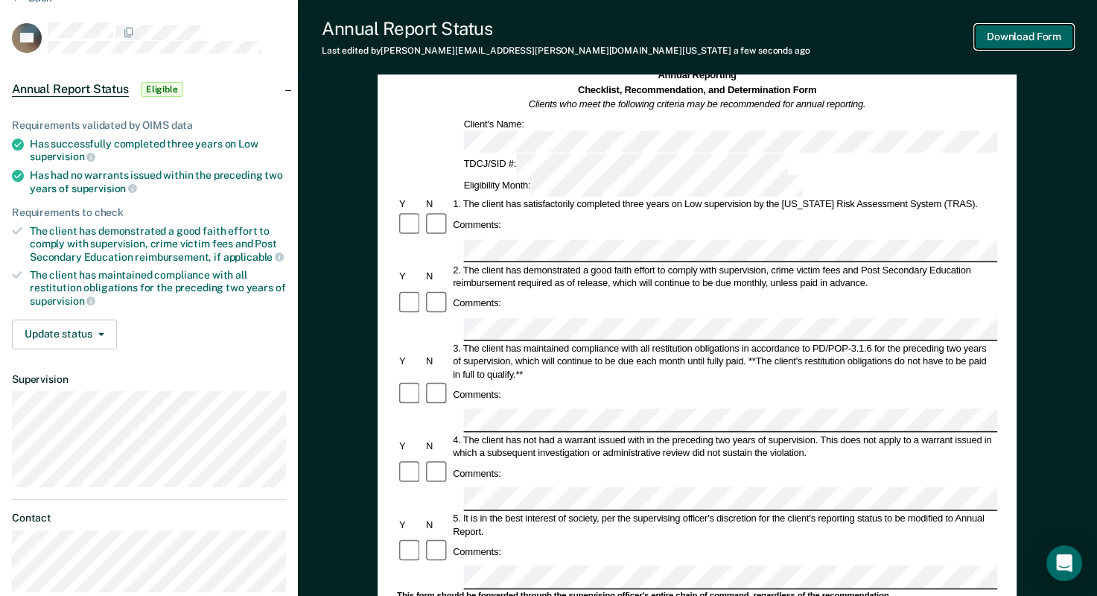
click at [1045, 38] on button "Download Form" at bounding box center [1024, 37] width 98 height 25
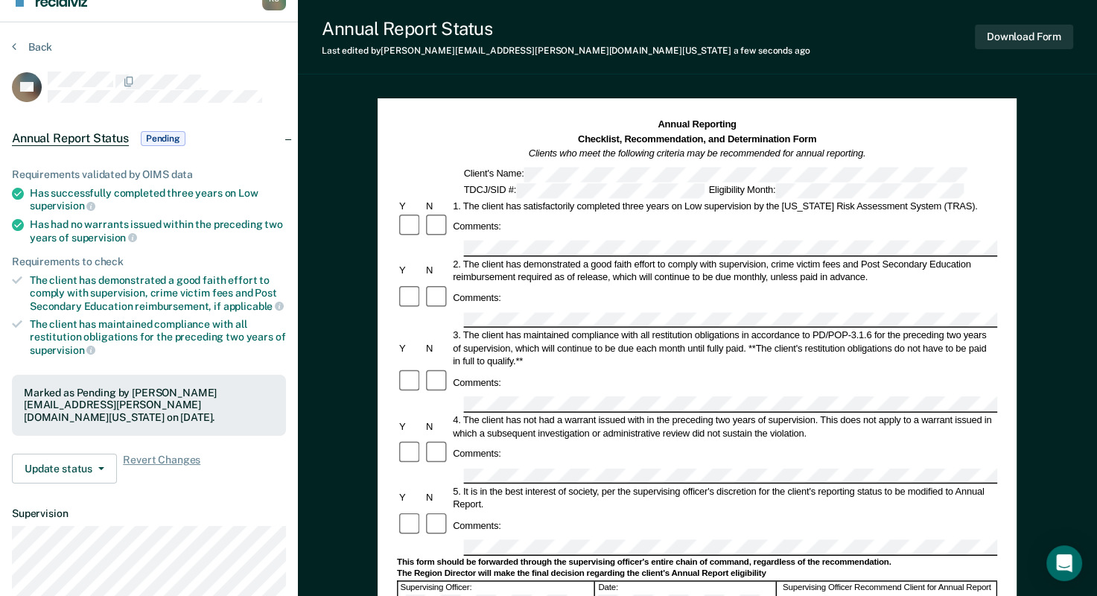
scroll to position [0, 0]
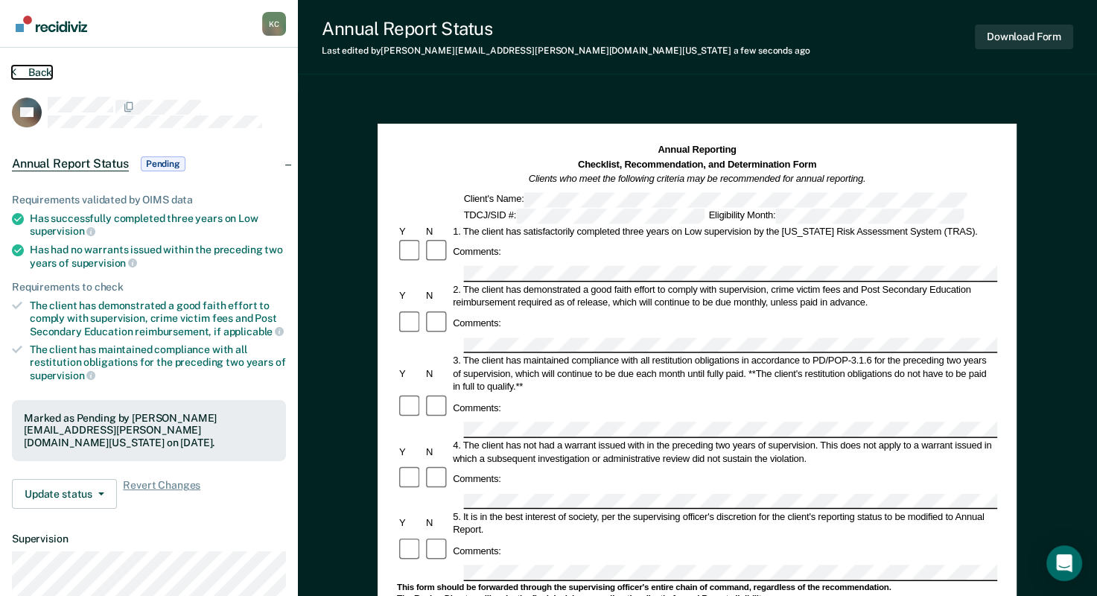
click at [15, 74] on icon at bounding box center [14, 72] width 4 height 12
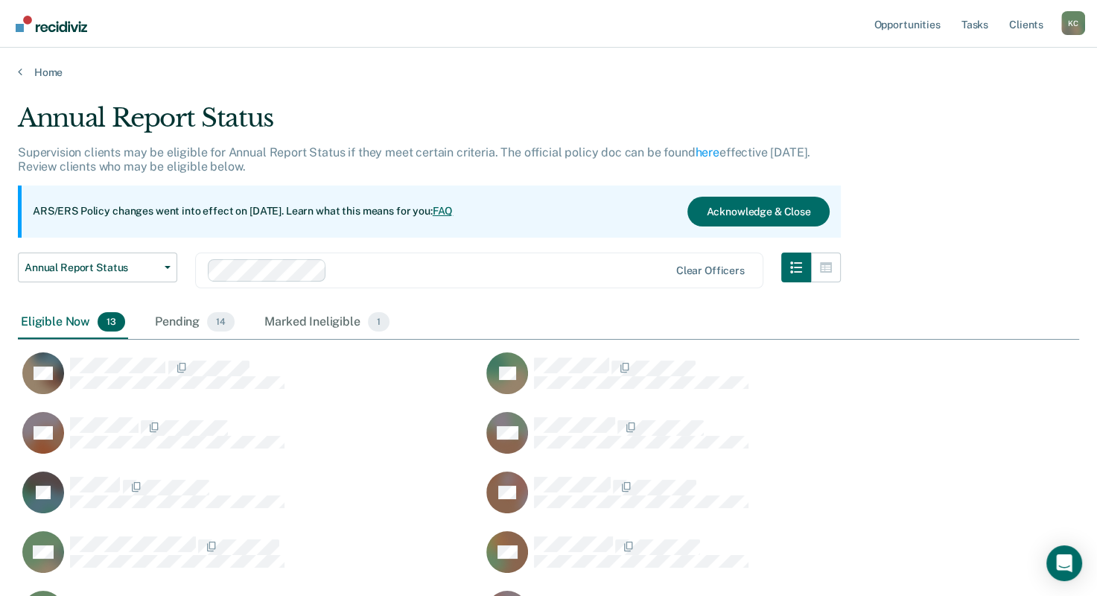
scroll to position [648, 1049]
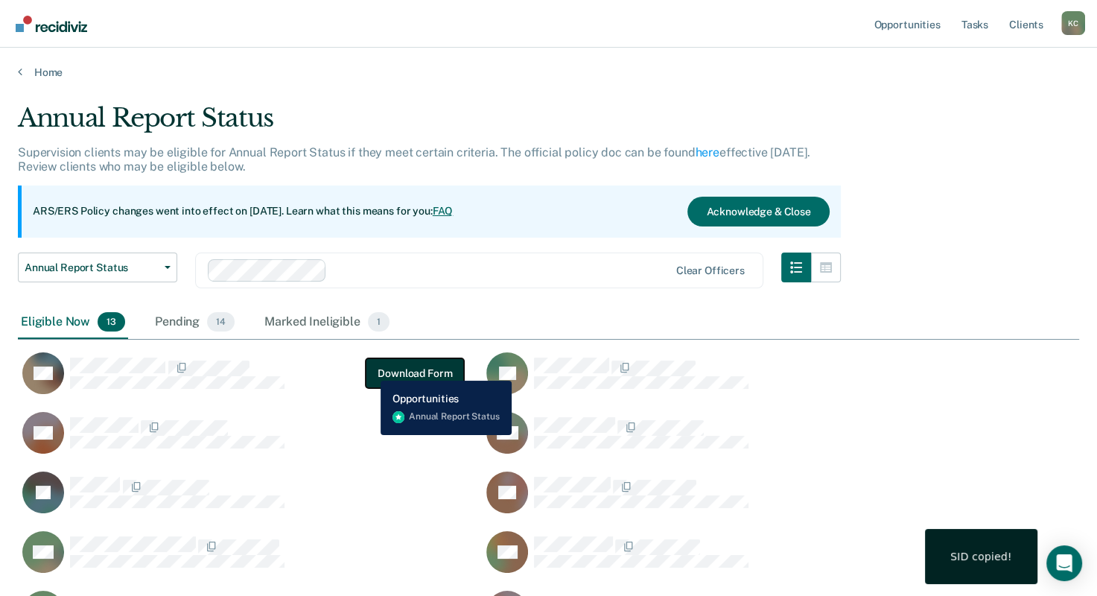
click at [375, 369] on button "Download Form" at bounding box center [415, 373] width 98 height 30
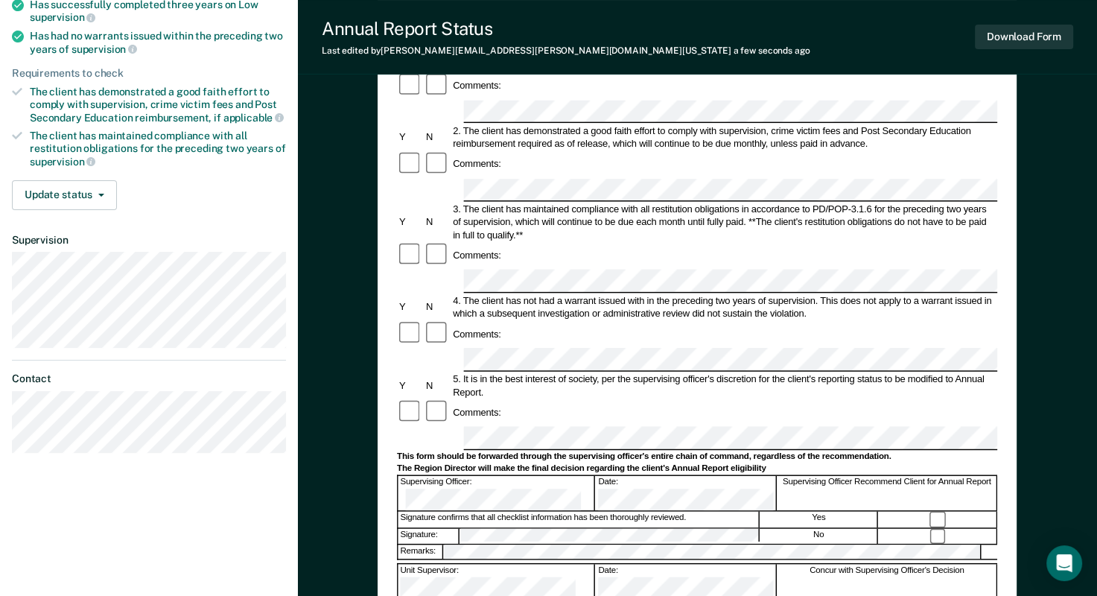
scroll to position [298, 0]
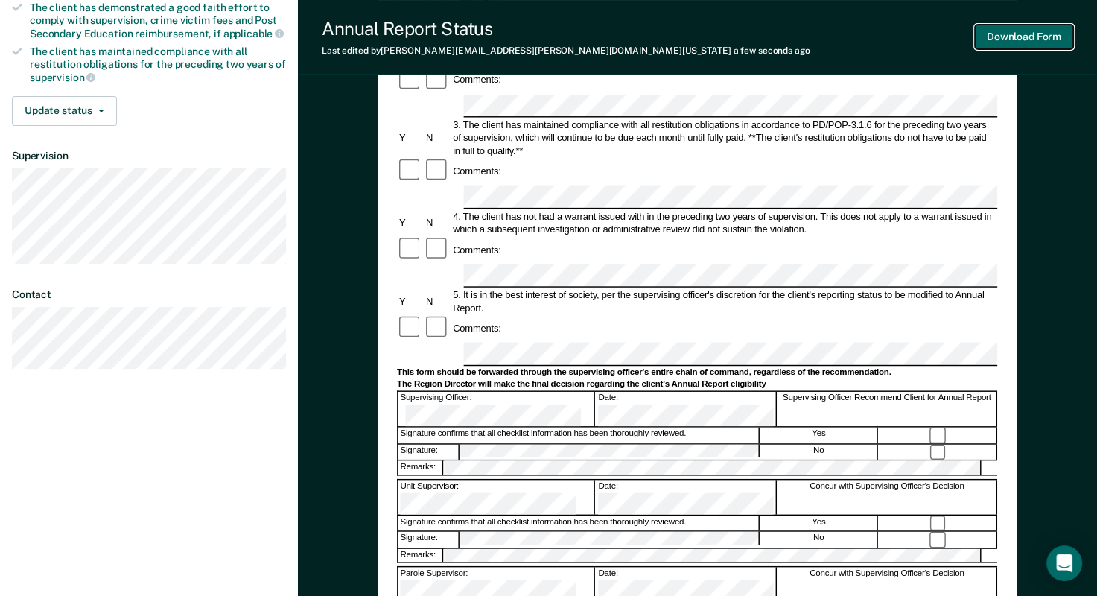
click at [1010, 39] on button "Download Form" at bounding box center [1024, 37] width 98 height 25
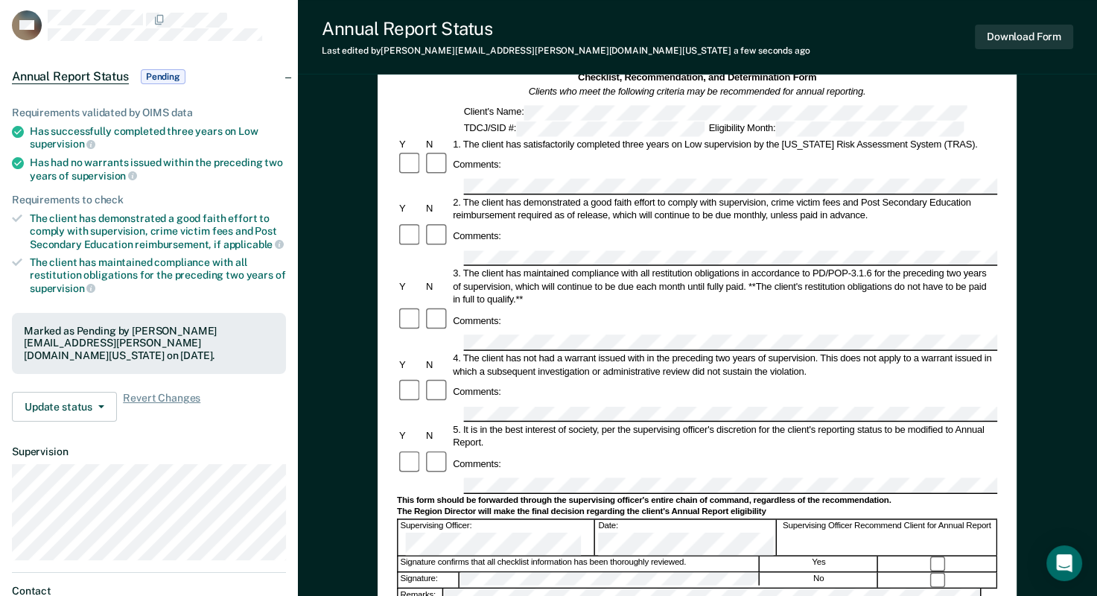
scroll to position [0, 0]
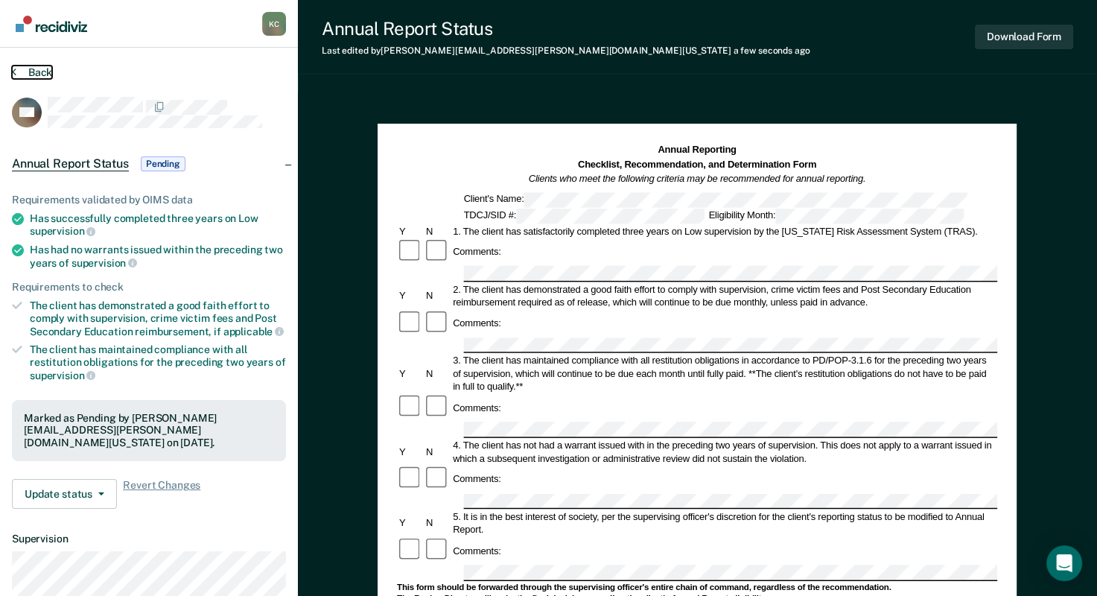
click at [13, 71] on icon at bounding box center [14, 72] width 4 height 12
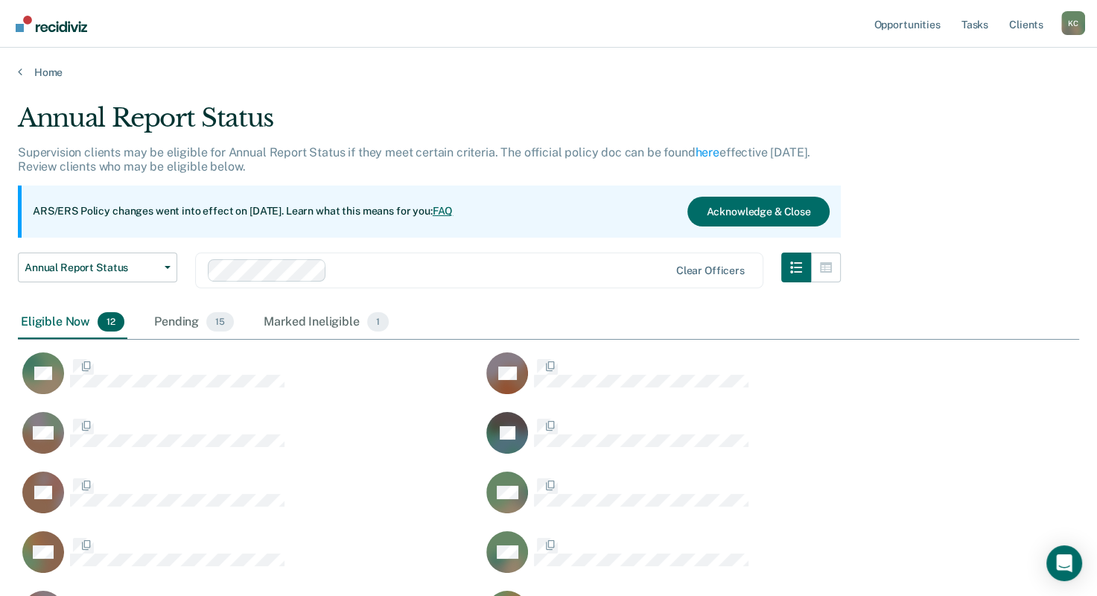
scroll to position [588, 1049]
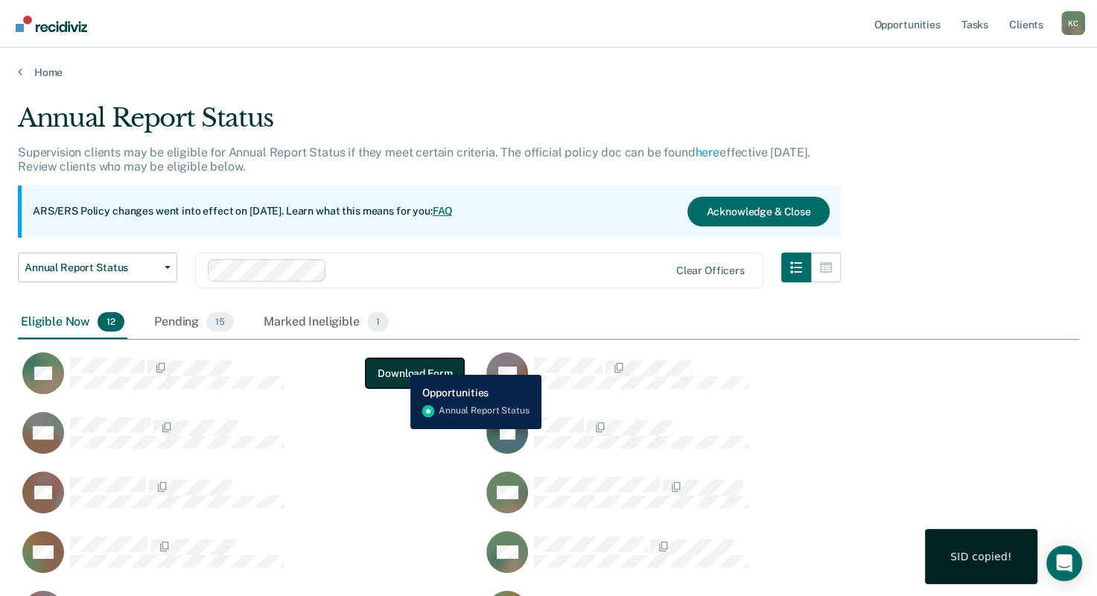
click at [399, 363] on button "Download Form" at bounding box center [415, 373] width 98 height 30
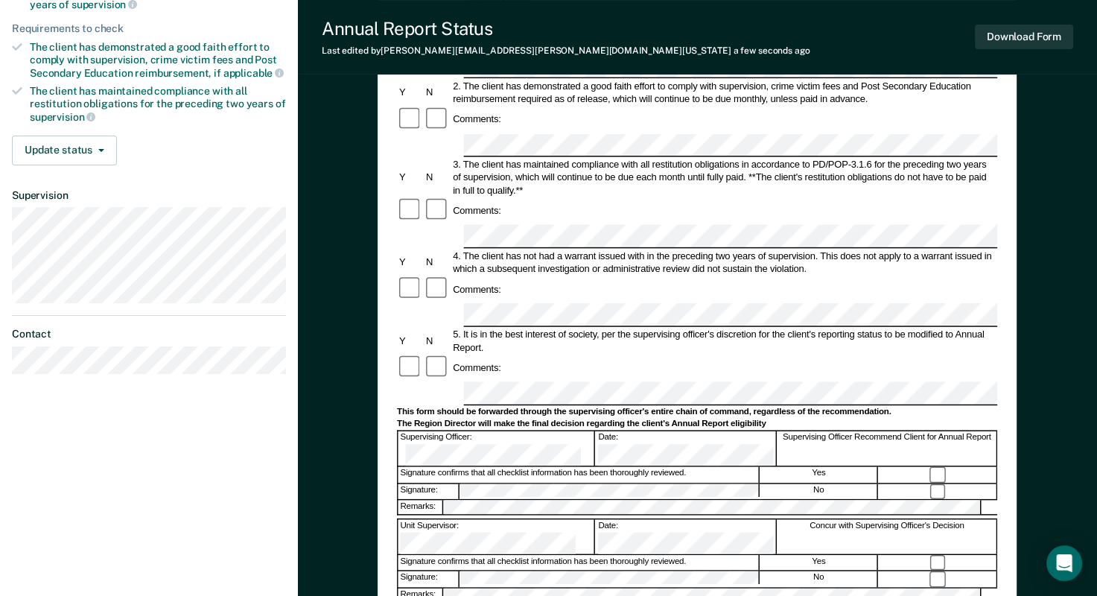
scroll to position [476, 0]
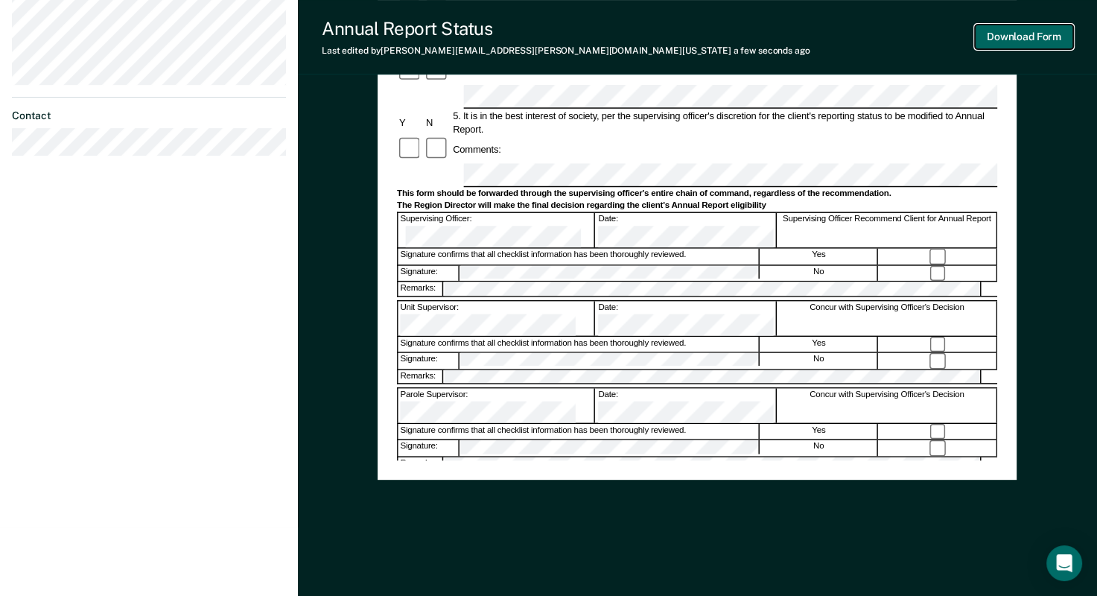
click at [1026, 43] on button "Download Form" at bounding box center [1024, 37] width 98 height 25
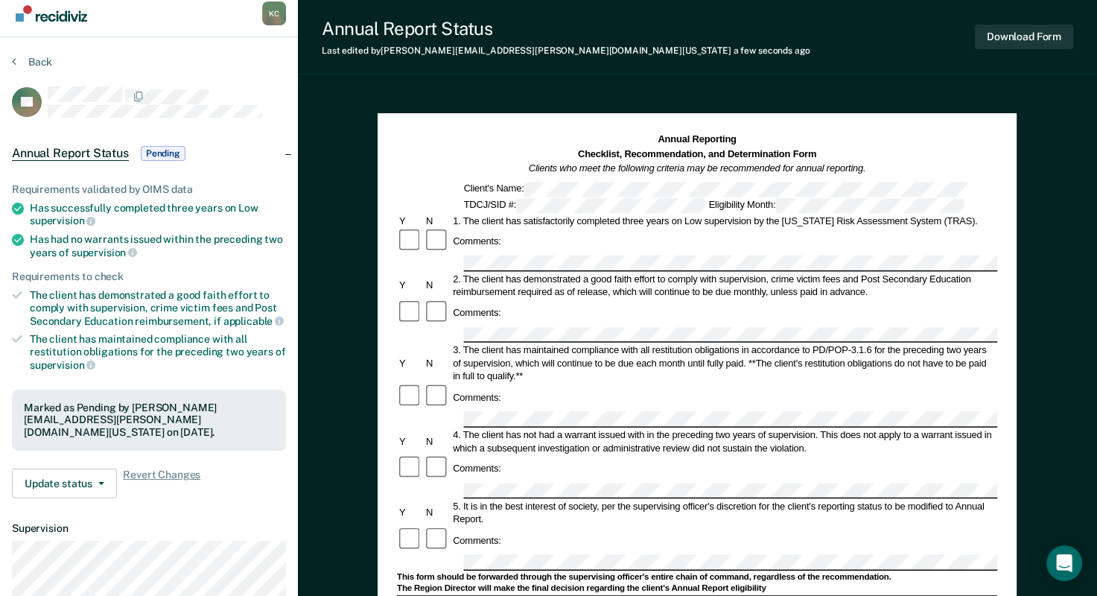
scroll to position [0, 0]
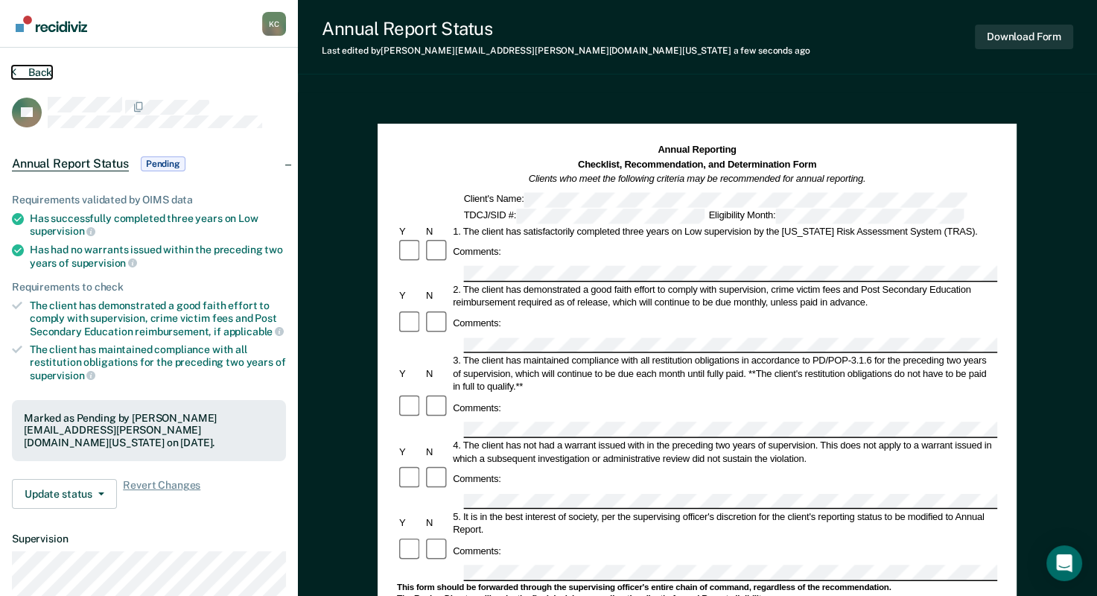
click at [18, 67] on button "Back" at bounding box center [32, 72] width 40 height 13
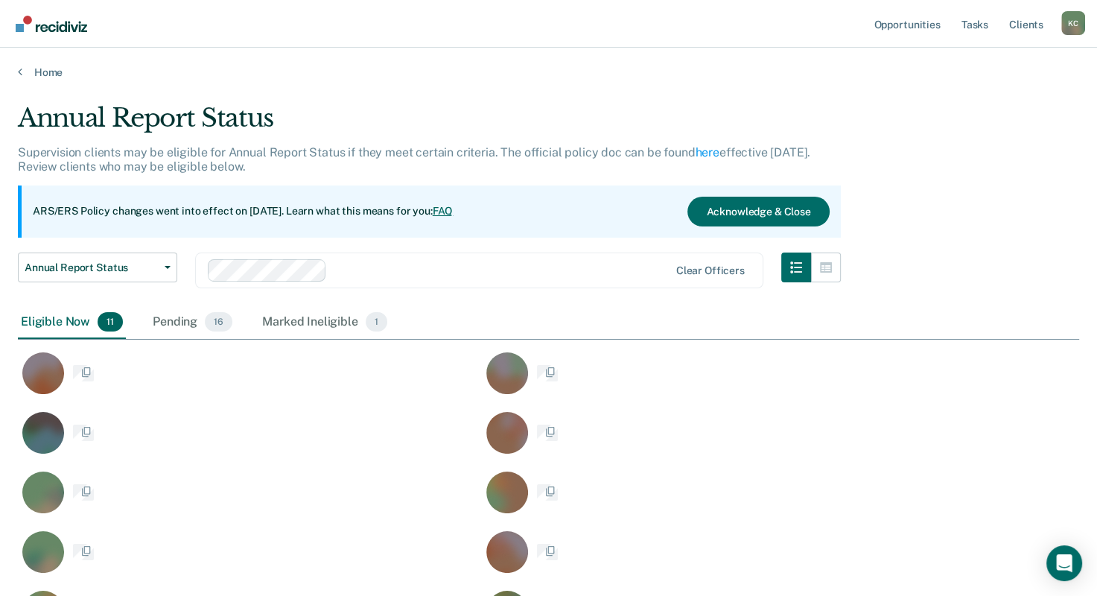
scroll to position [588, 1049]
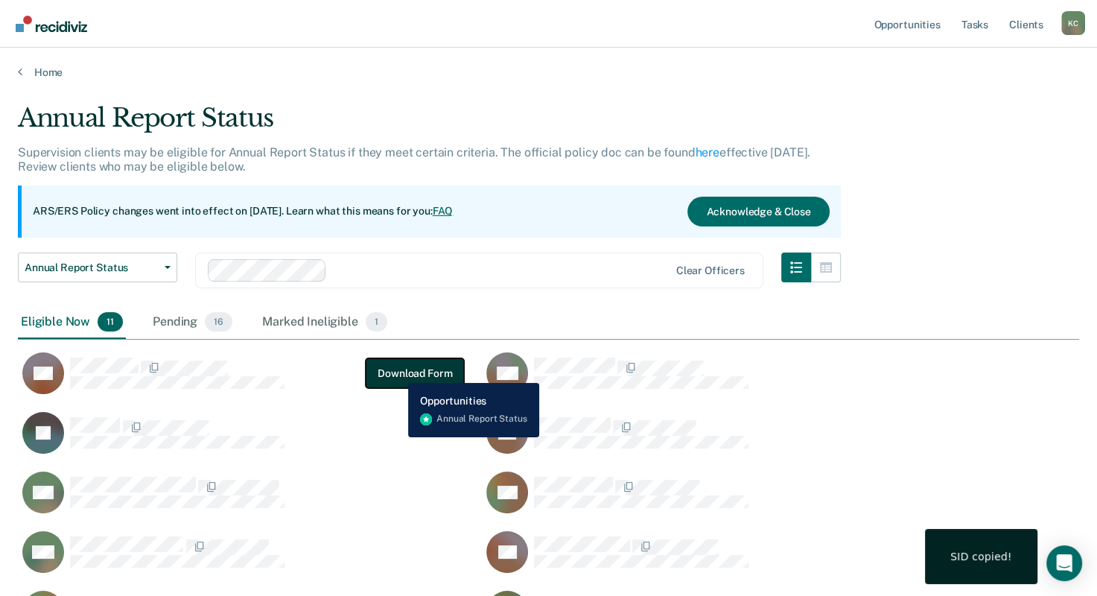
click at [397, 371] on button "Download Form" at bounding box center [415, 373] width 98 height 30
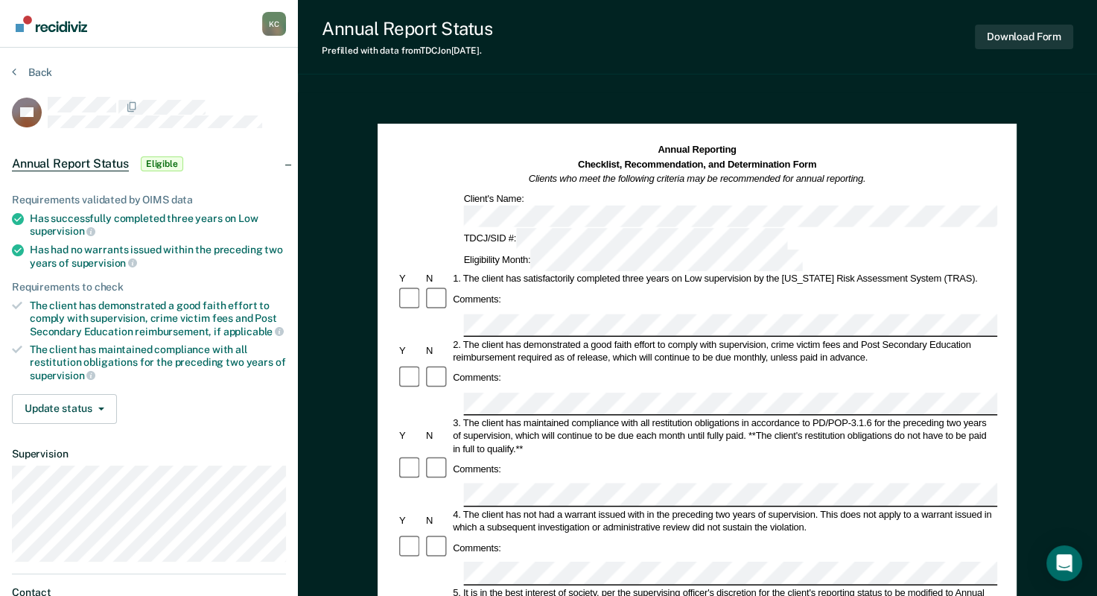
drag, startPoint x: 310, startPoint y: 339, endPoint x: 712, endPoint y: 89, distance: 474.5
click at [712, 89] on div "Annual Report Status Prefilled with data from TDCJ on [DATE] . Download Form An…" at bounding box center [697, 502] width 799 height 1004
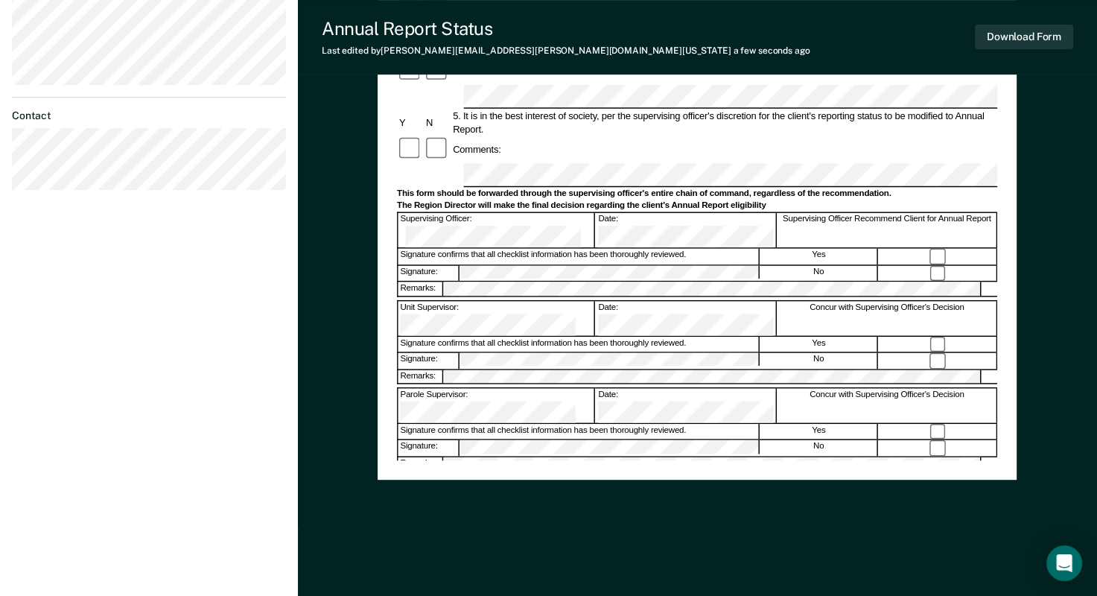
scroll to position [179, 0]
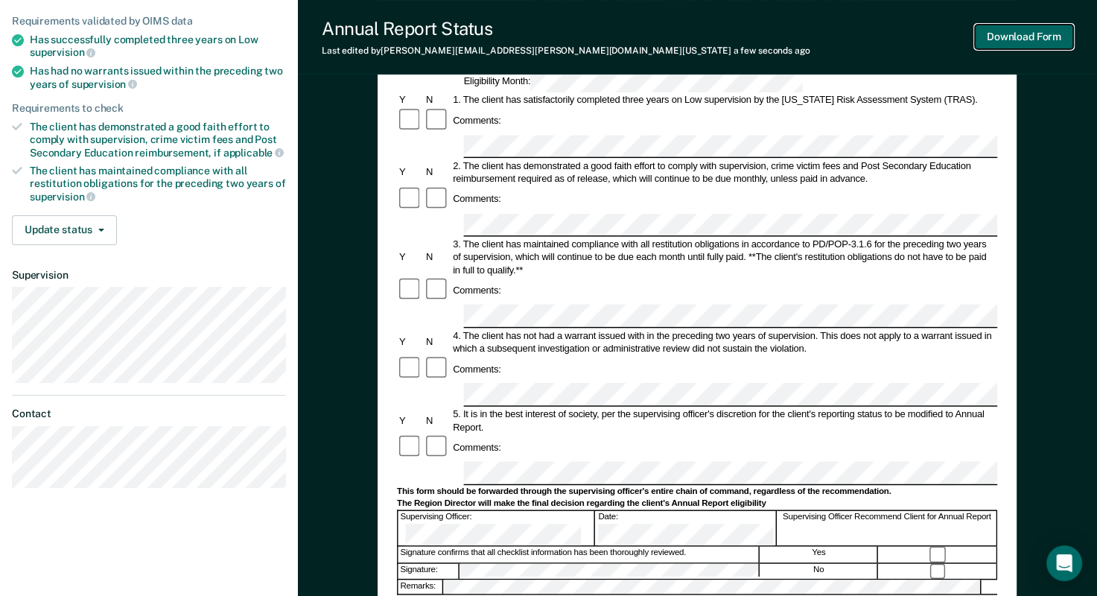
click at [1007, 38] on button "Download Form" at bounding box center [1024, 37] width 98 height 25
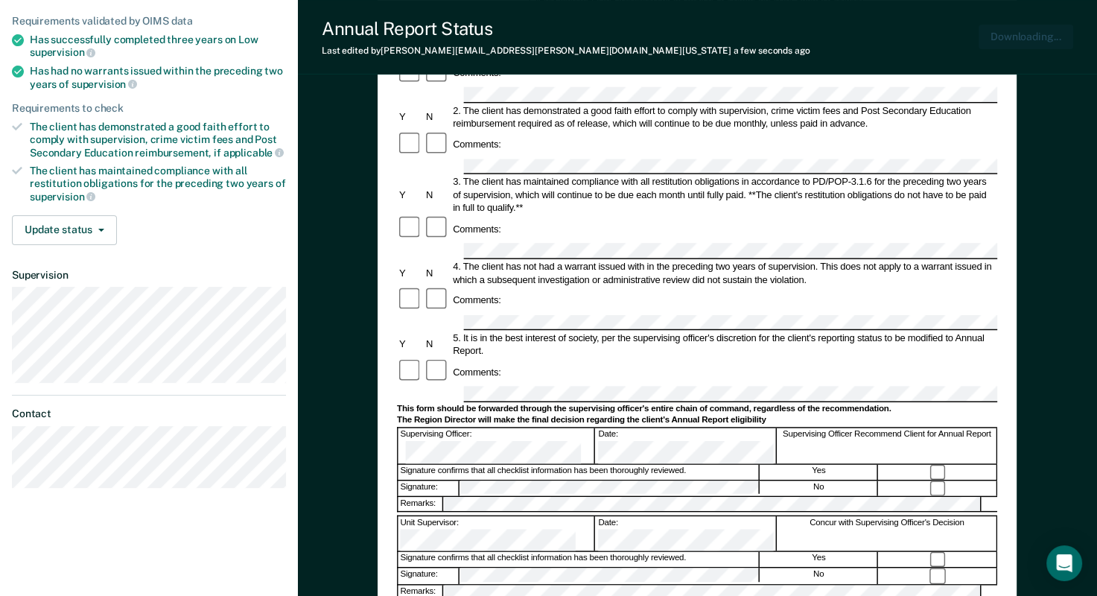
scroll to position [0, 0]
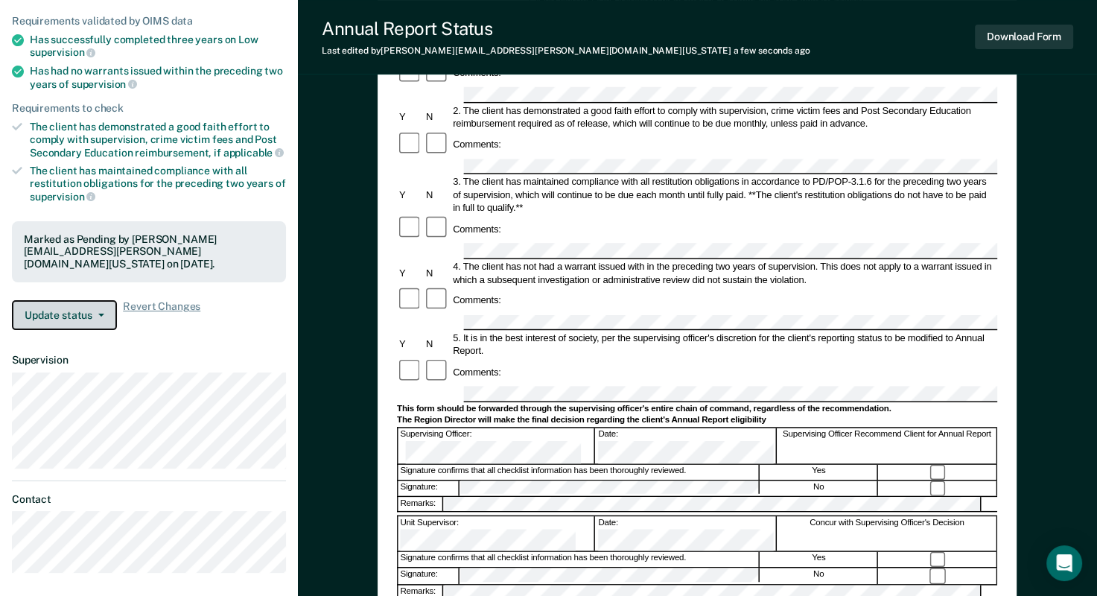
click at [66, 310] on button "Update status" at bounding box center [64, 315] width 105 height 30
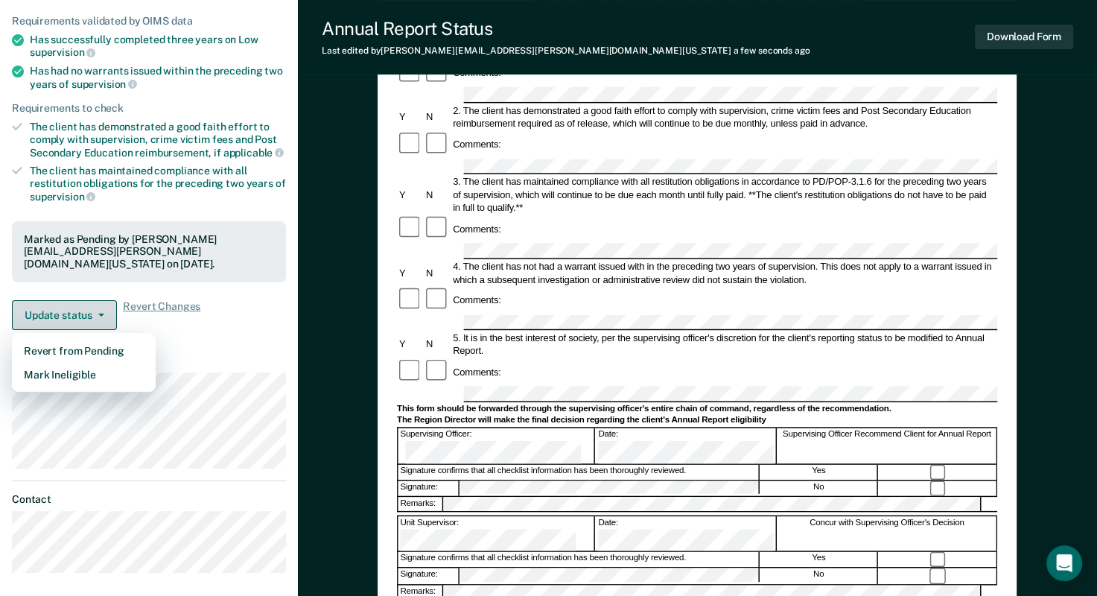
click at [66, 310] on button "Update status" at bounding box center [64, 315] width 105 height 30
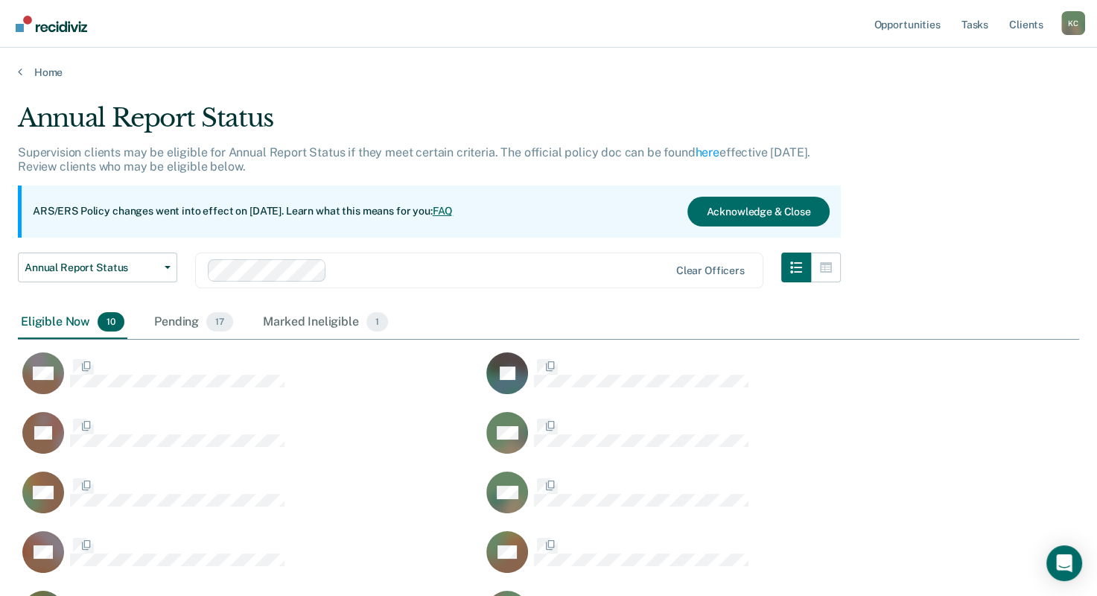
scroll to position [529, 1049]
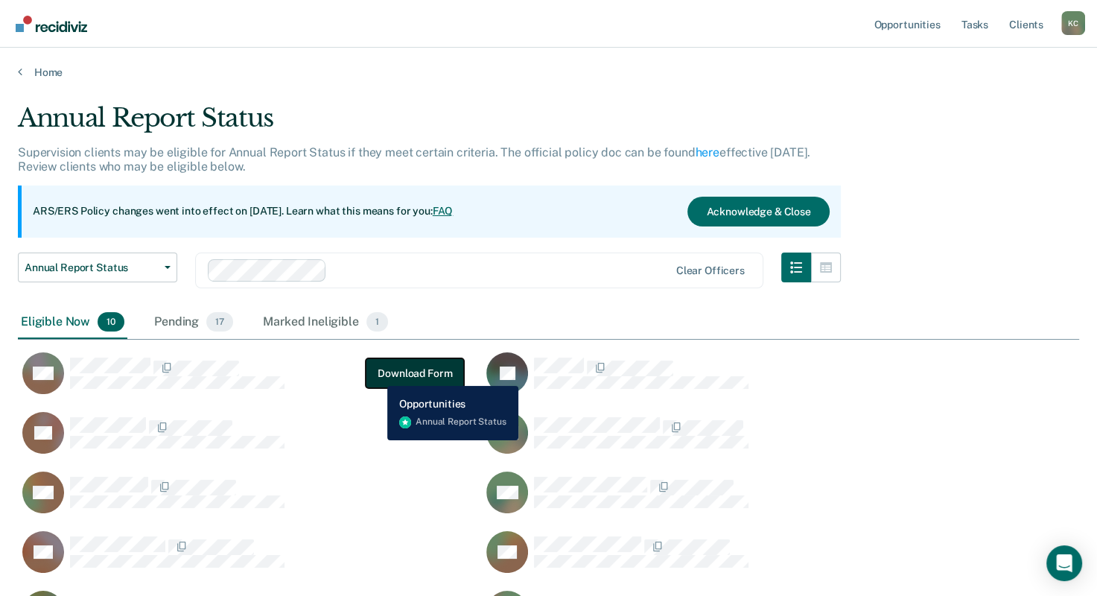
click at [378, 374] on button "Download Form" at bounding box center [415, 373] width 98 height 30
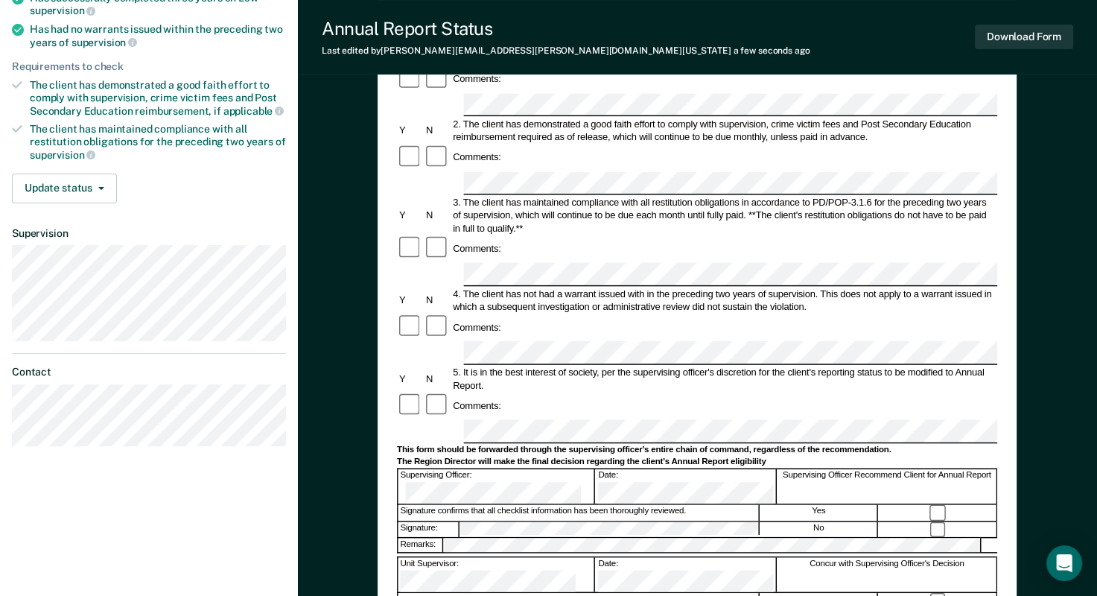
scroll to position [223, 0]
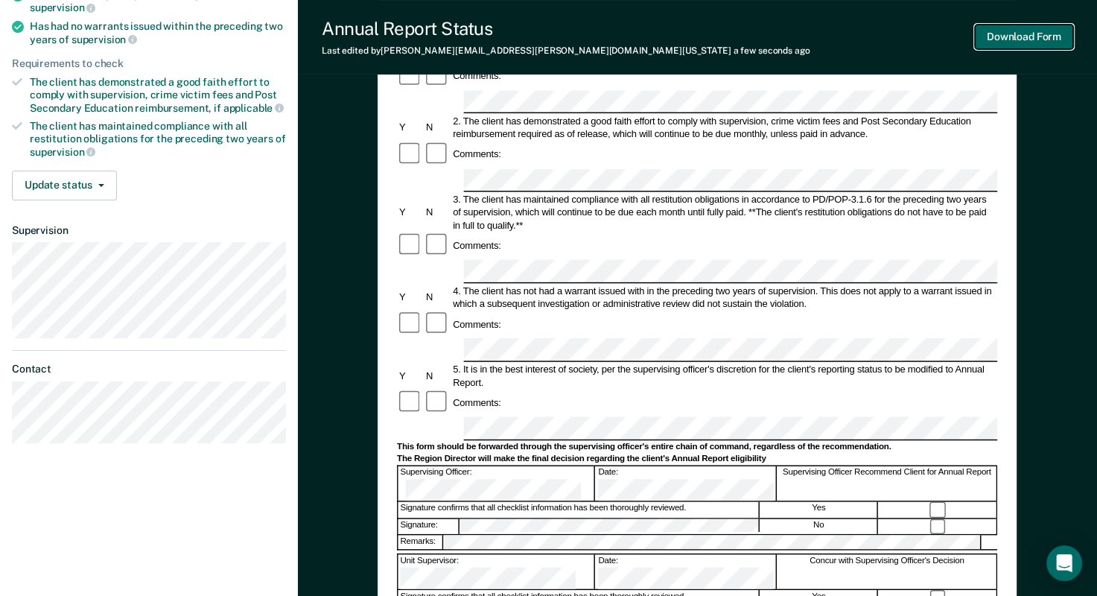
click at [1015, 39] on button "Download Form" at bounding box center [1024, 37] width 98 height 25
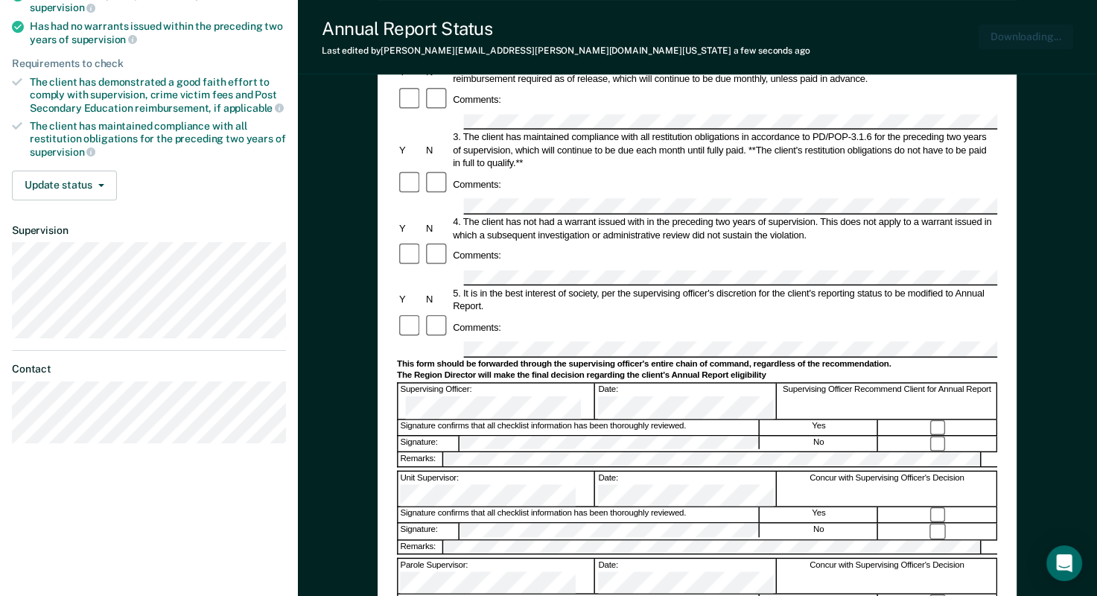
scroll to position [0, 0]
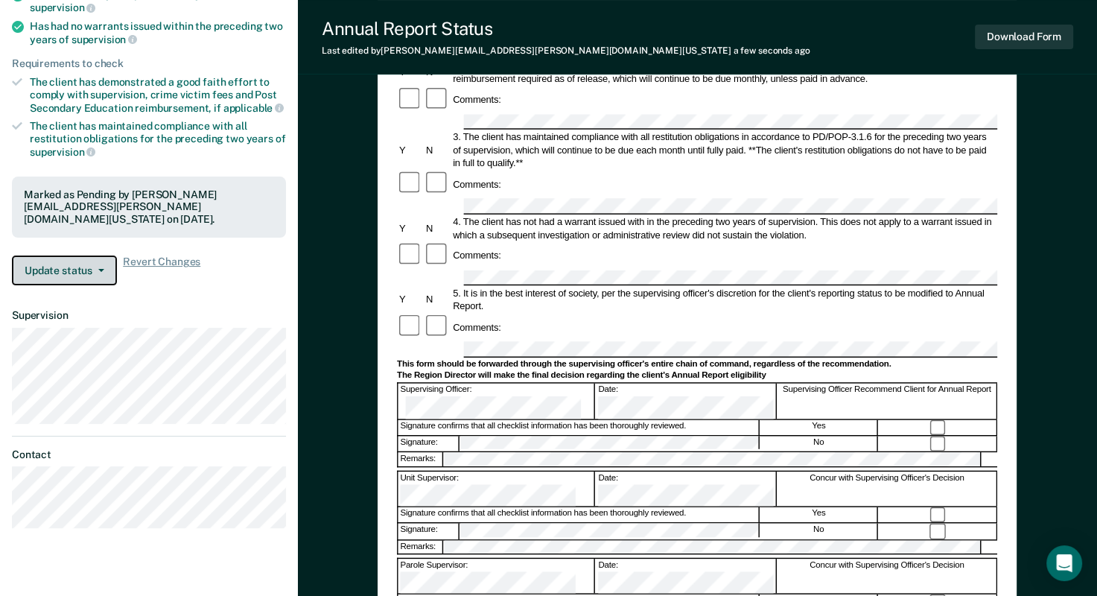
click at [71, 268] on button "Update status" at bounding box center [64, 270] width 105 height 30
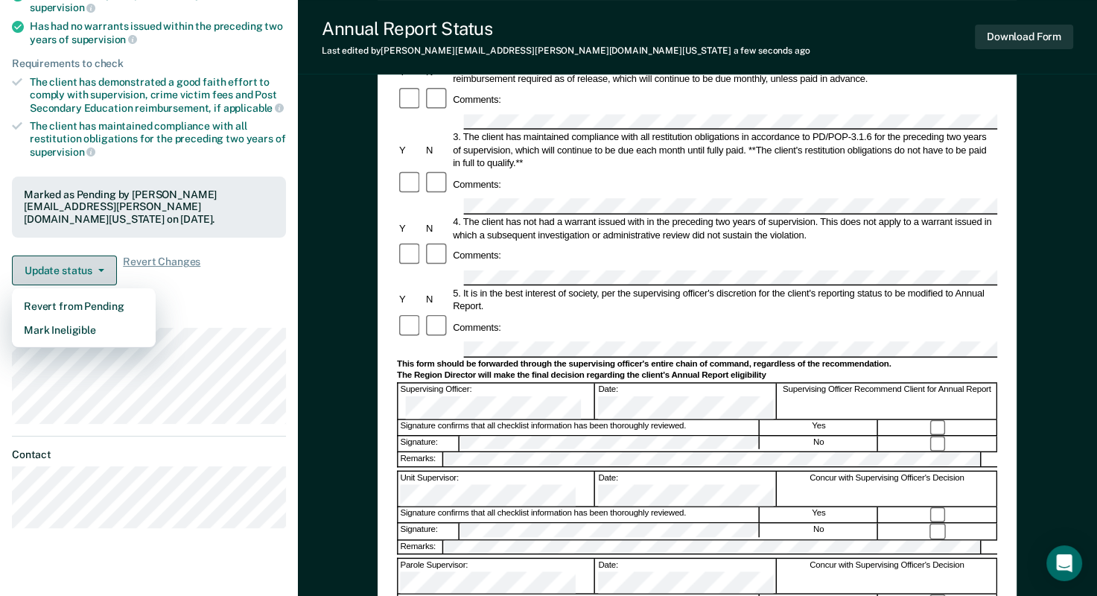
click at [71, 268] on button "Update status" at bounding box center [64, 270] width 105 height 30
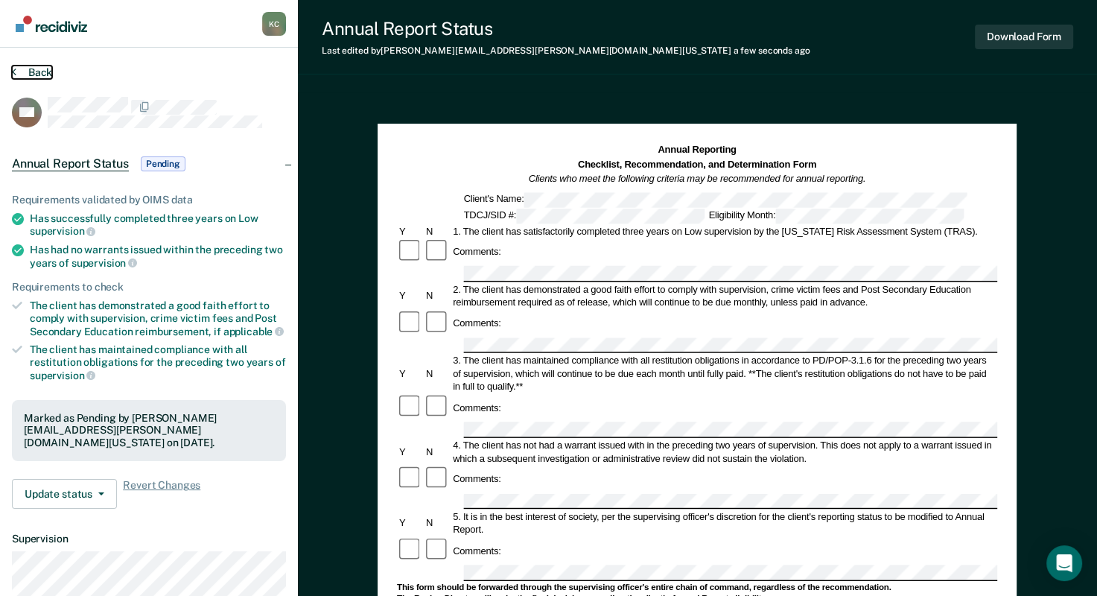
click at [15, 76] on icon at bounding box center [14, 72] width 4 height 12
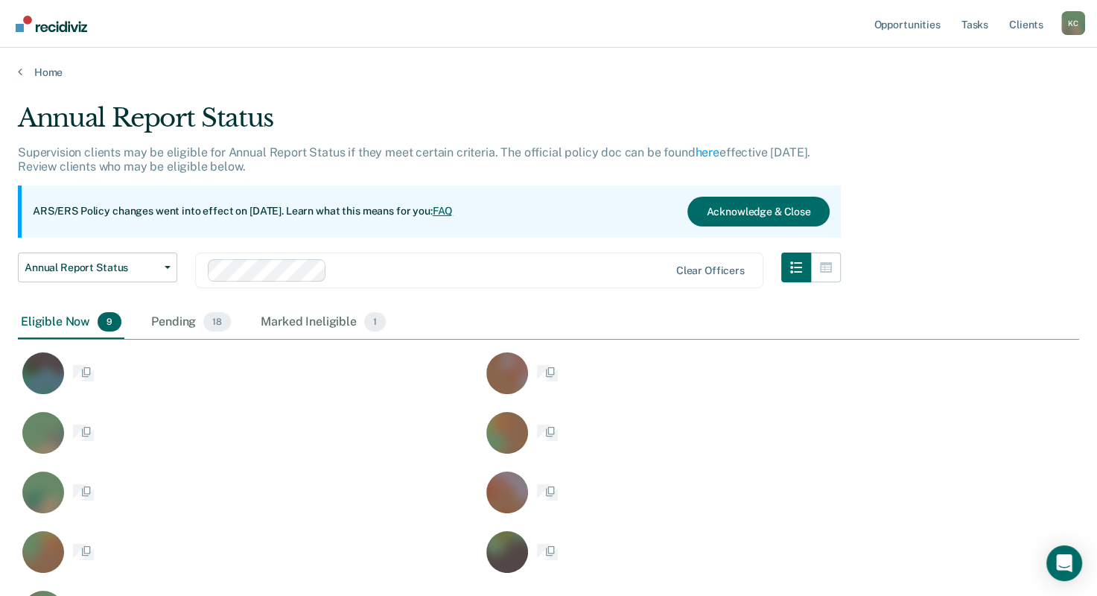
scroll to position [529, 1049]
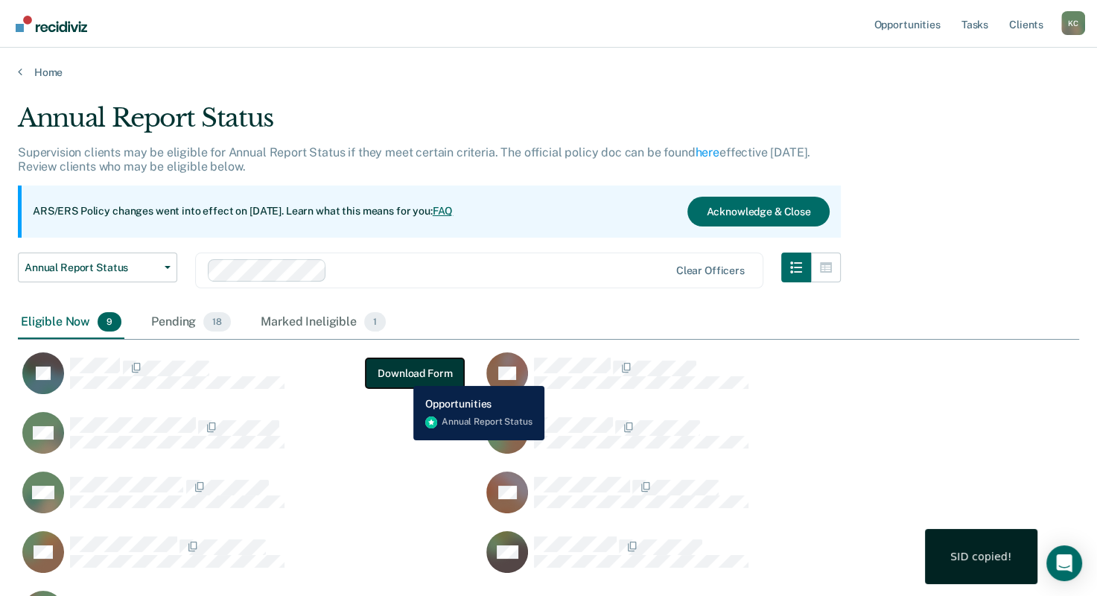
click at [402, 374] on button "Download Form" at bounding box center [415, 373] width 98 height 30
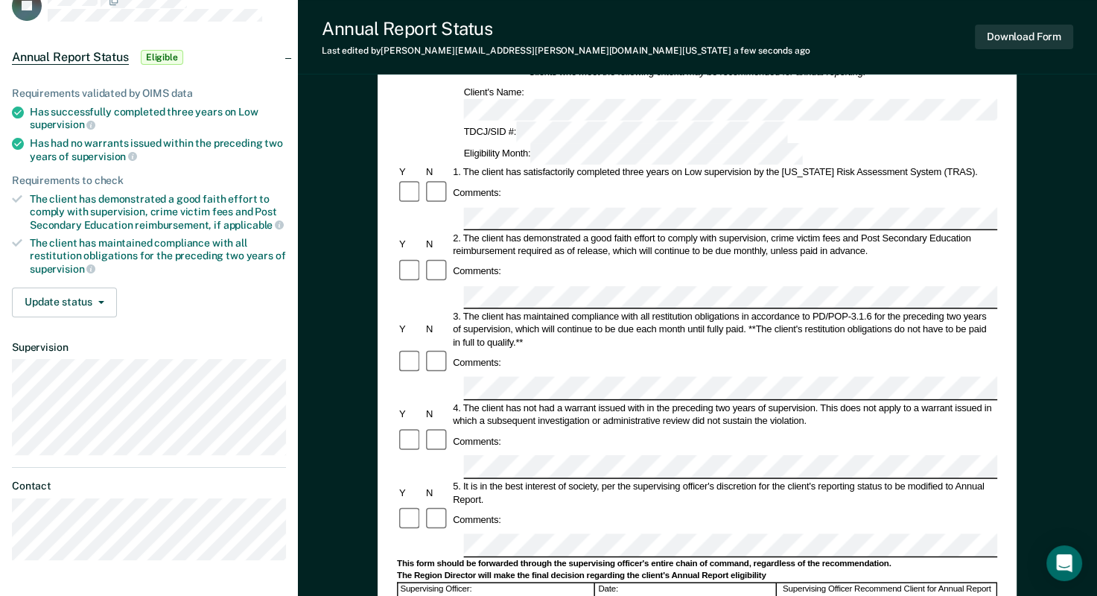
scroll to position [149, 0]
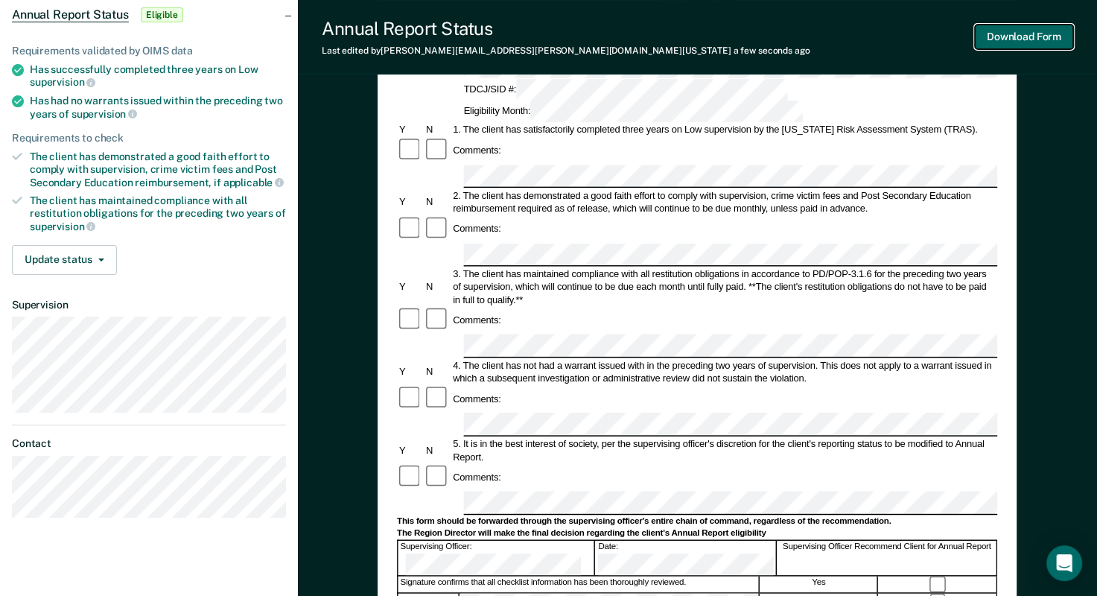
click at [1017, 45] on button "Download Form" at bounding box center [1024, 37] width 98 height 25
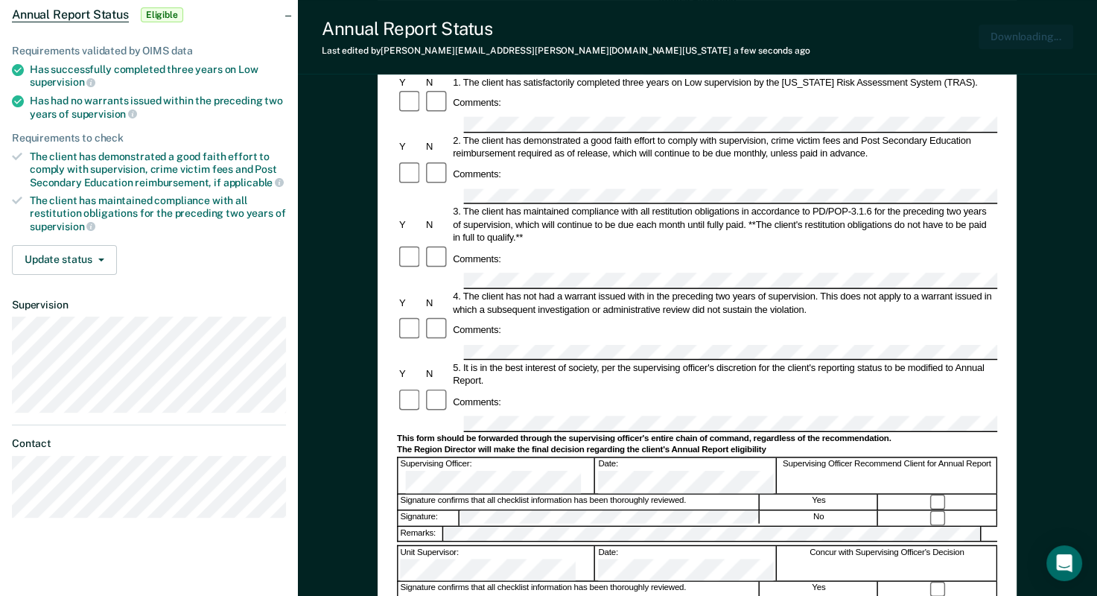
scroll to position [0, 0]
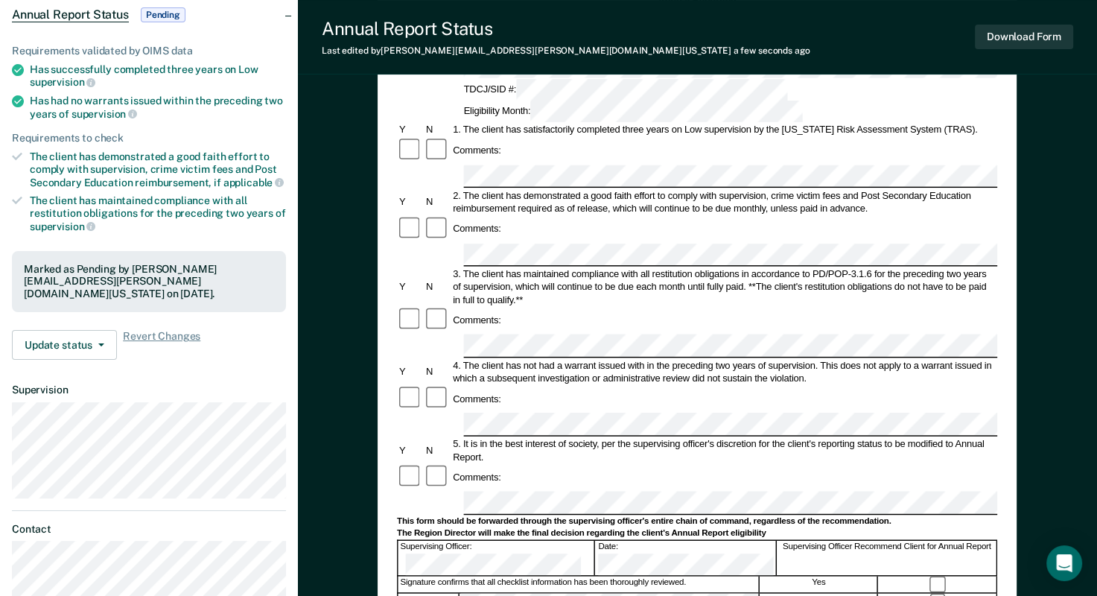
scroll to position [149, 0]
click at [73, 348] on button "Update status" at bounding box center [64, 345] width 105 height 30
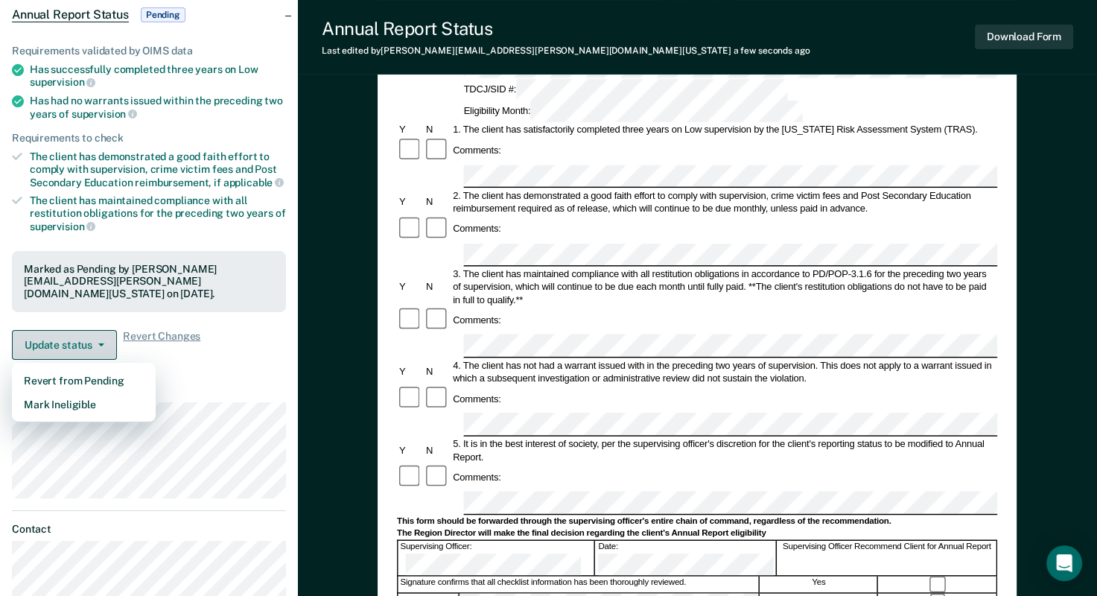
click at [73, 348] on button "Update status" at bounding box center [64, 345] width 105 height 30
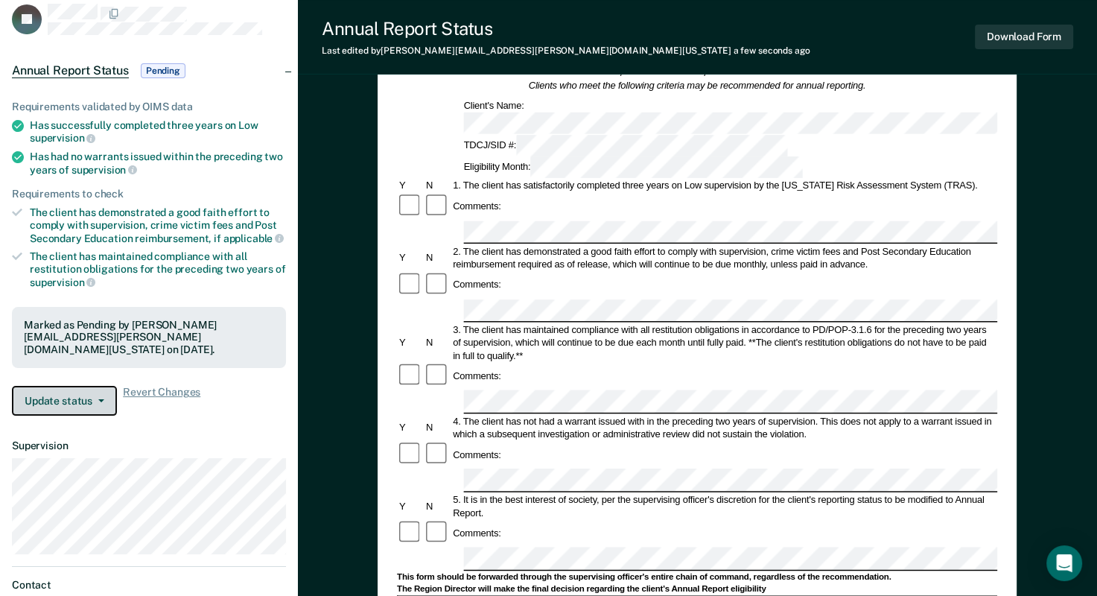
scroll to position [0, 0]
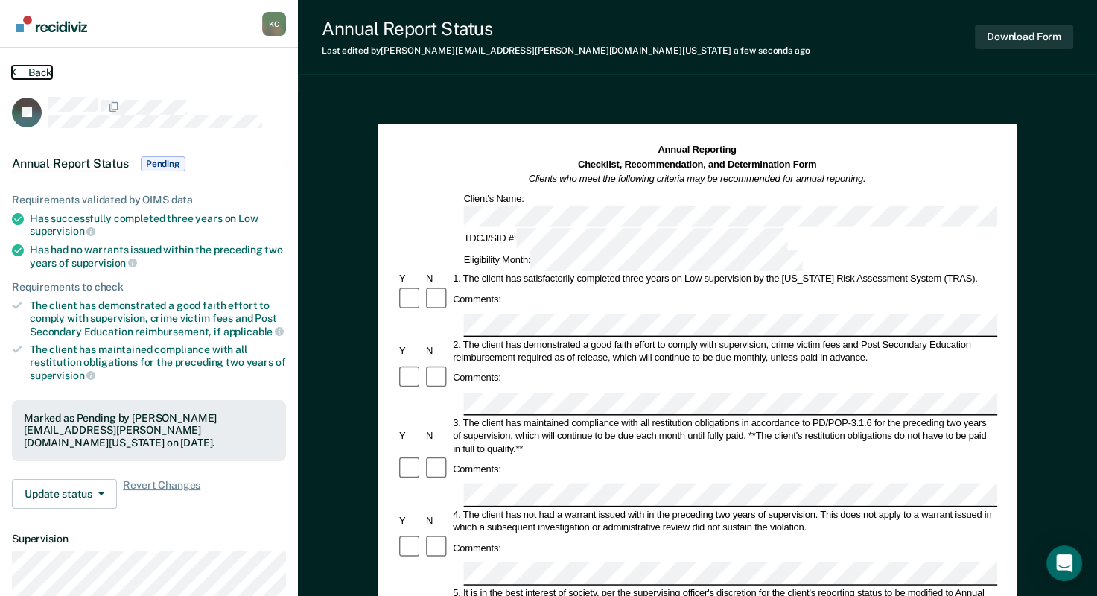
click at [15, 66] on icon at bounding box center [14, 72] width 4 height 12
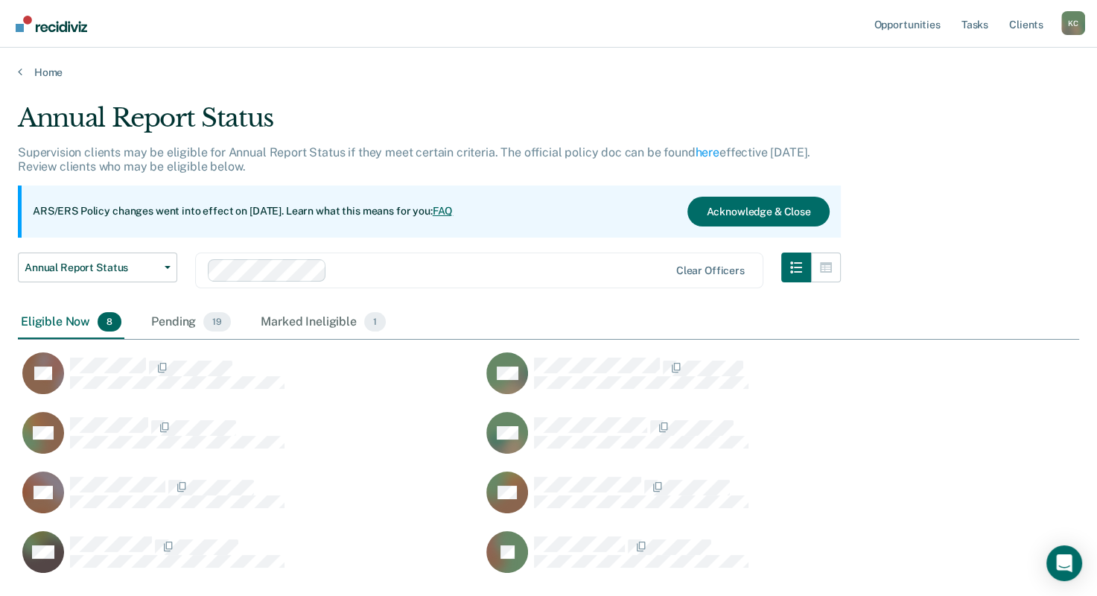
scroll to position [469, 1049]
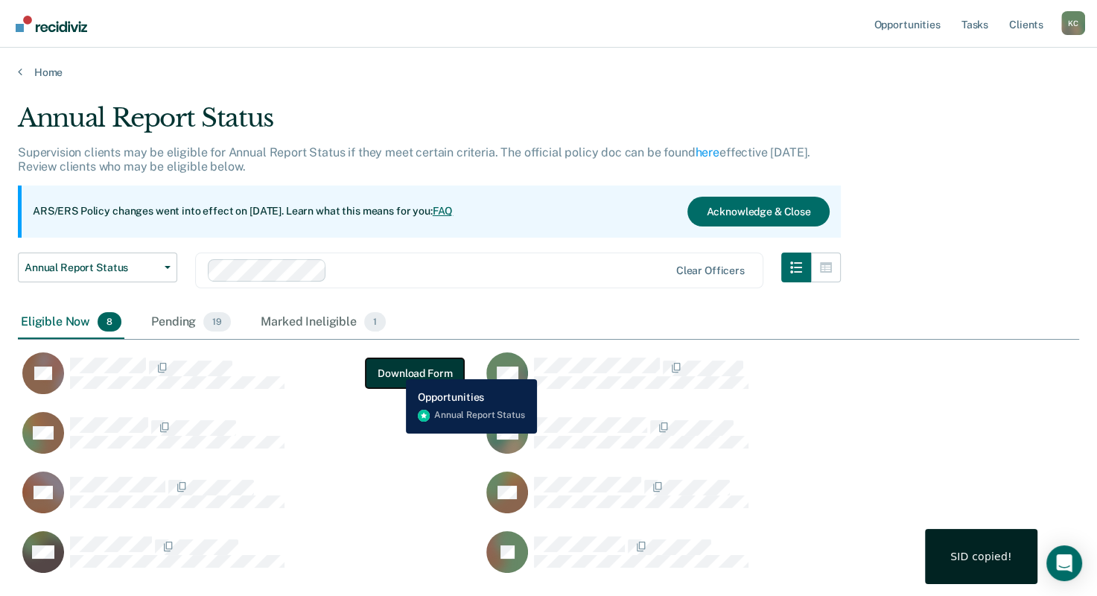
click at [395, 368] on button "Download Form" at bounding box center [415, 373] width 98 height 30
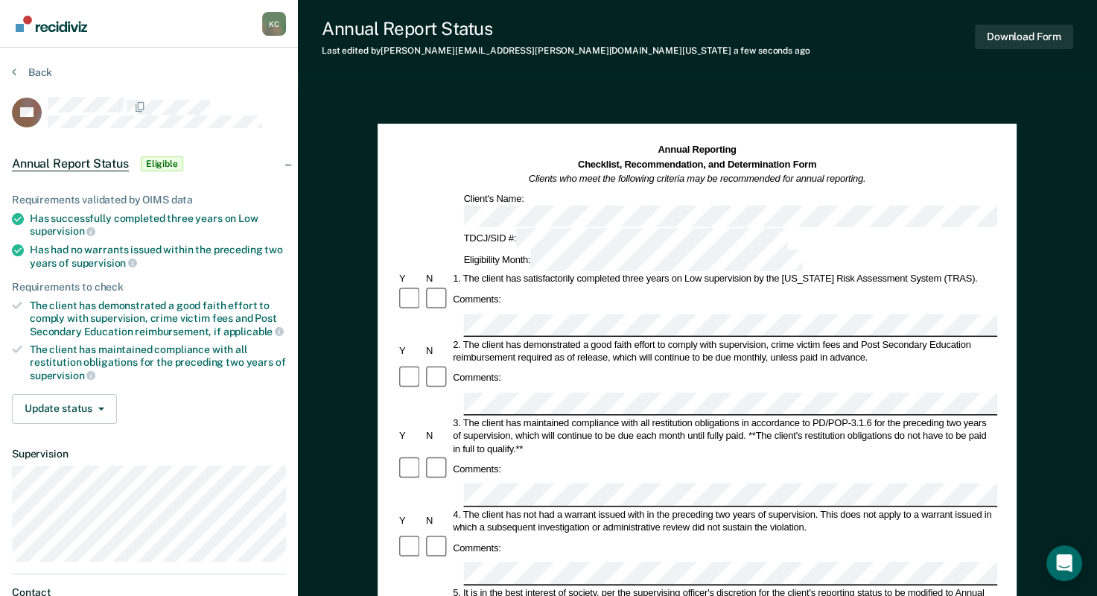
scroll to position [149, 0]
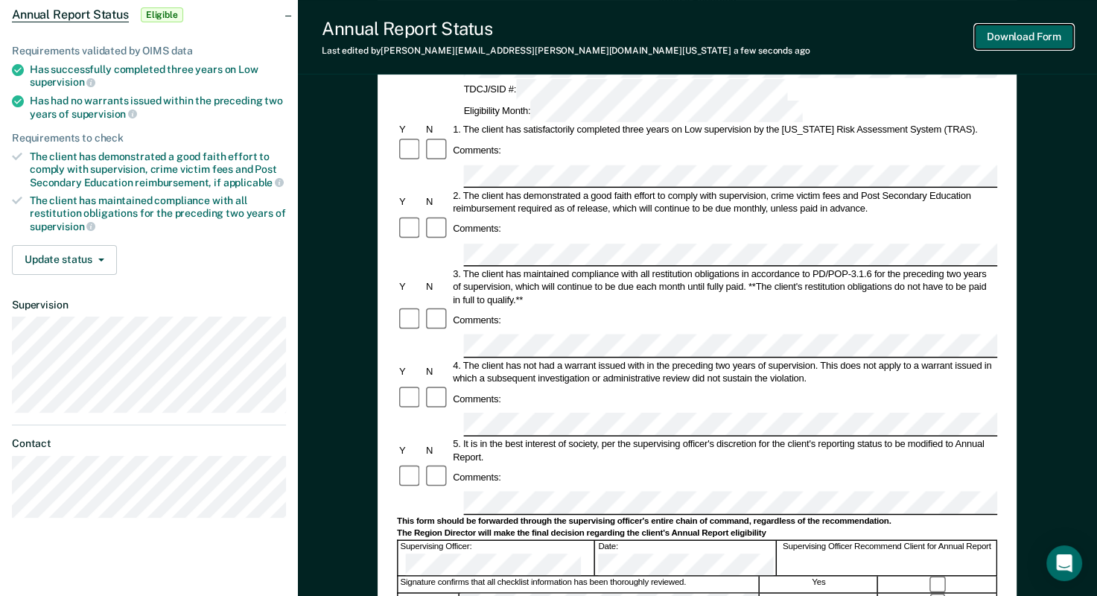
click at [1004, 40] on button "Download Form" at bounding box center [1024, 37] width 98 height 25
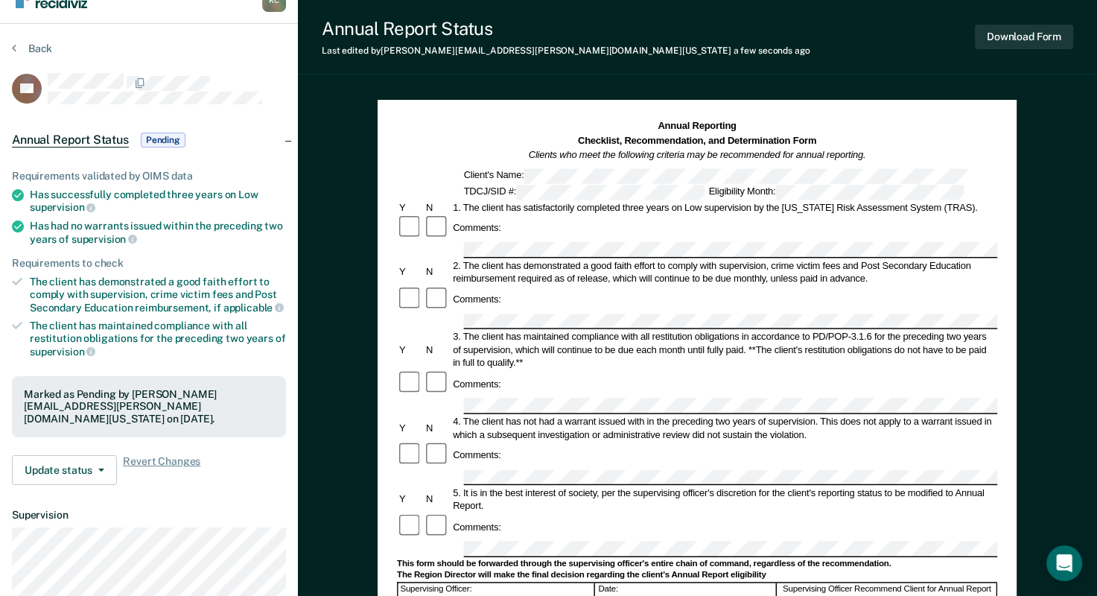
scroll to position [0, 0]
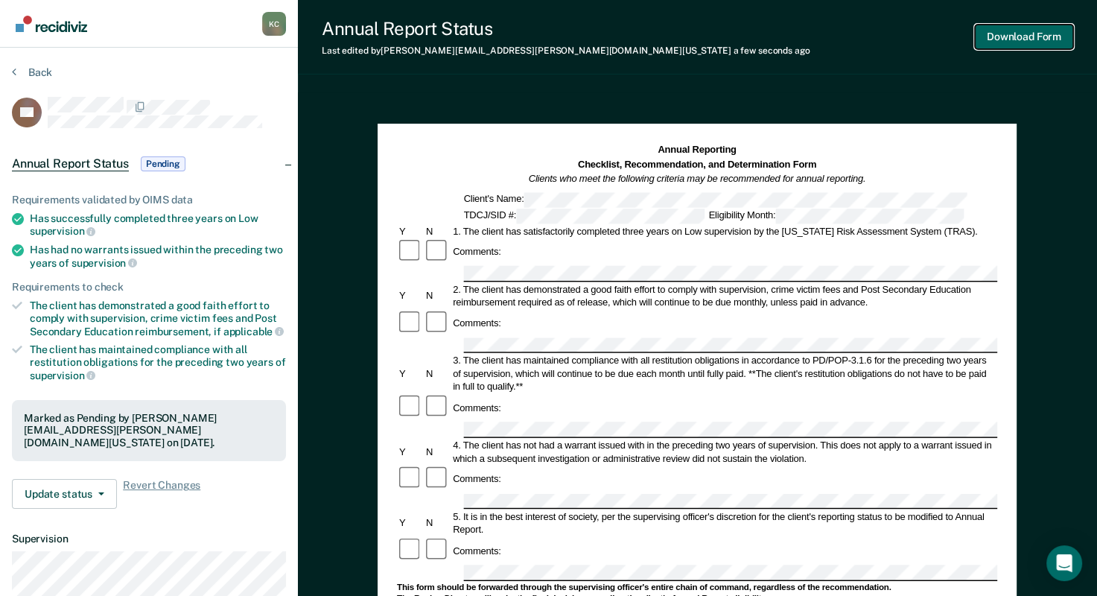
click at [1009, 36] on button "Download Form" at bounding box center [1024, 37] width 98 height 25
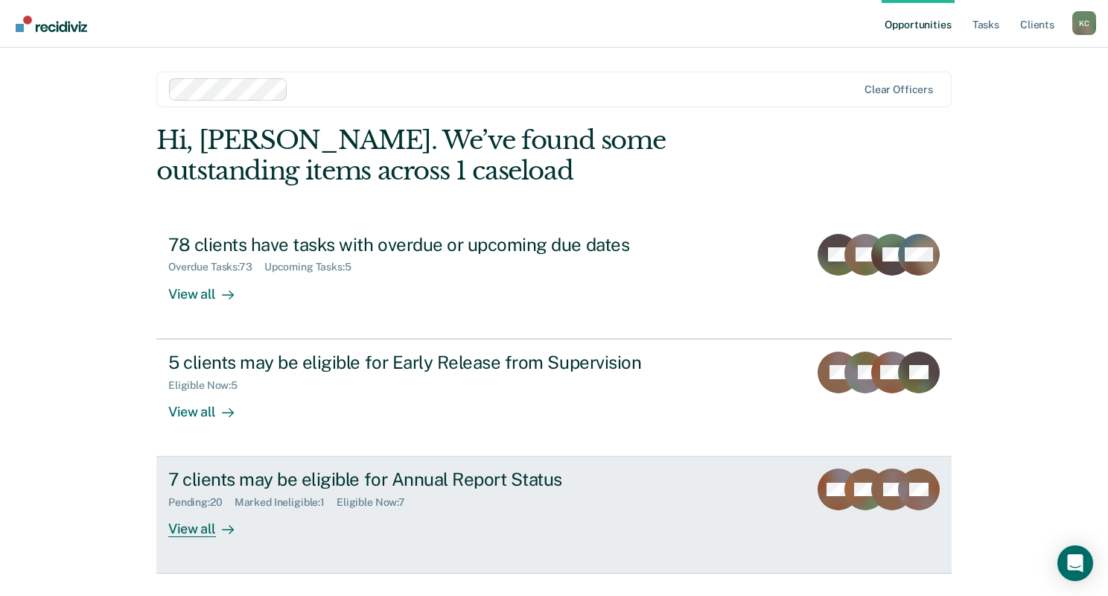
click at [503, 504] on div "Pending : 20 Marked Ineligible : 1 Eligible Now : 7" at bounding box center [429, 499] width 523 height 19
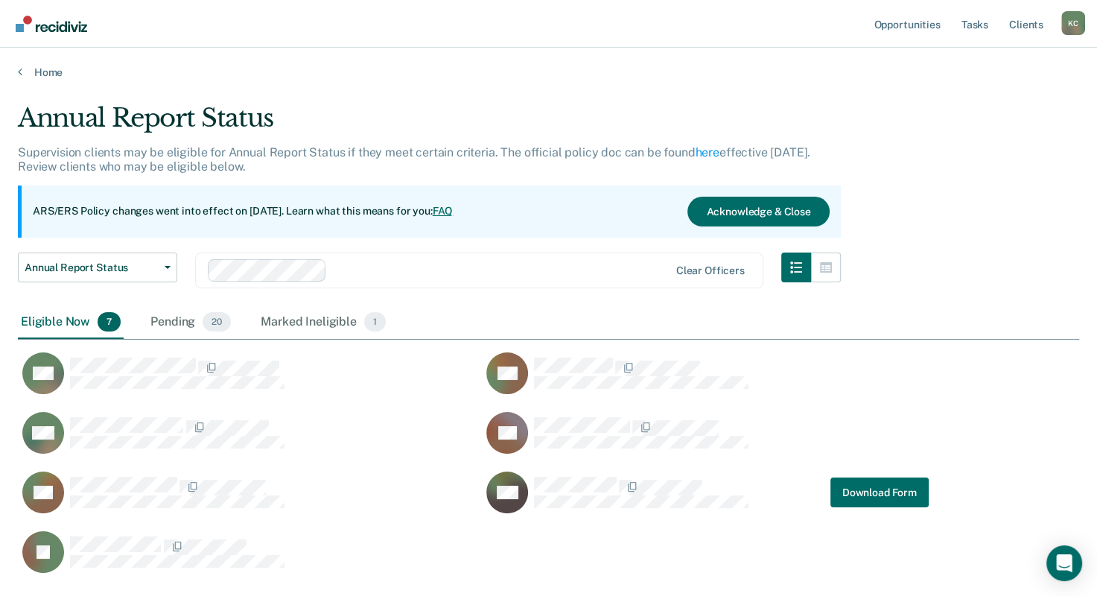
scroll to position [469, 1049]
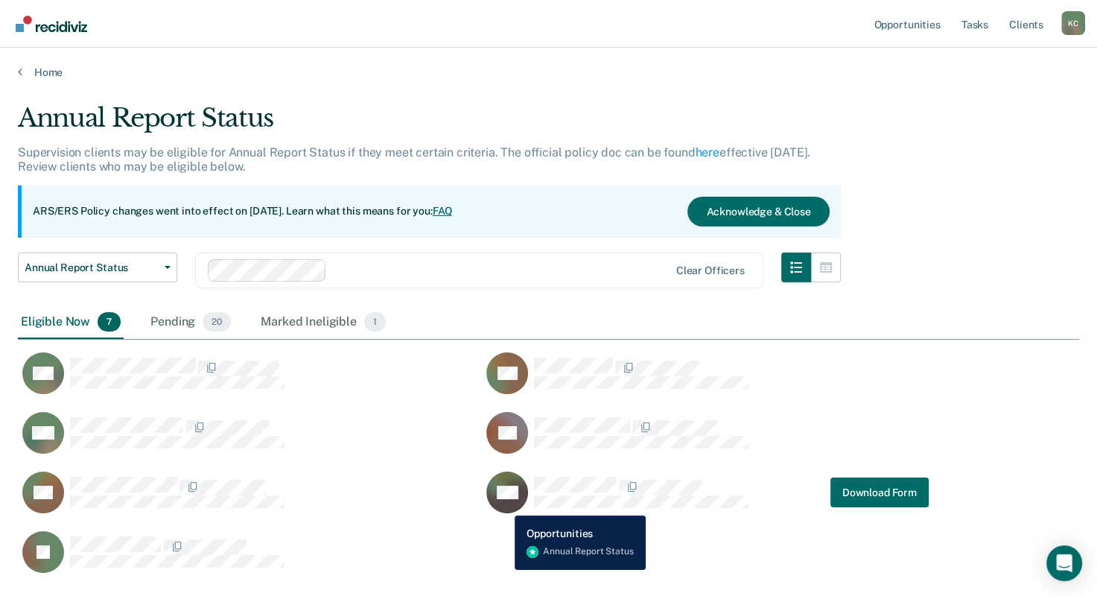
drag, startPoint x: 503, startPoint y: 504, endPoint x: 322, endPoint y: 437, distance: 193.6
click at [322, 437] on div "SM" at bounding box center [241, 432] width 446 height 43
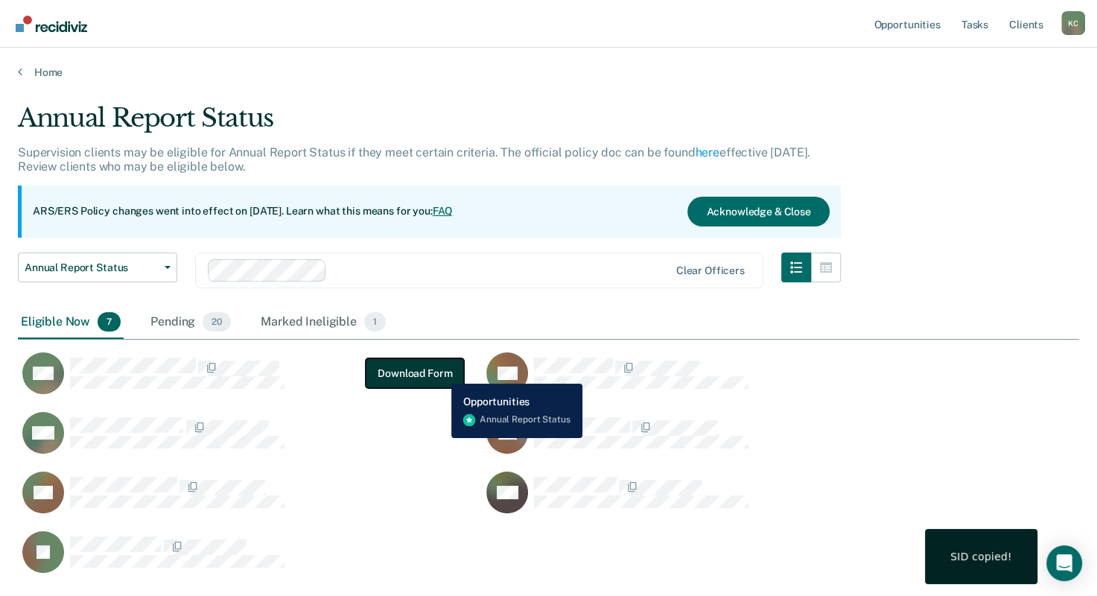
click at [435, 371] on button "Download Form" at bounding box center [415, 373] width 98 height 30
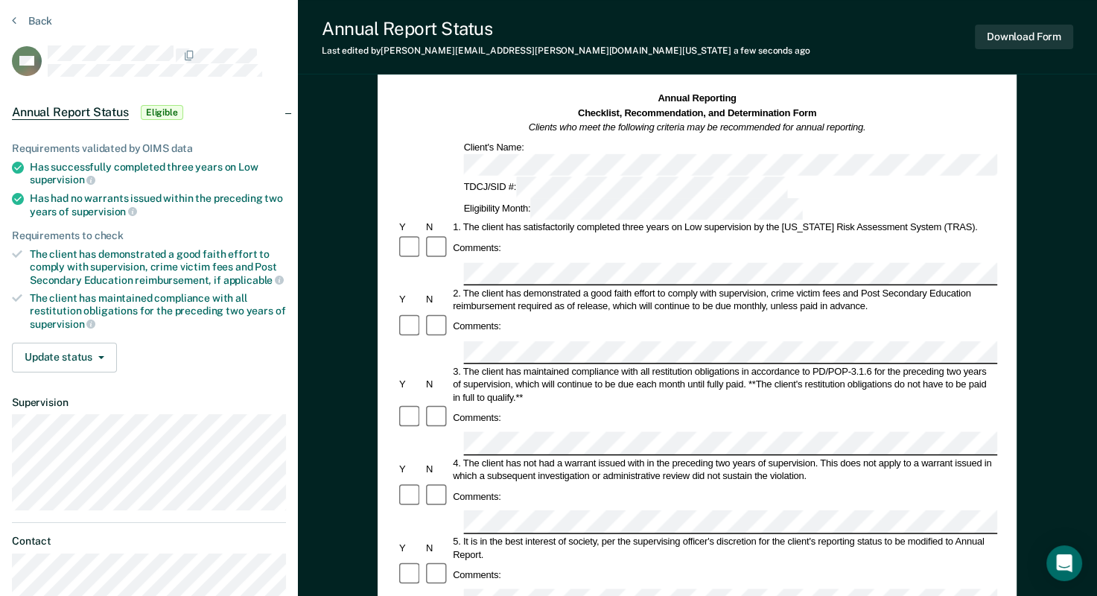
scroll to position [223, 0]
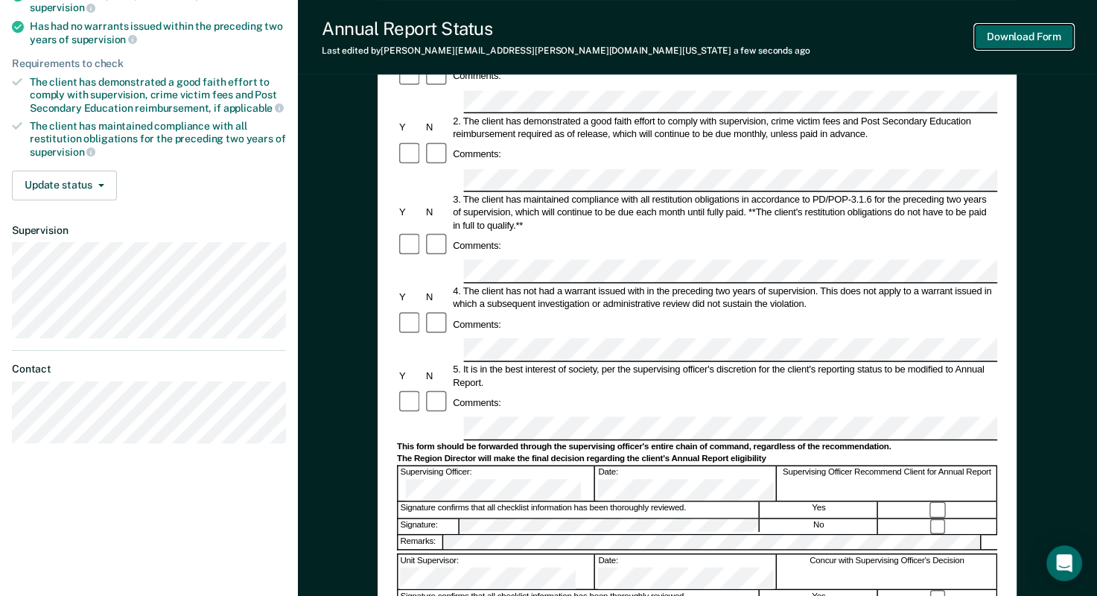
click at [1041, 45] on button "Download Form" at bounding box center [1024, 37] width 98 height 25
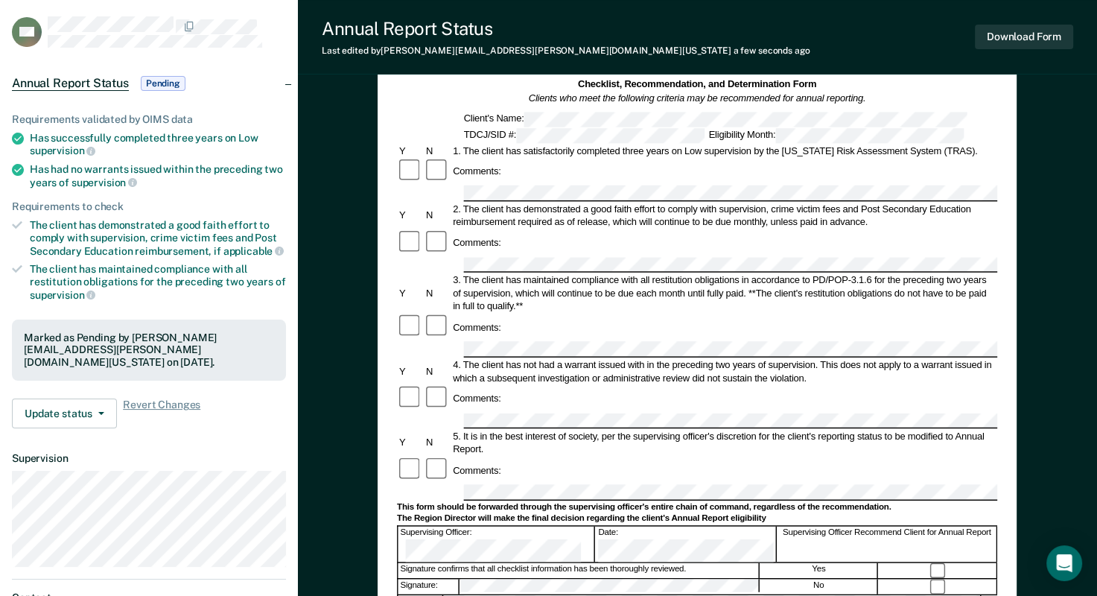
scroll to position [0, 0]
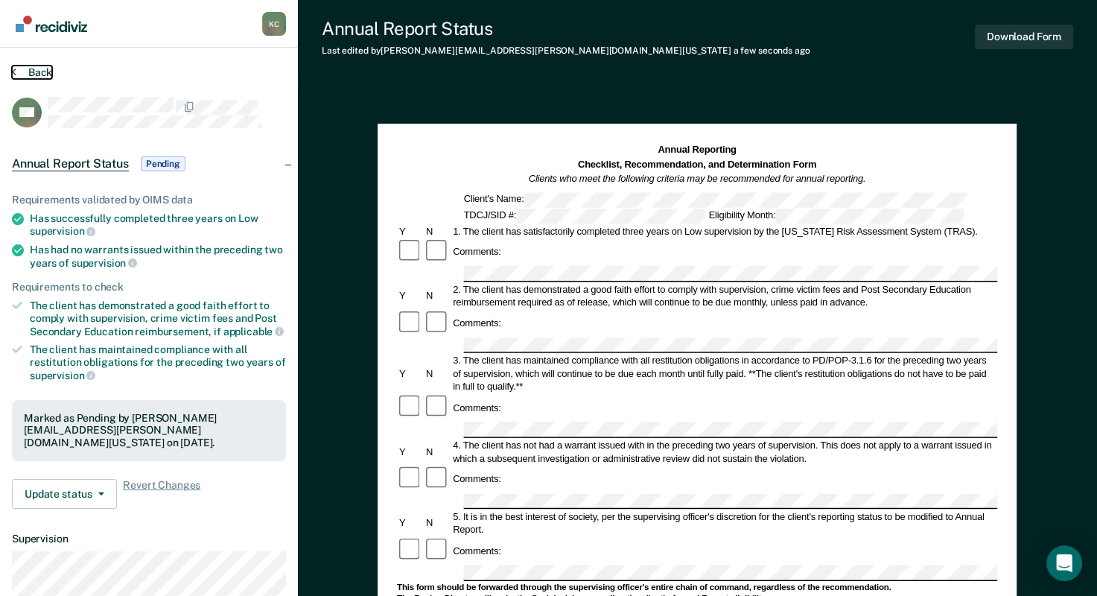
click at [22, 74] on button "Back" at bounding box center [32, 72] width 40 height 13
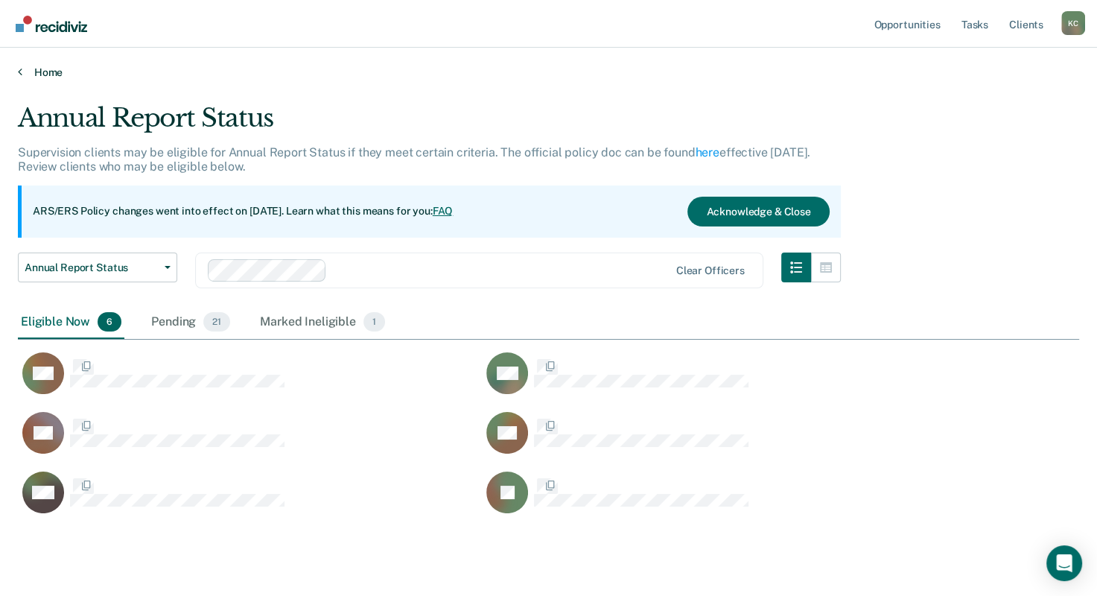
scroll to position [409, 1049]
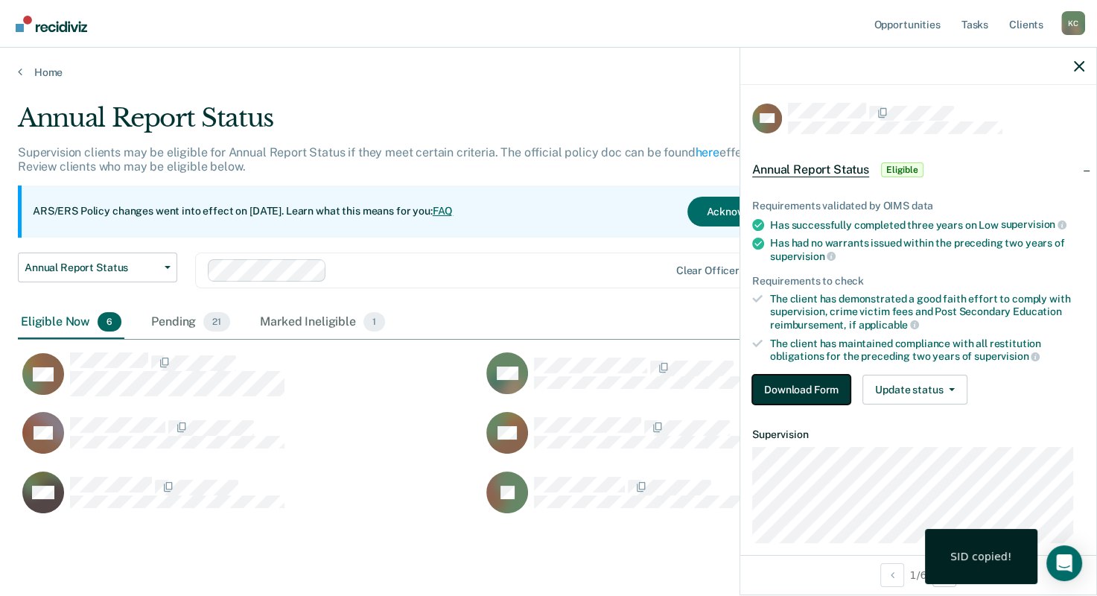
click at [772, 378] on button "Download Form" at bounding box center [801, 389] width 98 height 30
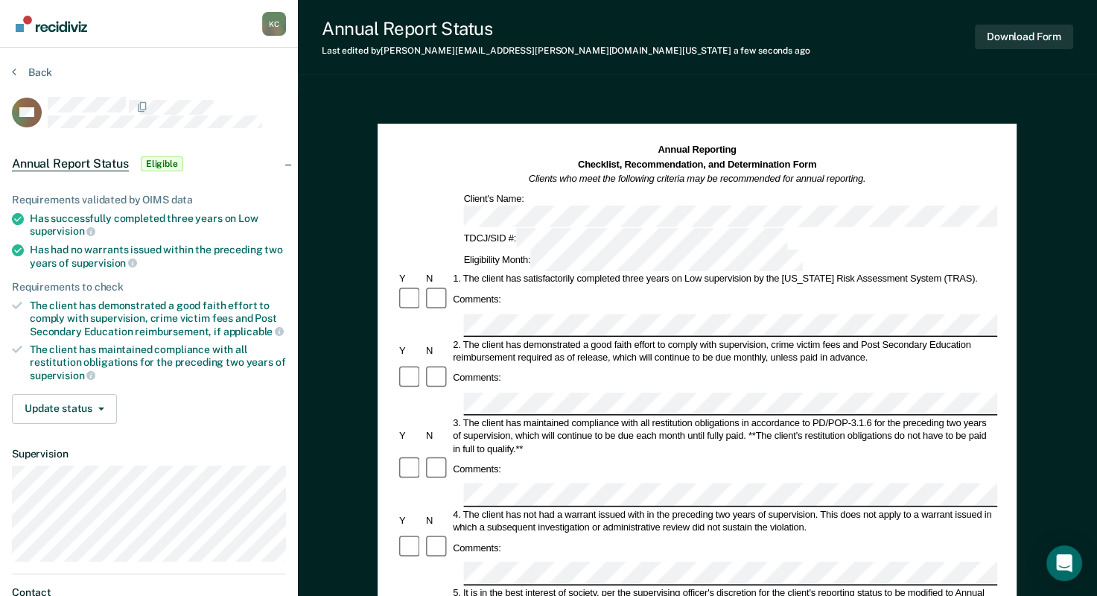
click at [530, 535] on div "Comments:" at bounding box center [697, 548] width 600 height 27
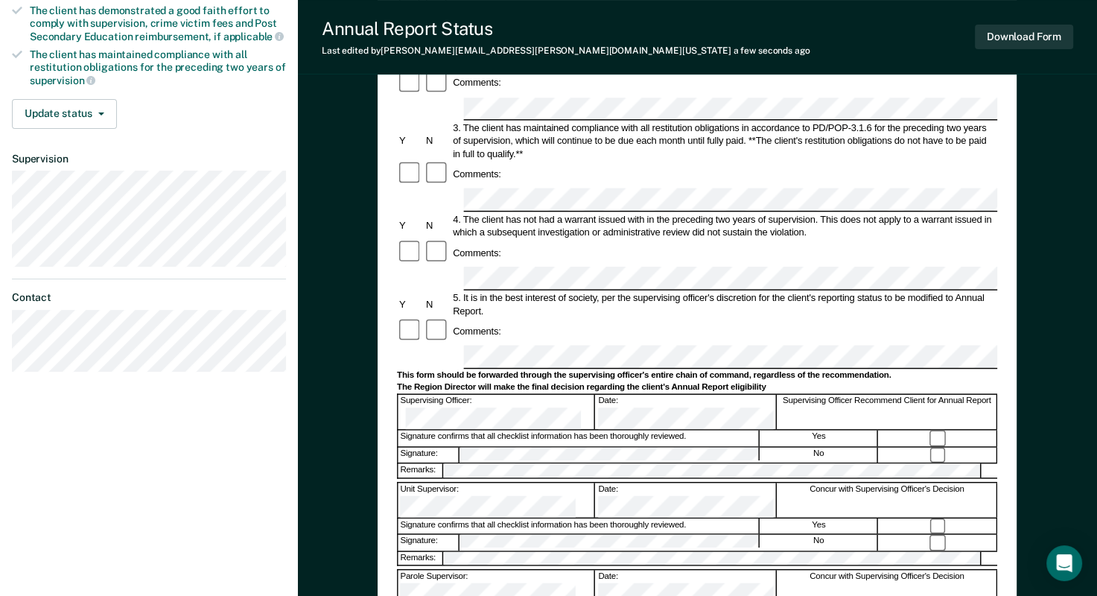
scroll to position [298, 0]
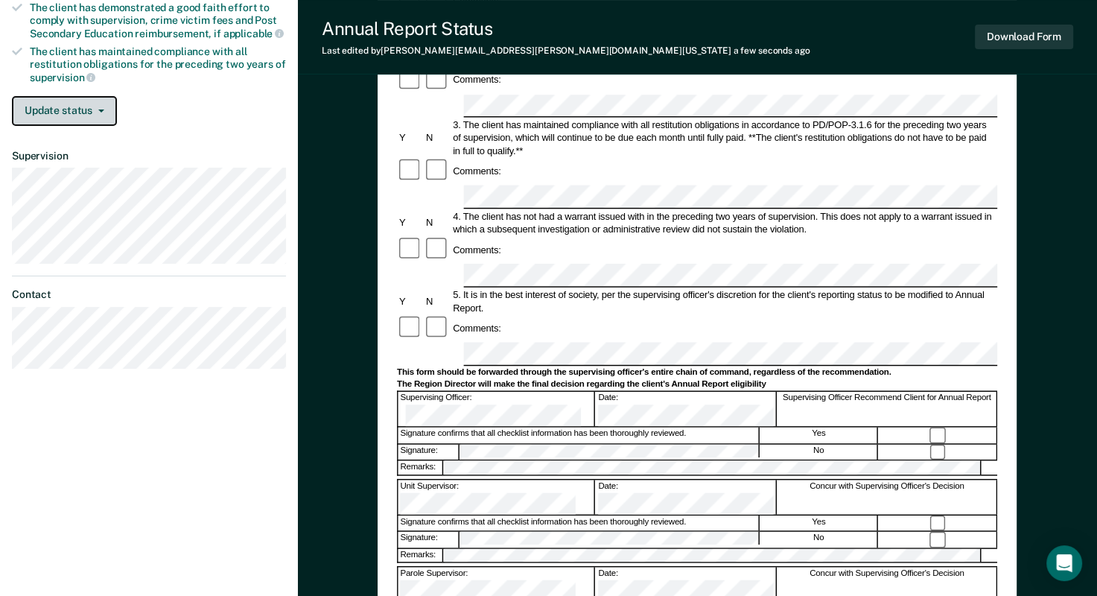
click at [68, 109] on button "Update status" at bounding box center [64, 111] width 105 height 30
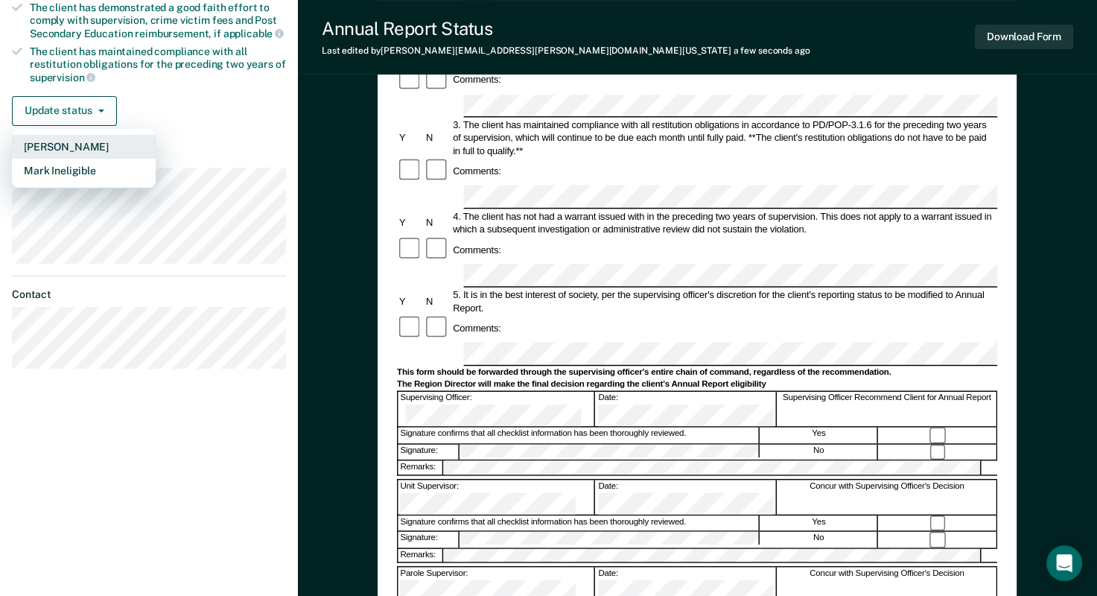
click at [86, 143] on button "[PERSON_NAME]" at bounding box center [84, 147] width 144 height 24
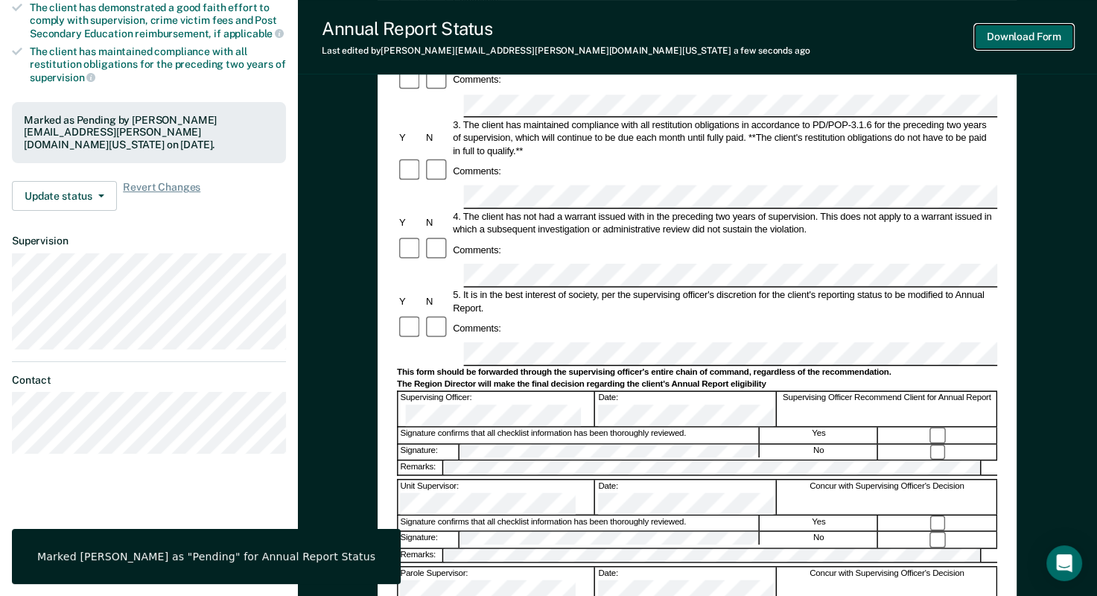
click at [1030, 39] on button "Download Form" at bounding box center [1024, 37] width 98 height 25
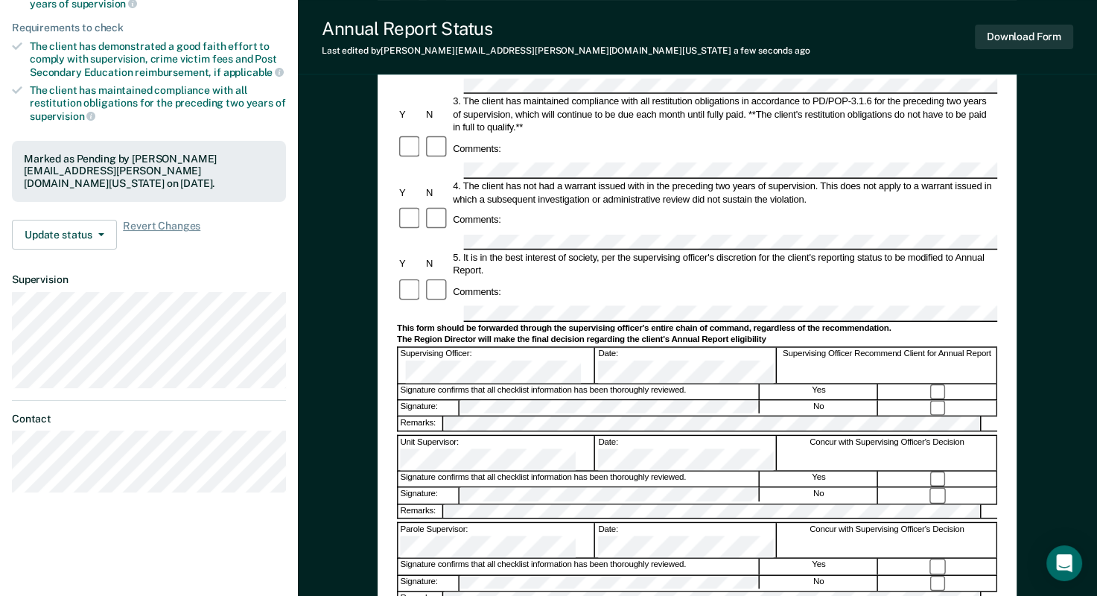
scroll to position [0, 0]
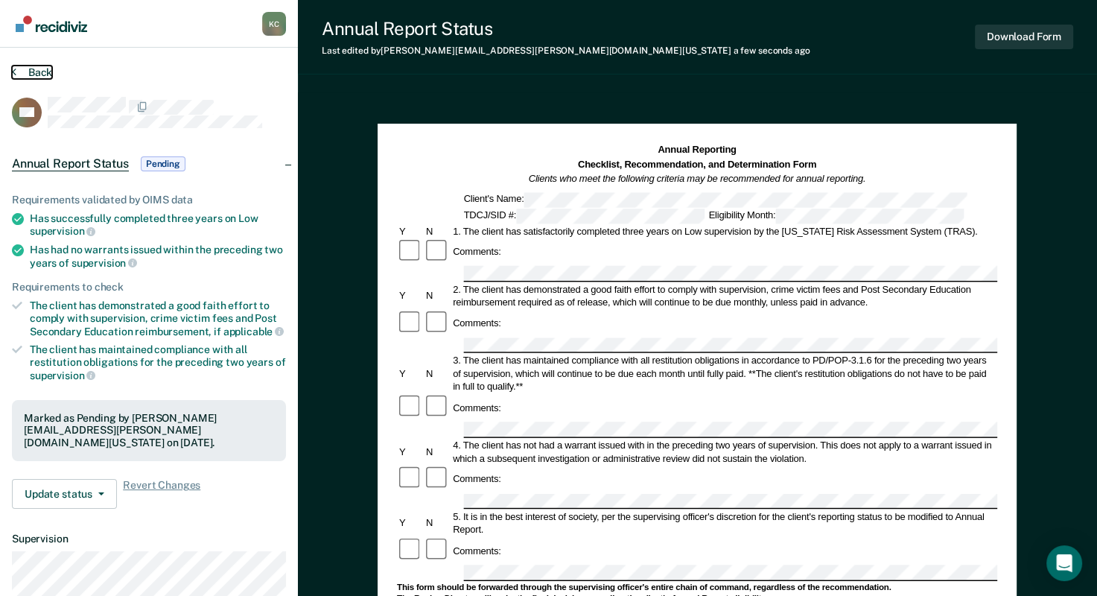
click at [17, 77] on button "Back" at bounding box center [32, 72] width 40 height 13
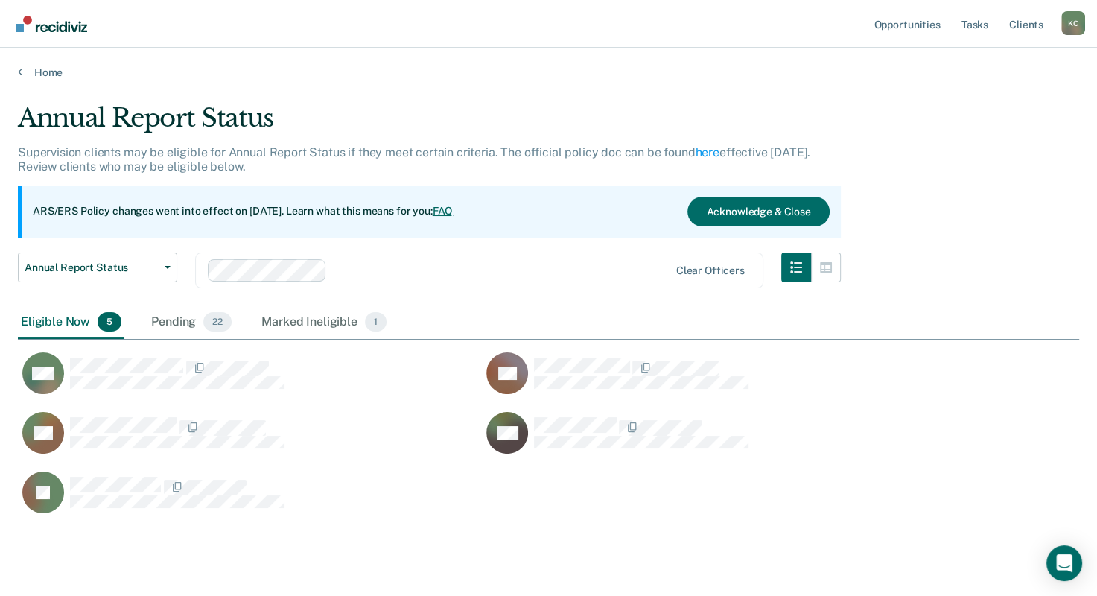
scroll to position [409, 1049]
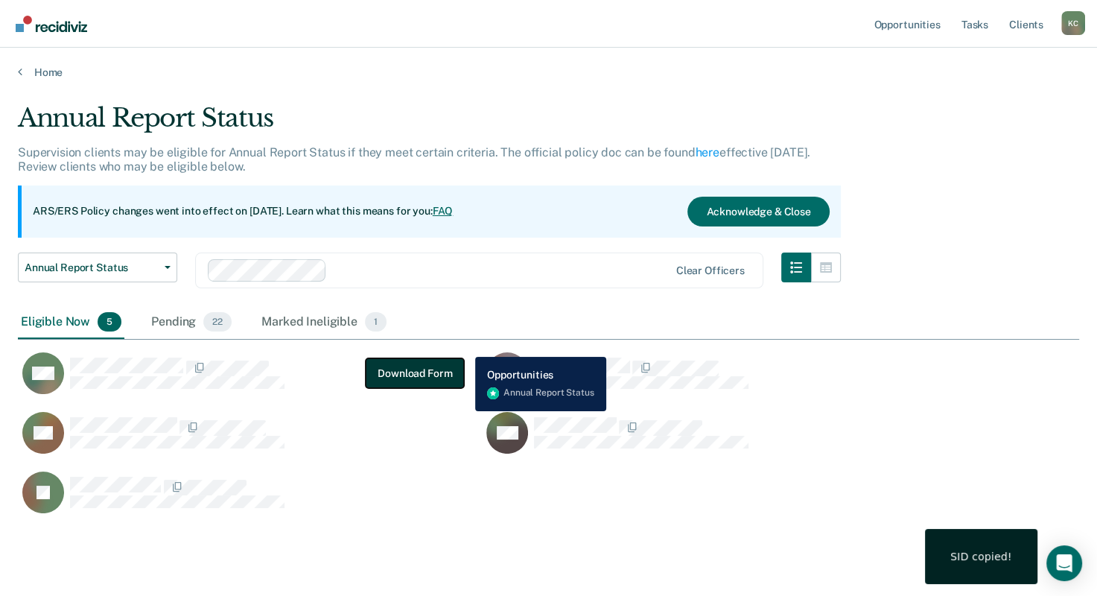
click at [394, 365] on button "Download Form" at bounding box center [415, 373] width 98 height 30
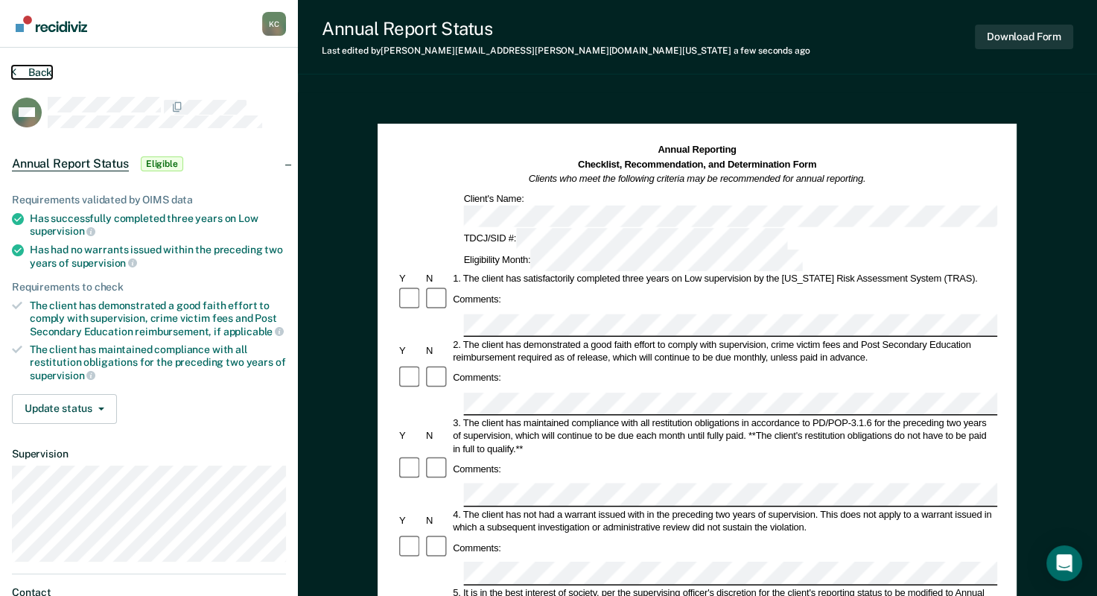
click at [23, 68] on button "Back" at bounding box center [32, 72] width 40 height 13
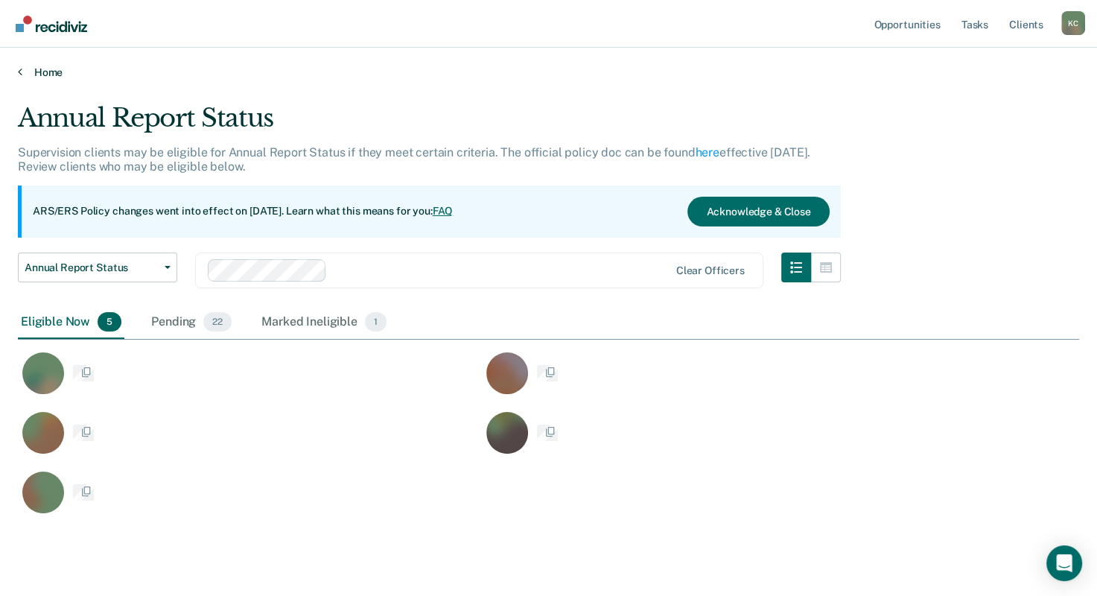
scroll to position [409, 1049]
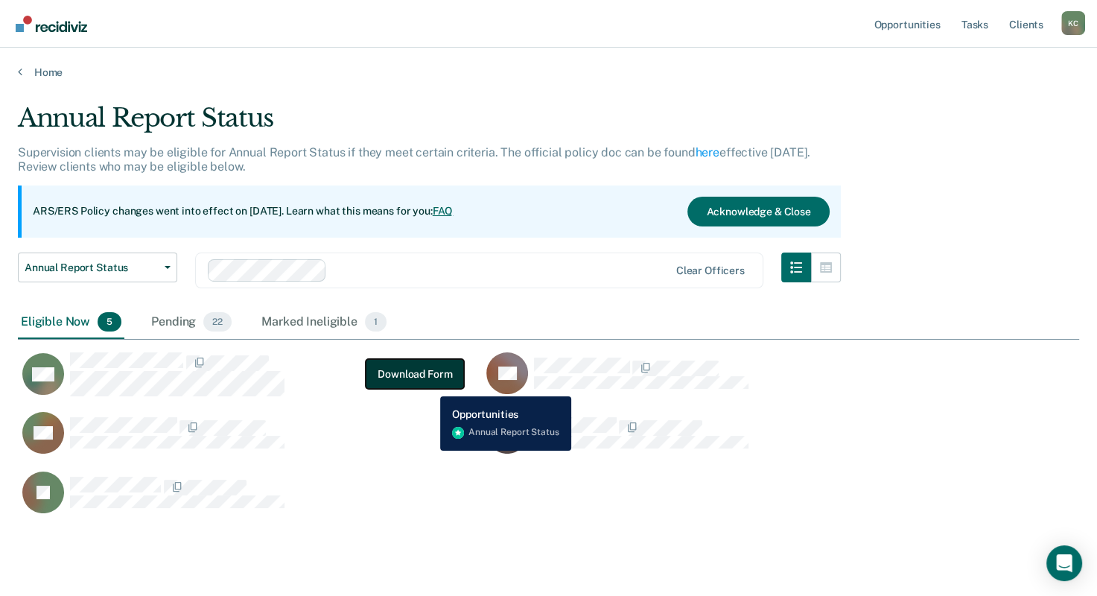
click at [429, 385] on button "Download Form" at bounding box center [415, 374] width 98 height 30
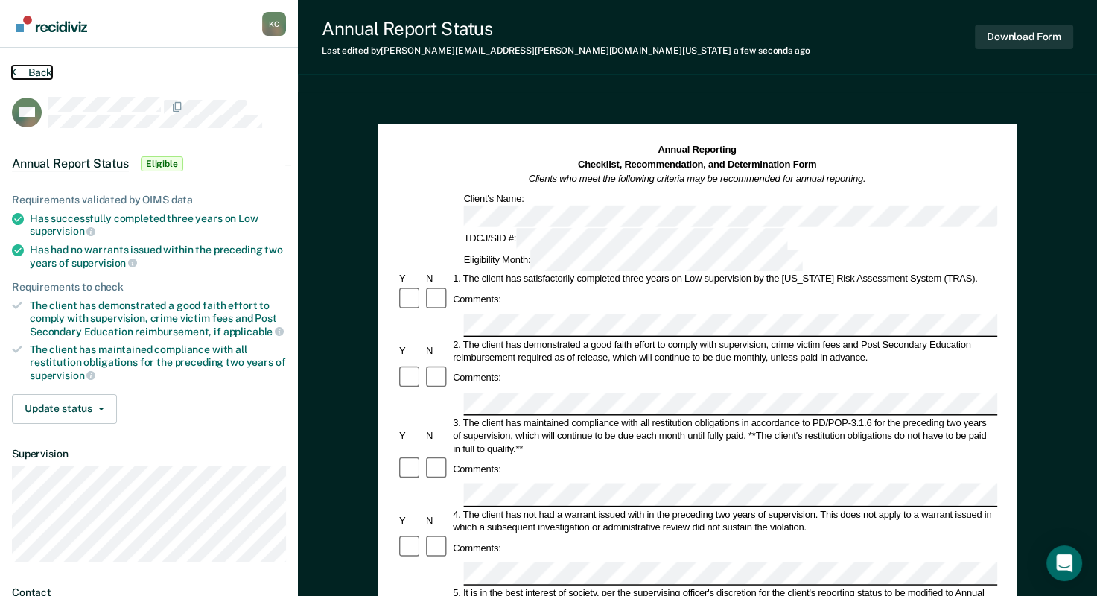
click at [14, 70] on icon at bounding box center [14, 72] width 4 height 12
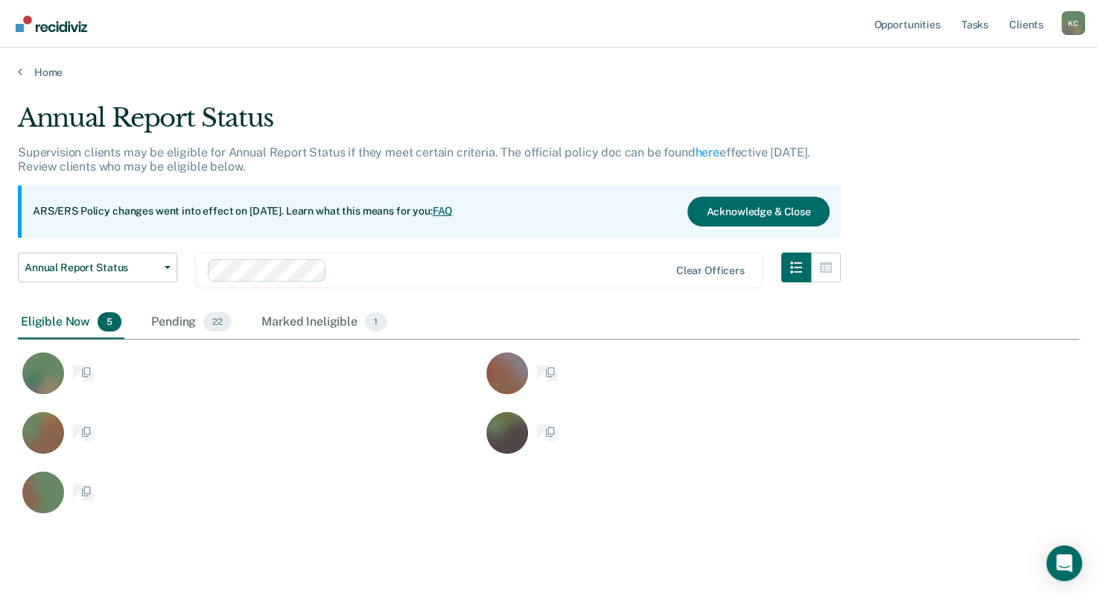
scroll to position [409, 1049]
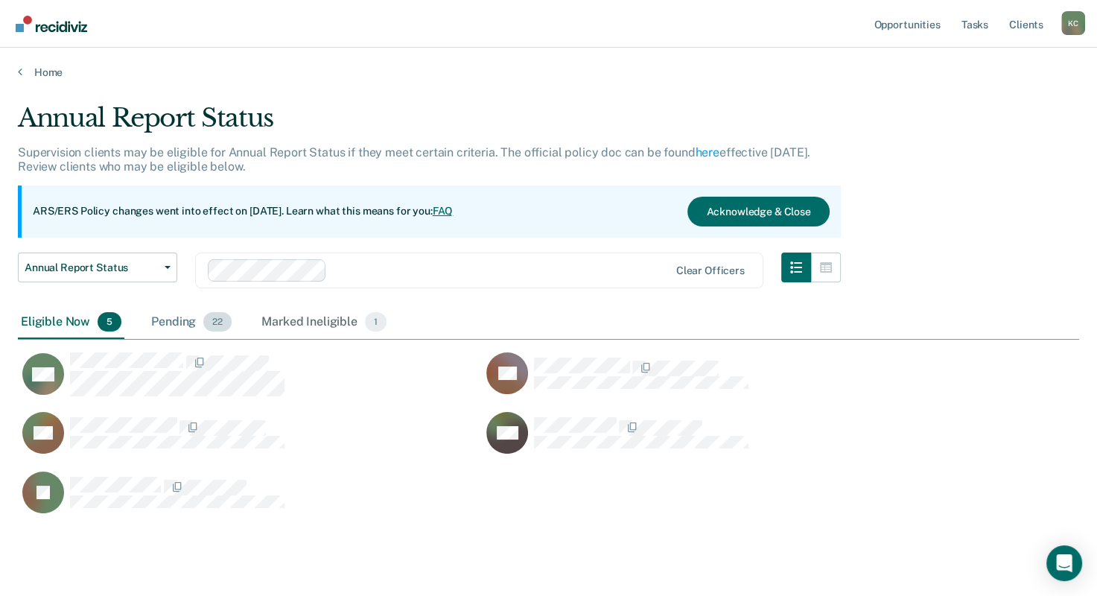
click at [174, 322] on div "Pending 22" at bounding box center [191, 322] width 86 height 33
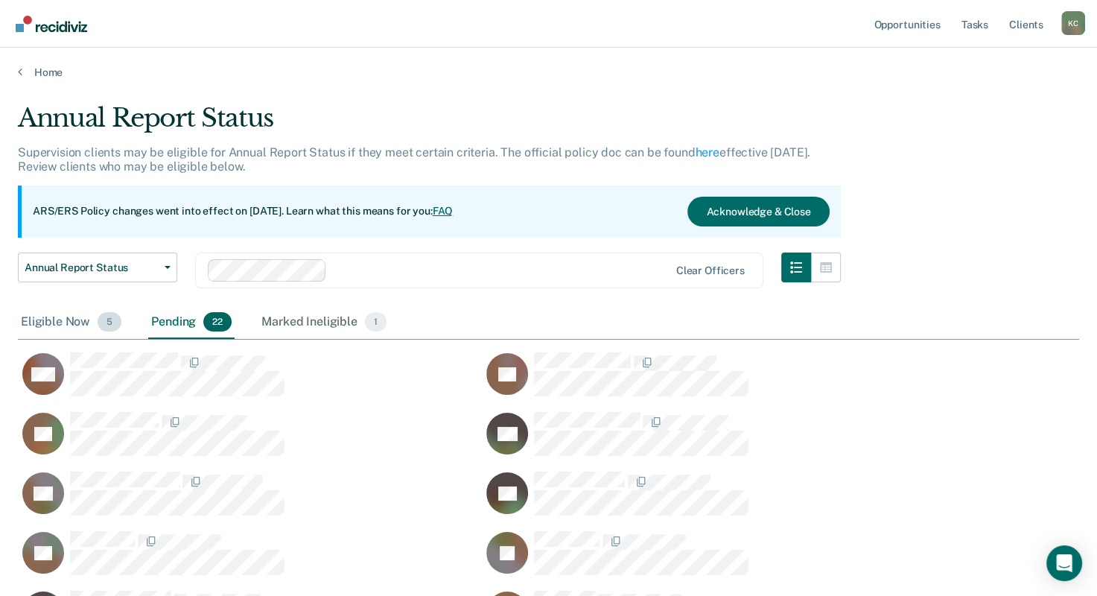
click at [77, 328] on div "Eligible Now 5" at bounding box center [71, 322] width 106 height 33
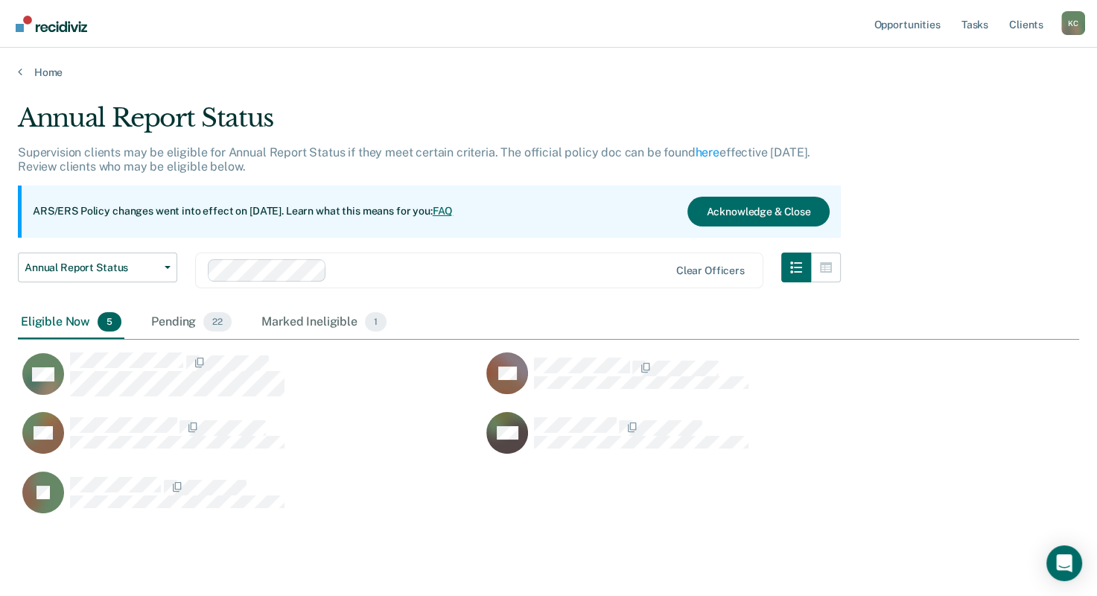
scroll to position [409, 1049]
click at [25, 72] on link "Home" at bounding box center [548, 72] width 1061 height 13
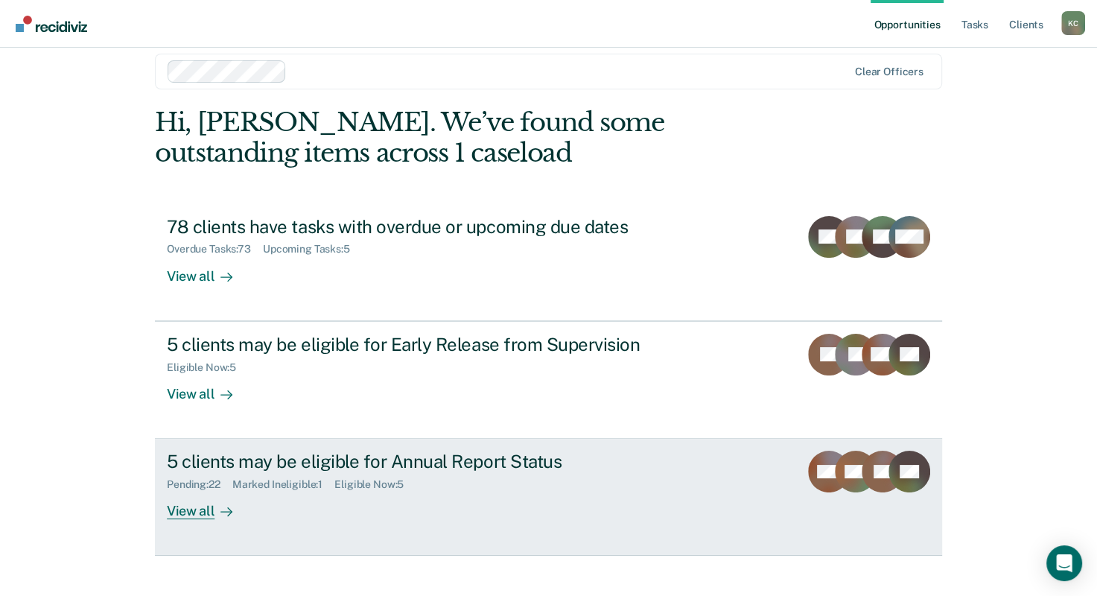
scroll to position [36, 0]
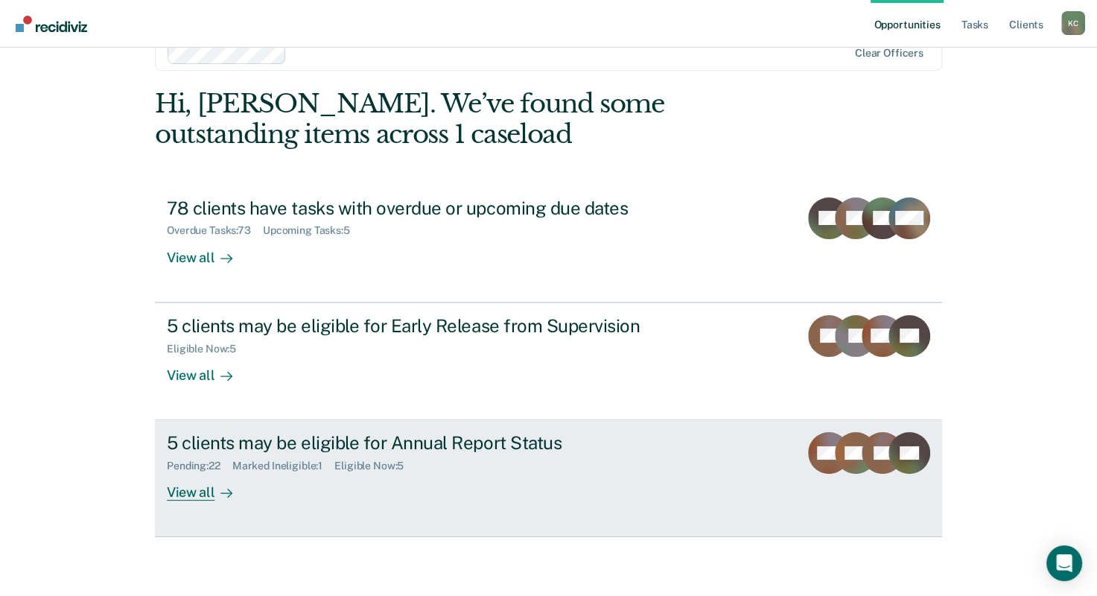
click at [199, 484] on div "View all" at bounding box center [208, 486] width 83 height 29
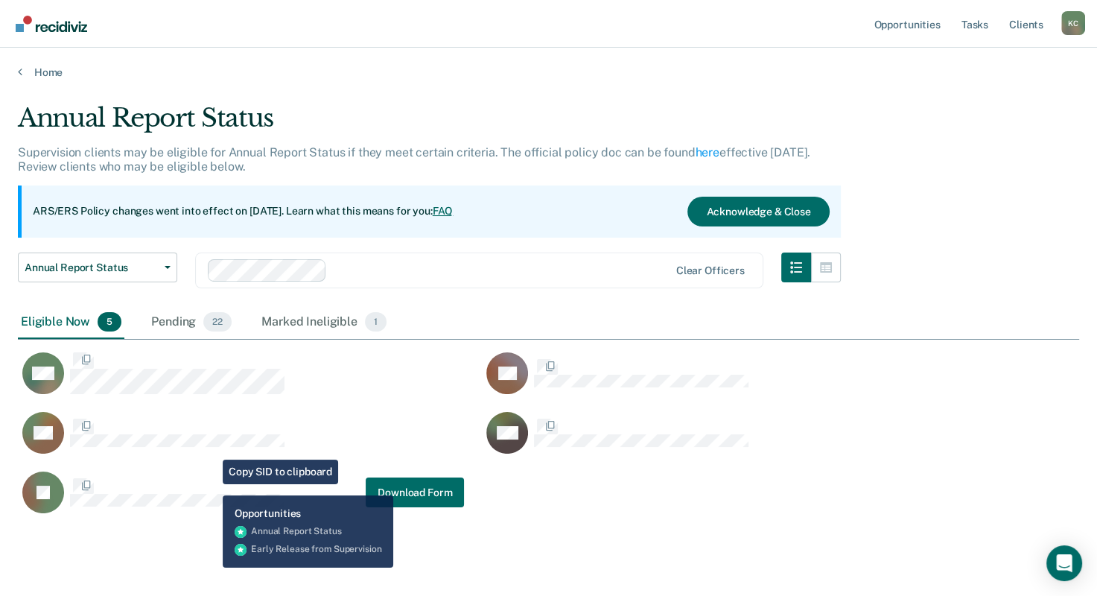
scroll to position [409, 1049]
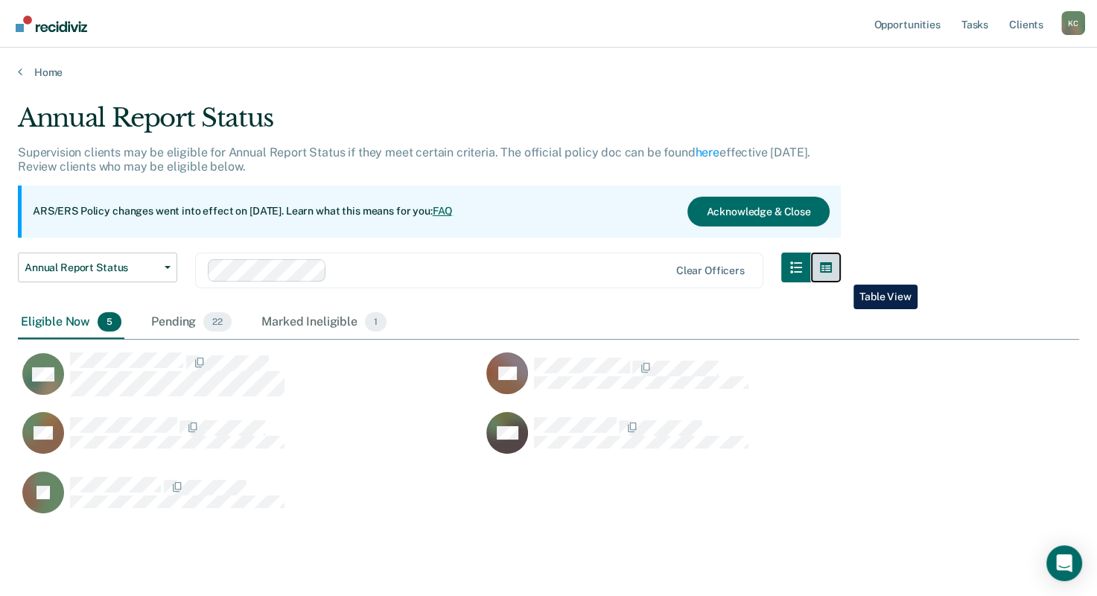
click at [840, 273] on button "button" at bounding box center [826, 267] width 30 height 30
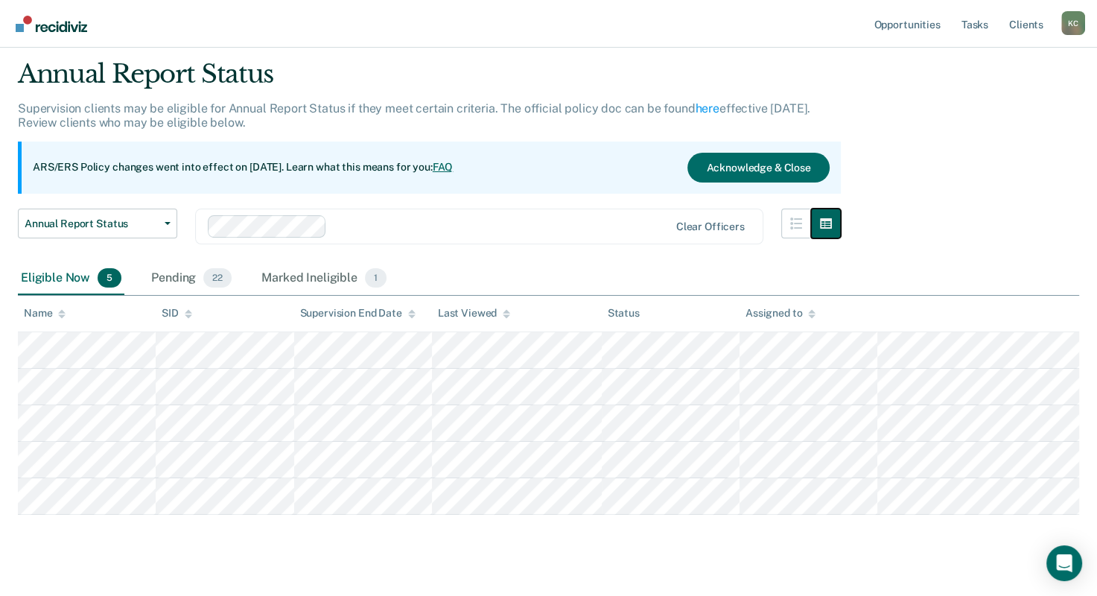
scroll to position [68, 0]
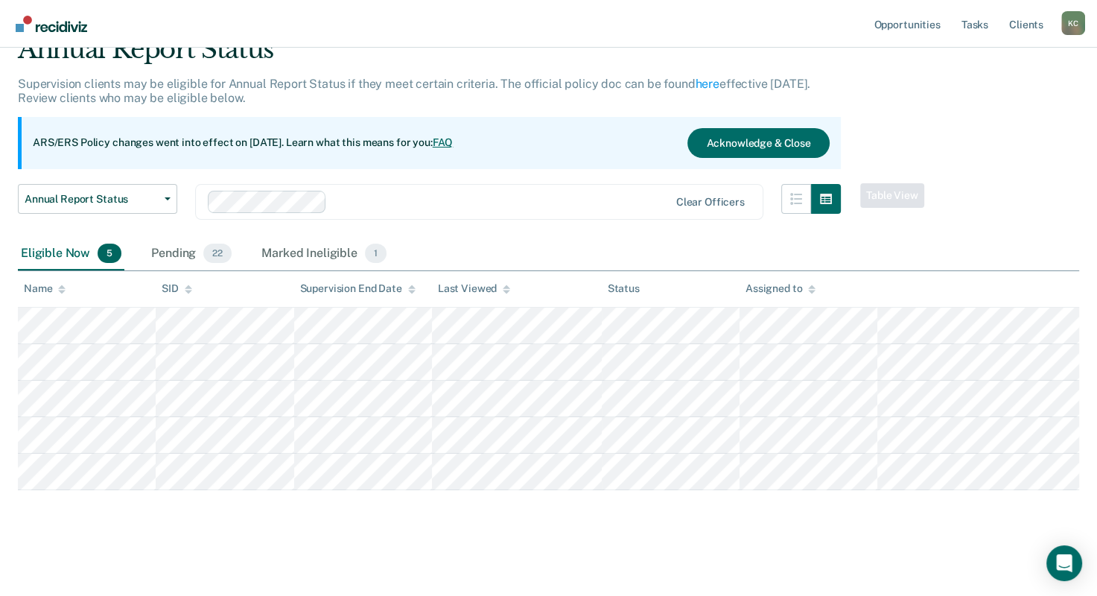
click at [462, 590] on div "Opportunities Tasks Client s Kenneth Crockett K C Profile How it works Log Out …" at bounding box center [548, 265] width 1097 height 666
